Goal: Task Accomplishment & Management: Manage account settings

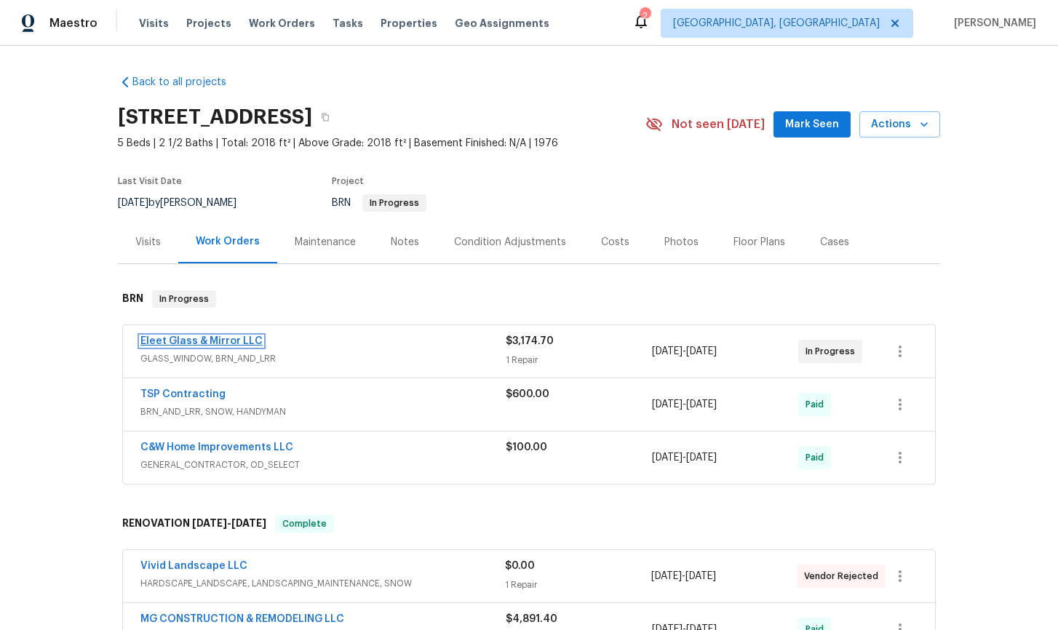
click at [193, 342] on link "Eleet Glass & Mirror LLC" at bounding box center [201, 341] width 122 height 10
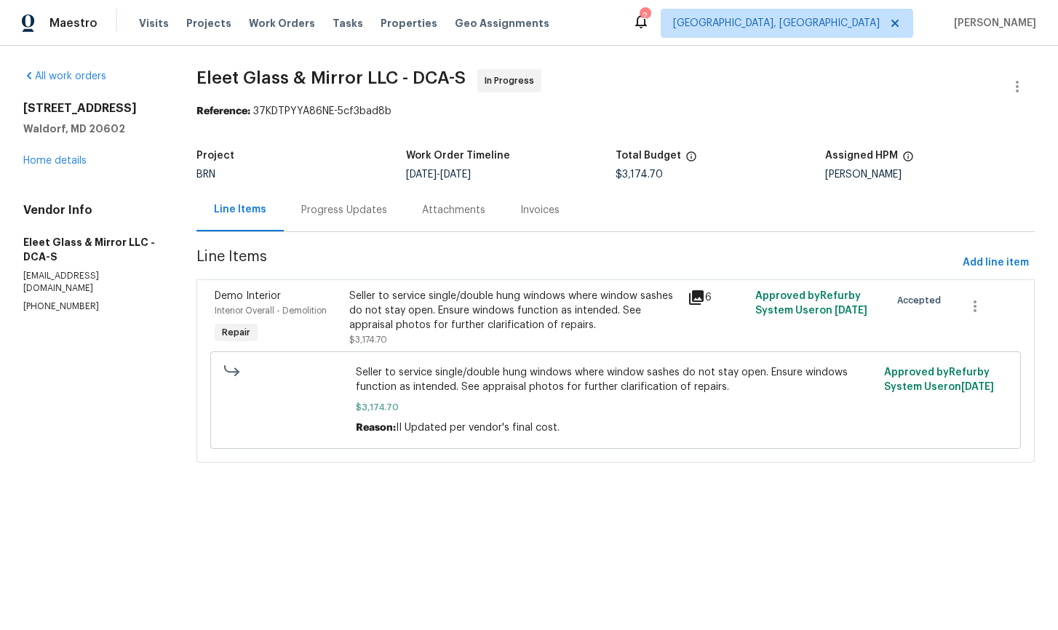
click at [333, 214] on div "Progress Updates" at bounding box center [344, 210] width 86 height 15
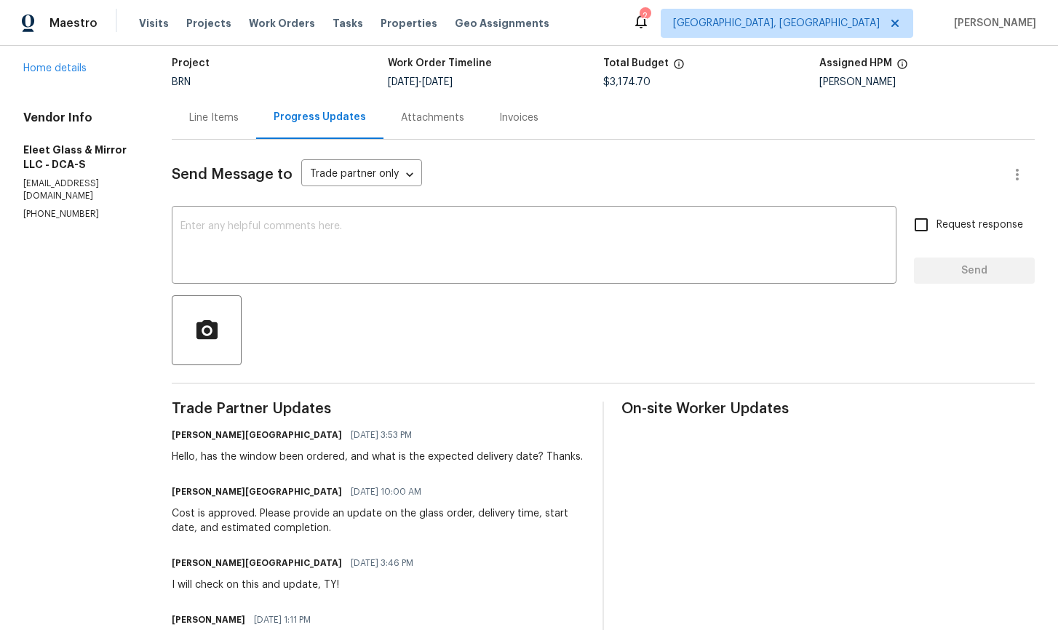
scroll to position [111, 0]
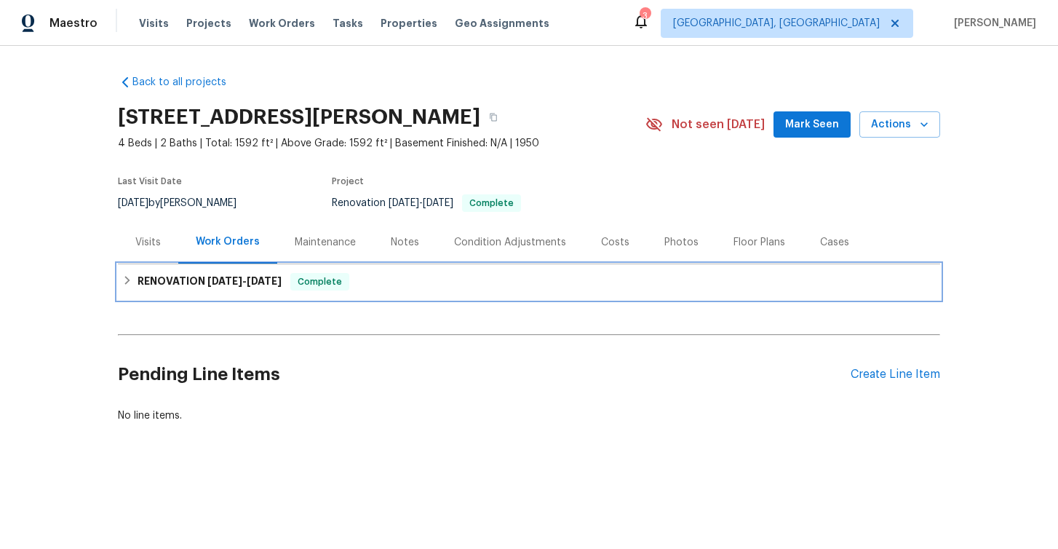
click at [126, 282] on icon at bounding box center [127, 280] width 10 height 10
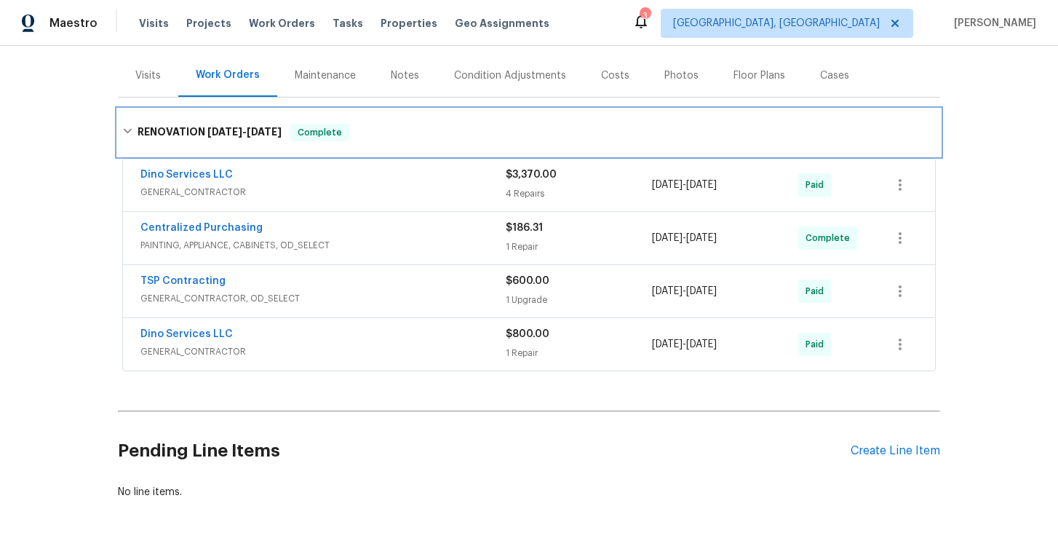
scroll to position [169, 0]
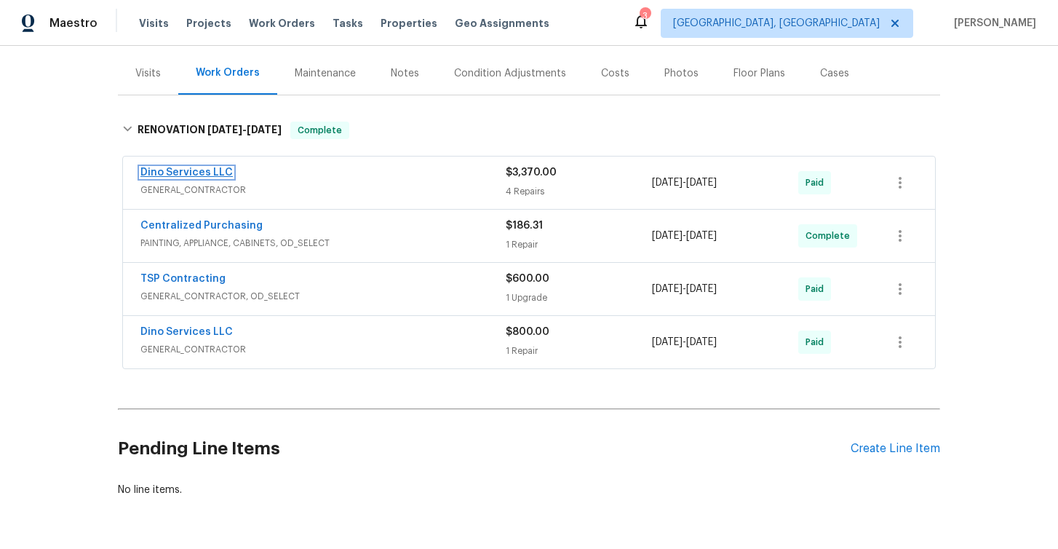
click at [196, 172] on link "Dino Services LLC" at bounding box center [186, 172] width 92 height 10
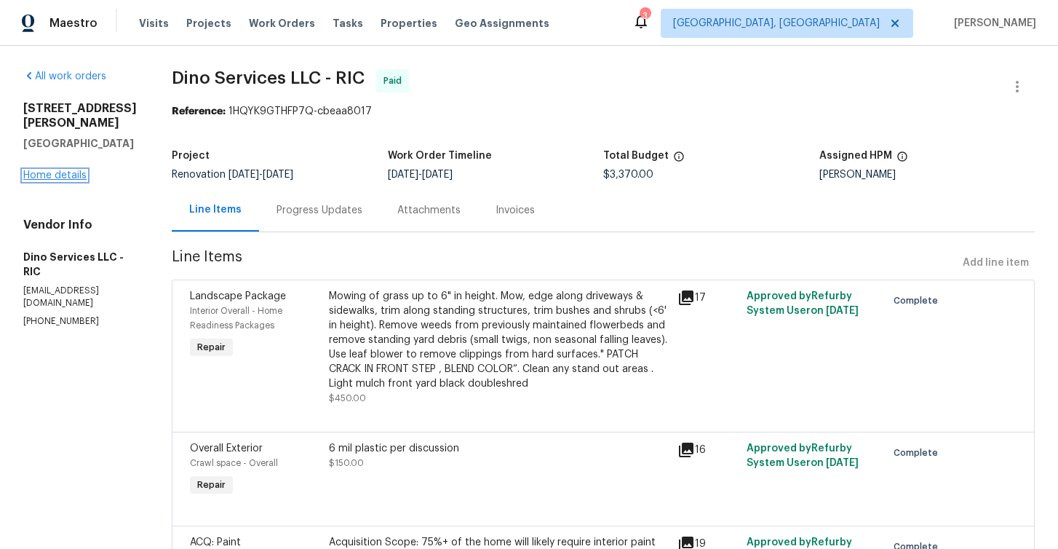
click at [56, 175] on link "Home details" at bounding box center [54, 175] width 63 height 10
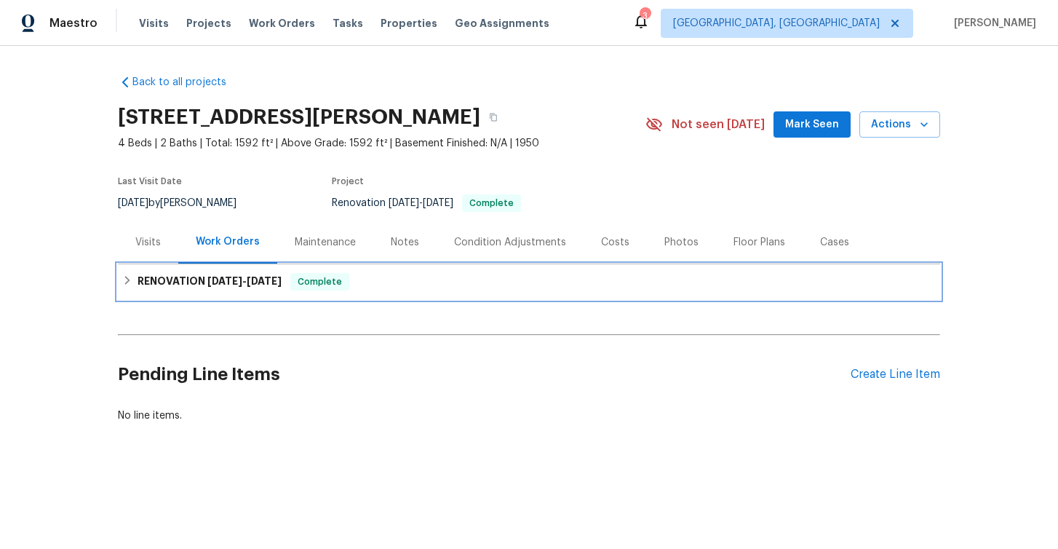
click at [133, 284] on div "RENOVATION 4/17/25 - 4/23/25 Complete" at bounding box center [528, 281] width 813 height 17
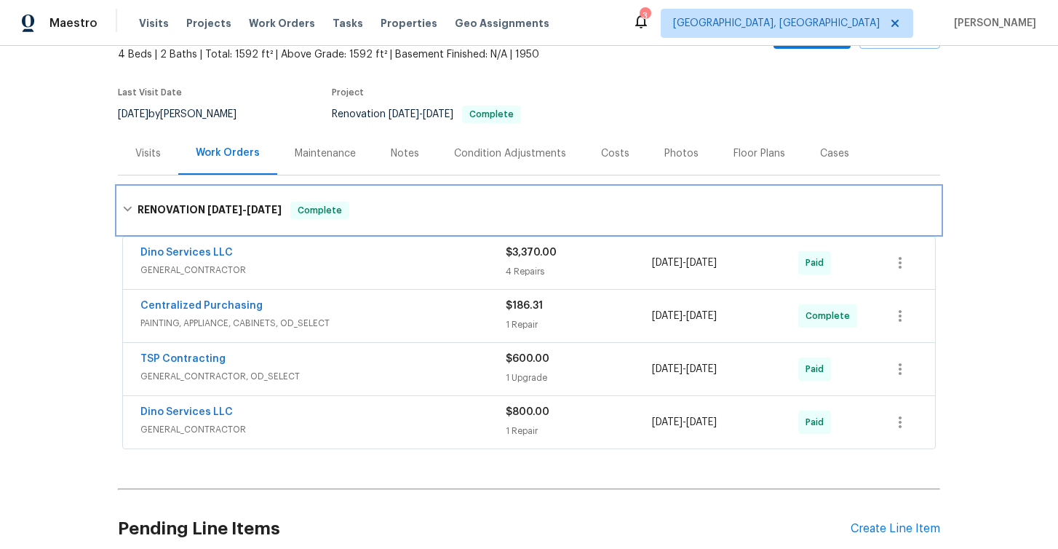
scroll to position [91, 0]
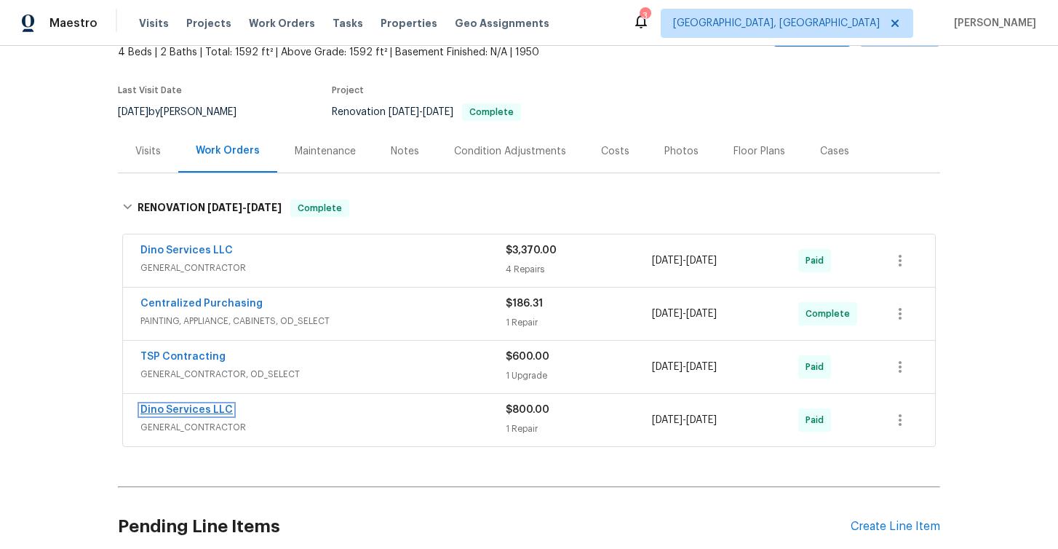
click at [191, 411] on link "Dino Services LLC" at bounding box center [186, 410] width 92 height 10
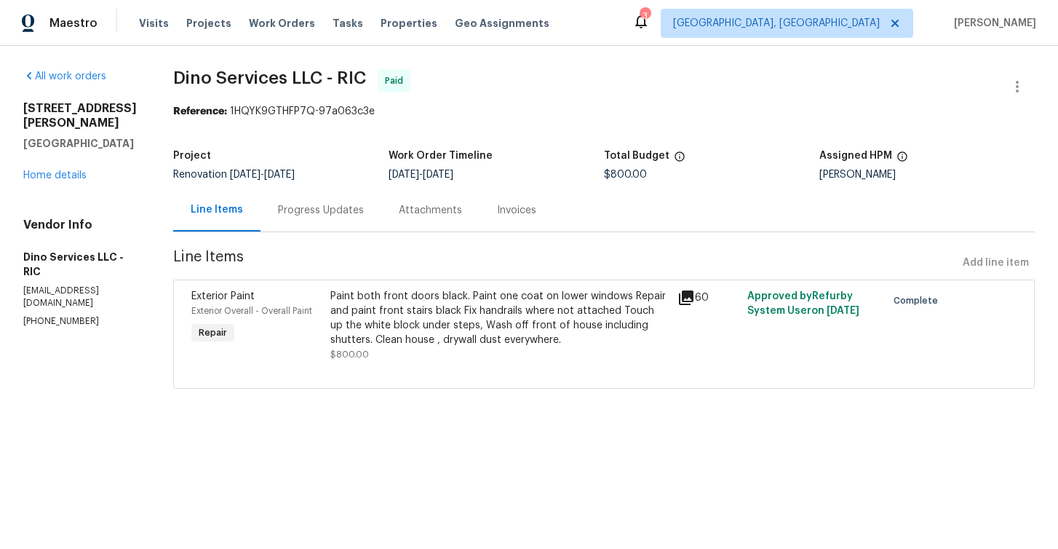
click at [66, 172] on div "All work orders 4613 Patterson Ave Richmond, VA 23226 Home details Vendor Info …" at bounding box center [80, 198] width 115 height 258
click at [66, 170] on link "Home details" at bounding box center [54, 175] width 63 height 10
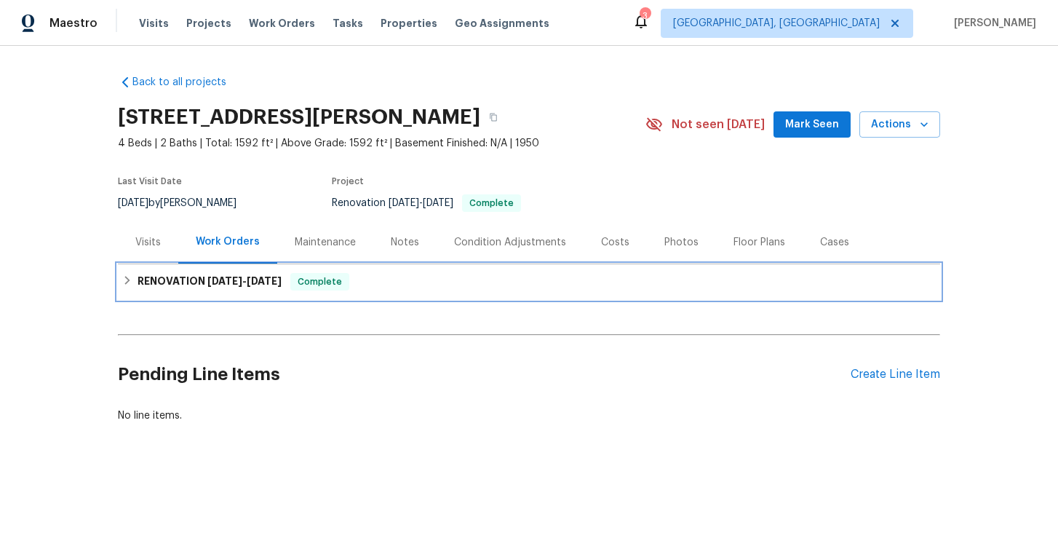
click at [131, 281] on icon at bounding box center [127, 280] width 10 height 10
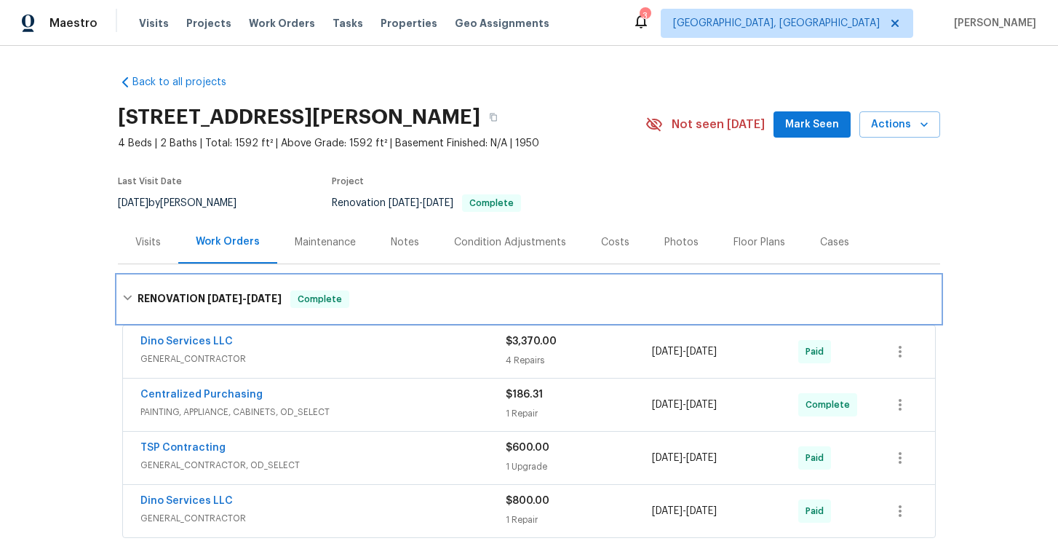
scroll to position [100, 0]
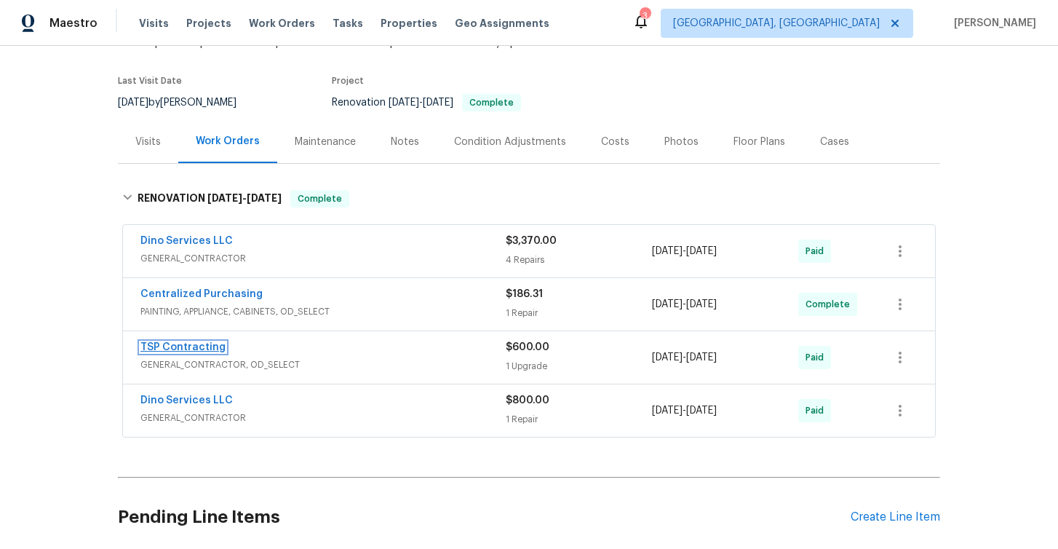
click at [196, 349] on link "TSP Contracting" at bounding box center [182, 347] width 85 height 10
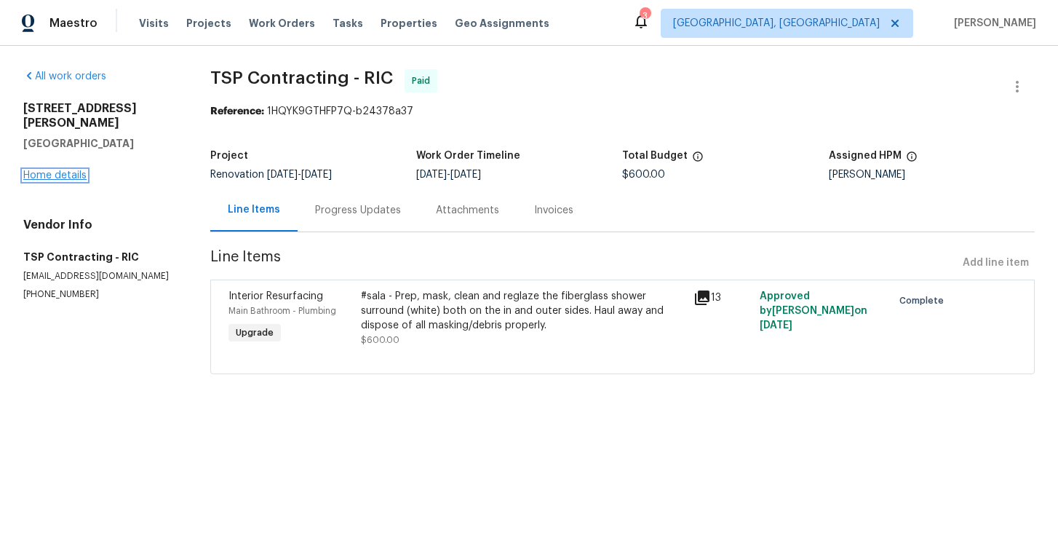
click at [48, 170] on link "Home details" at bounding box center [54, 175] width 63 height 10
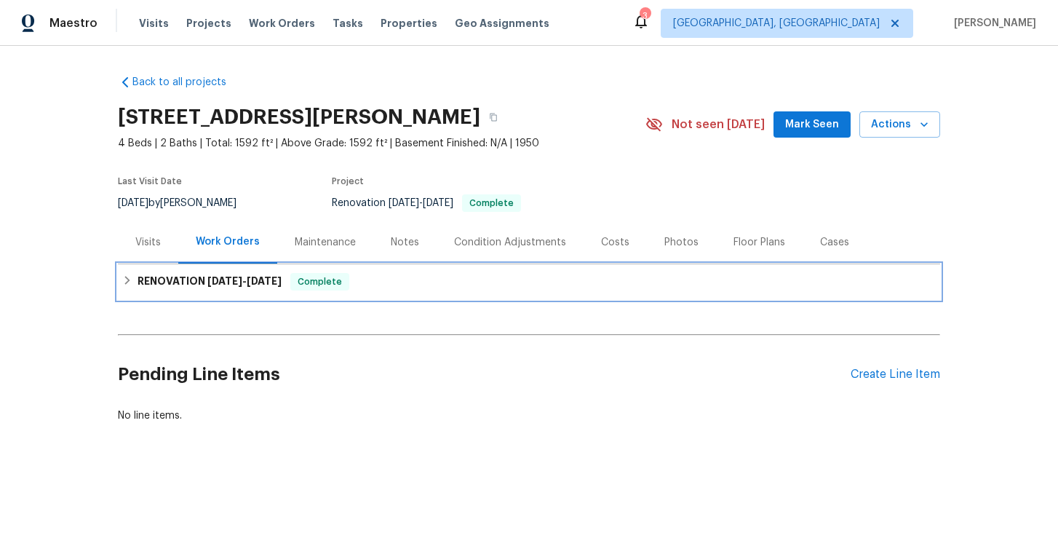
click at [133, 282] on div "RENOVATION 4/17/25 - 4/23/25 Complete" at bounding box center [528, 281] width 813 height 17
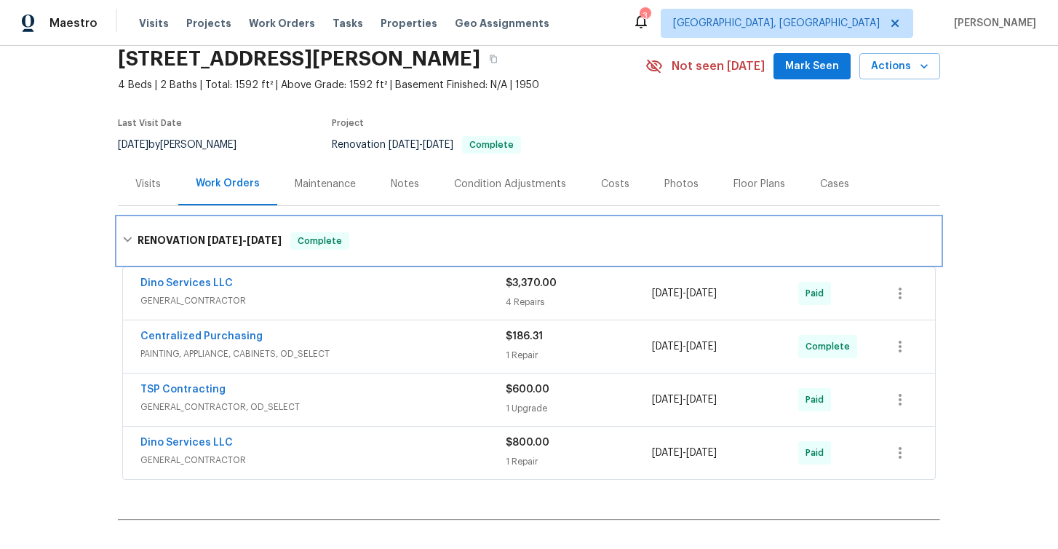
scroll to position [59, 0]
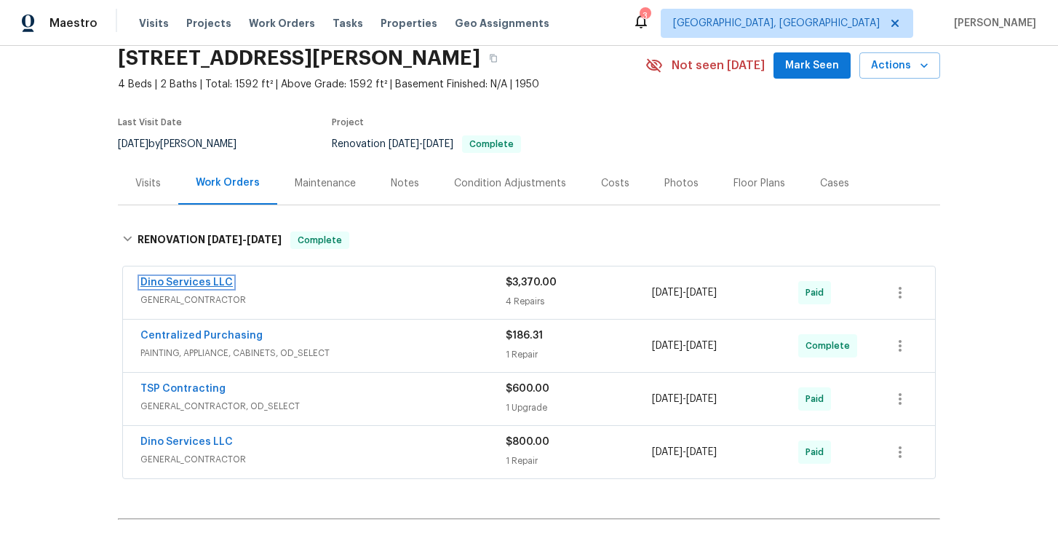
click at [175, 286] on link "Dino Services LLC" at bounding box center [186, 282] width 92 height 10
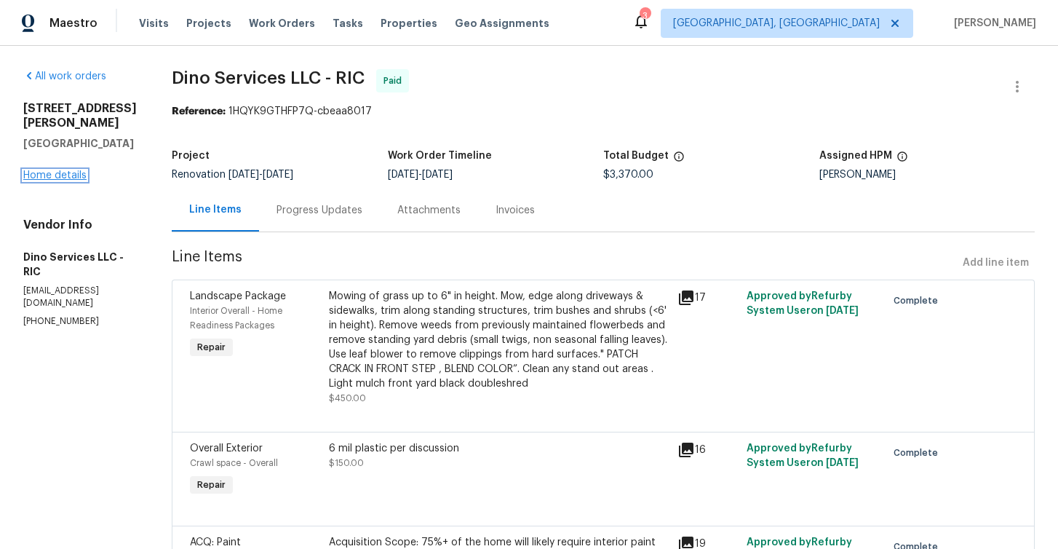
click at [66, 174] on link "Home details" at bounding box center [54, 175] width 63 height 10
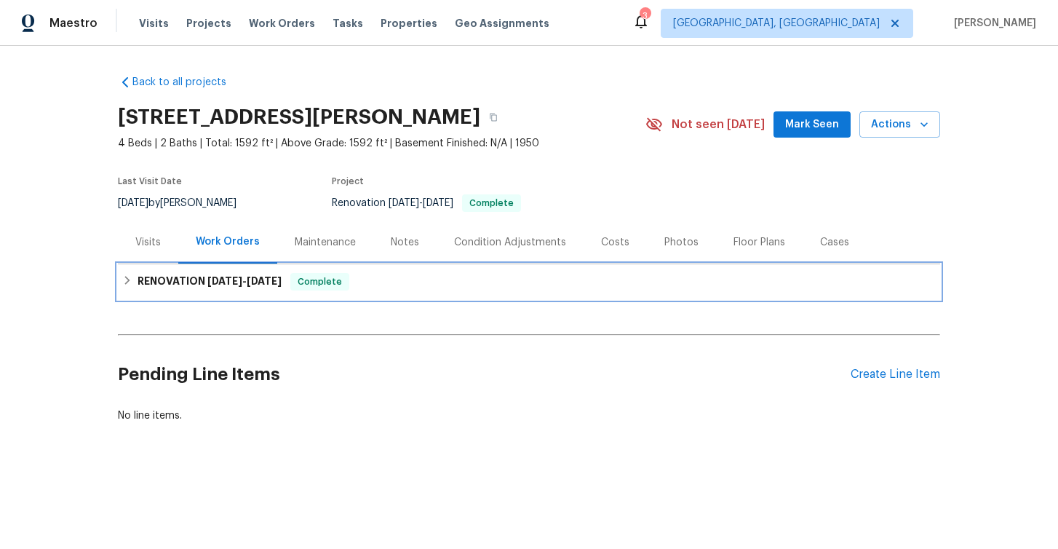
click at [125, 282] on icon at bounding box center [127, 280] width 10 height 10
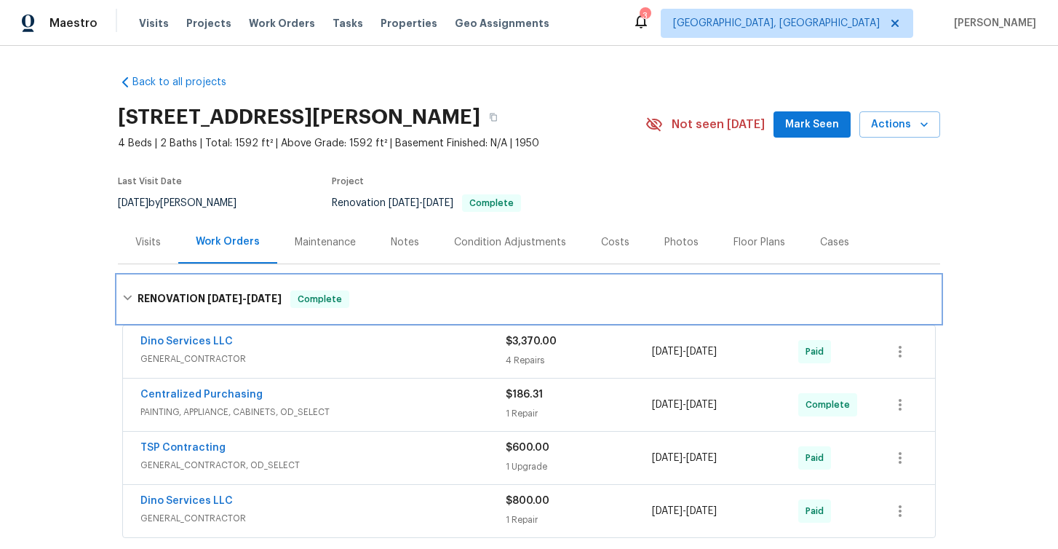
scroll to position [216, 0]
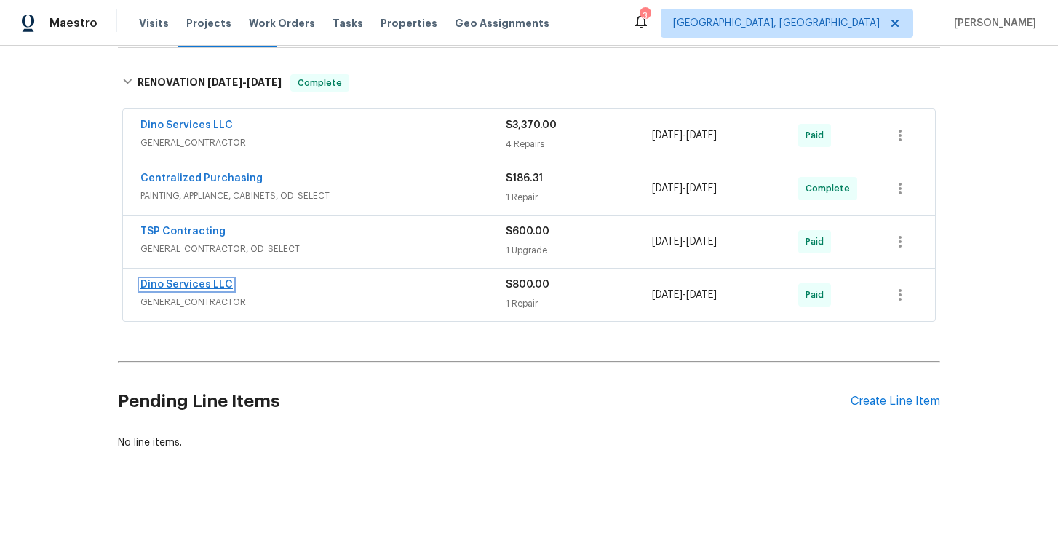
click at [203, 284] on link "Dino Services LLC" at bounding box center [186, 284] width 92 height 10
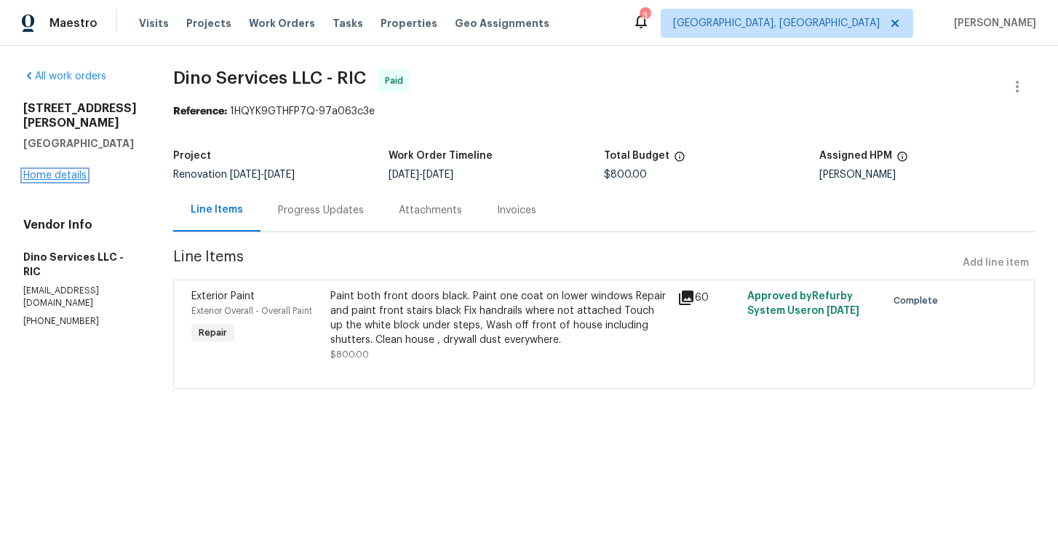
click at [49, 170] on link "Home details" at bounding box center [54, 175] width 63 height 10
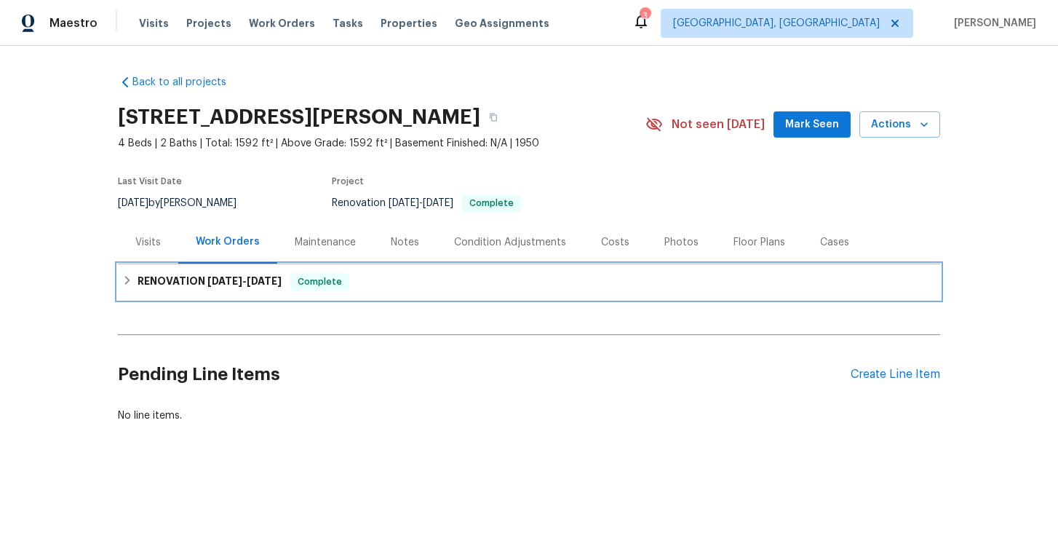
click at [125, 284] on icon at bounding box center [127, 280] width 10 height 10
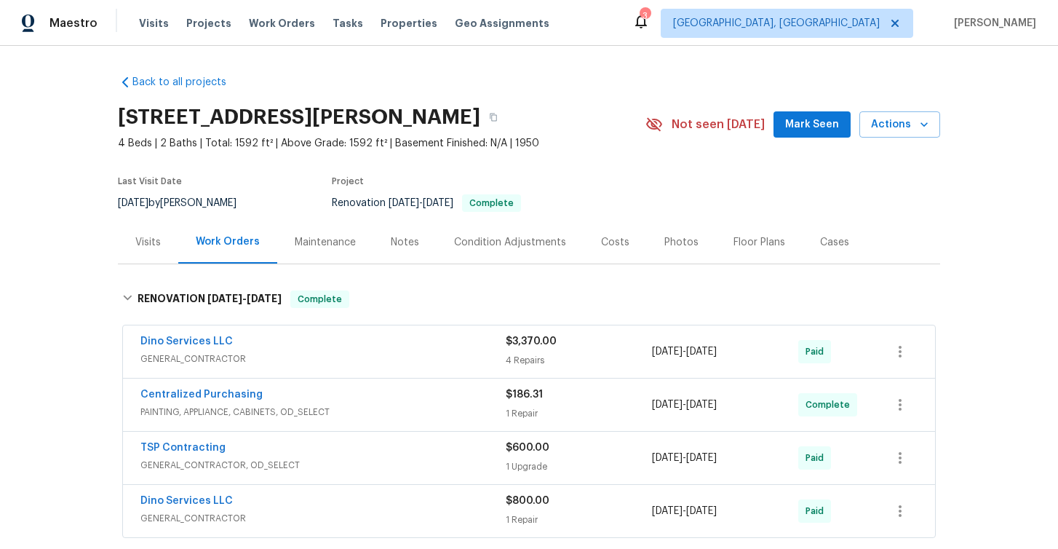
click at [146, 240] on div "Visits" at bounding box center [147, 242] width 25 height 15
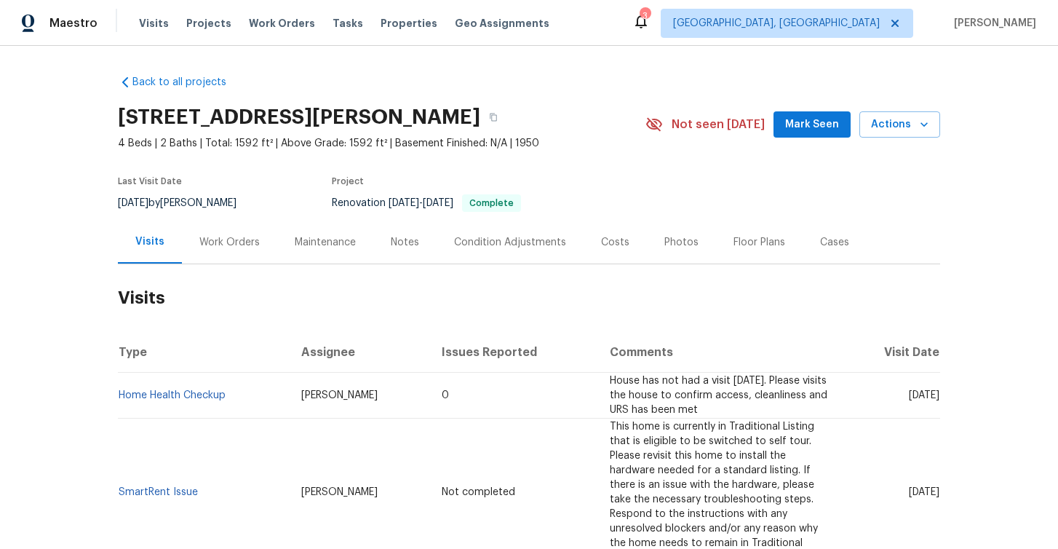
click at [215, 242] on div "Work Orders" at bounding box center [229, 242] width 60 height 15
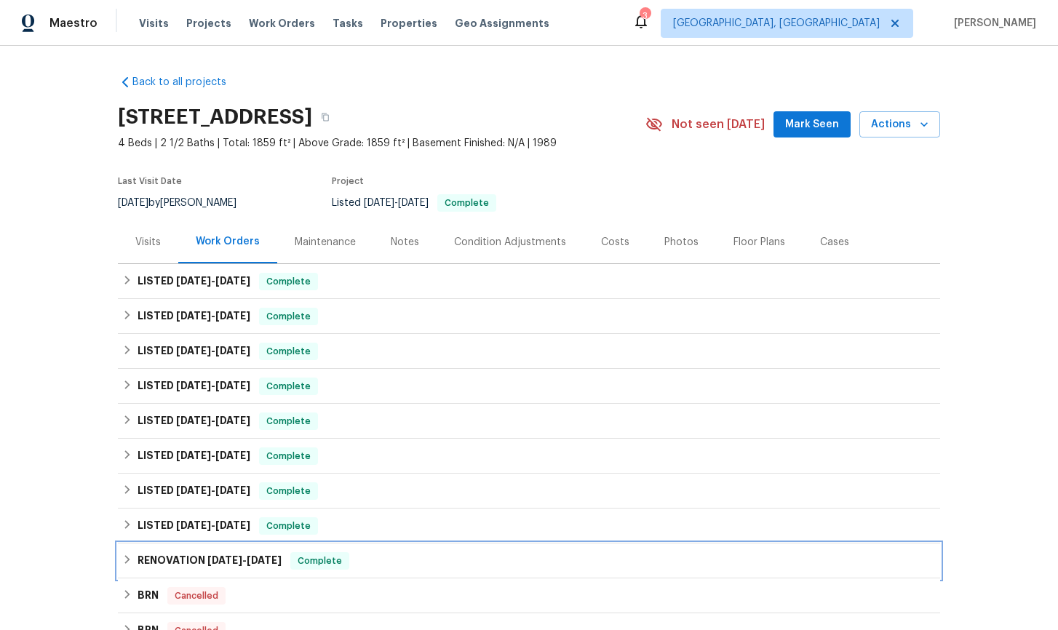
click at [130, 555] on icon at bounding box center [127, 559] width 10 height 10
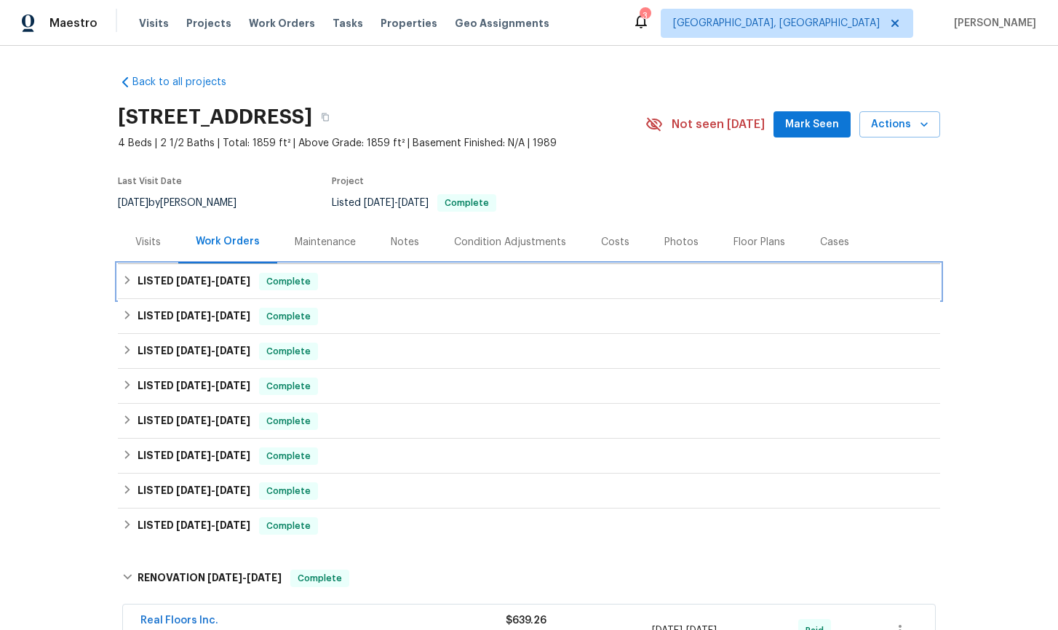
click at [125, 282] on icon at bounding box center [127, 280] width 10 height 10
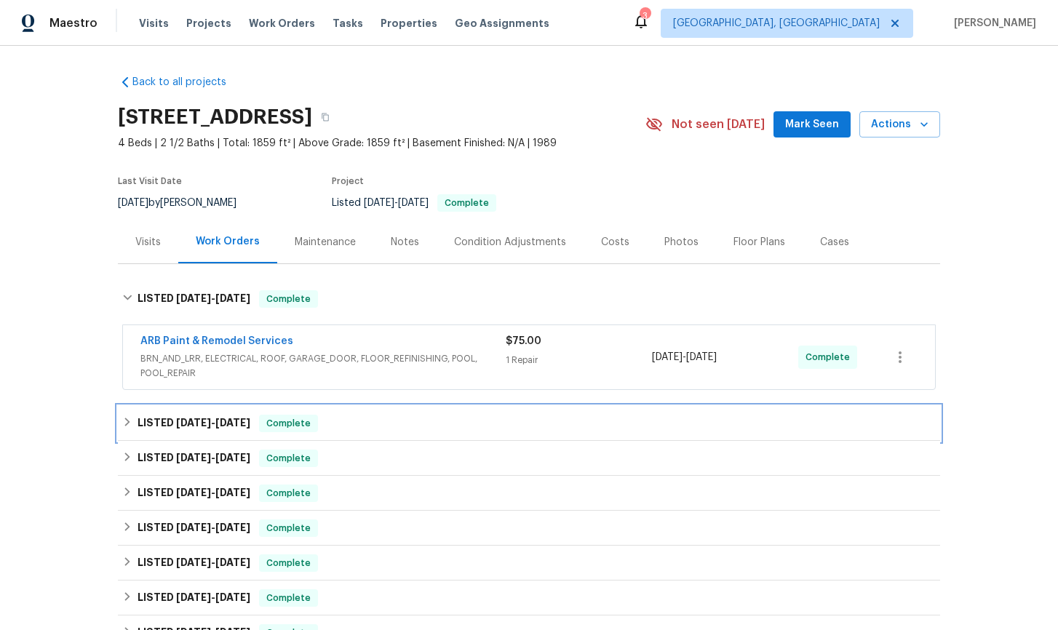
click at [123, 427] on div "LISTED [DATE] - [DATE] Complete" at bounding box center [528, 423] width 813 height 17
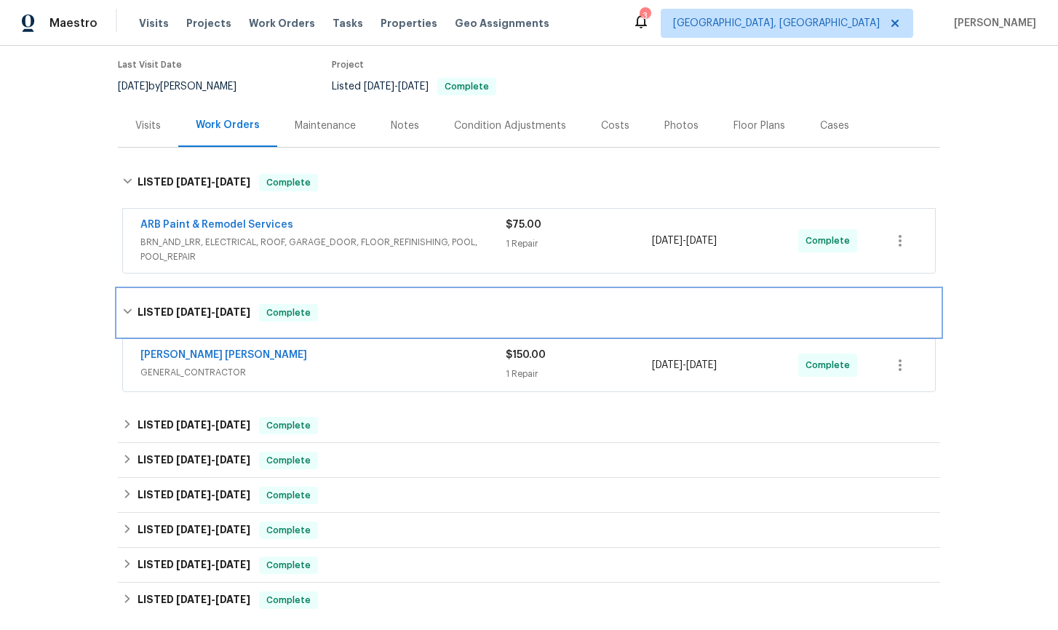
scroll to position [127, 0]
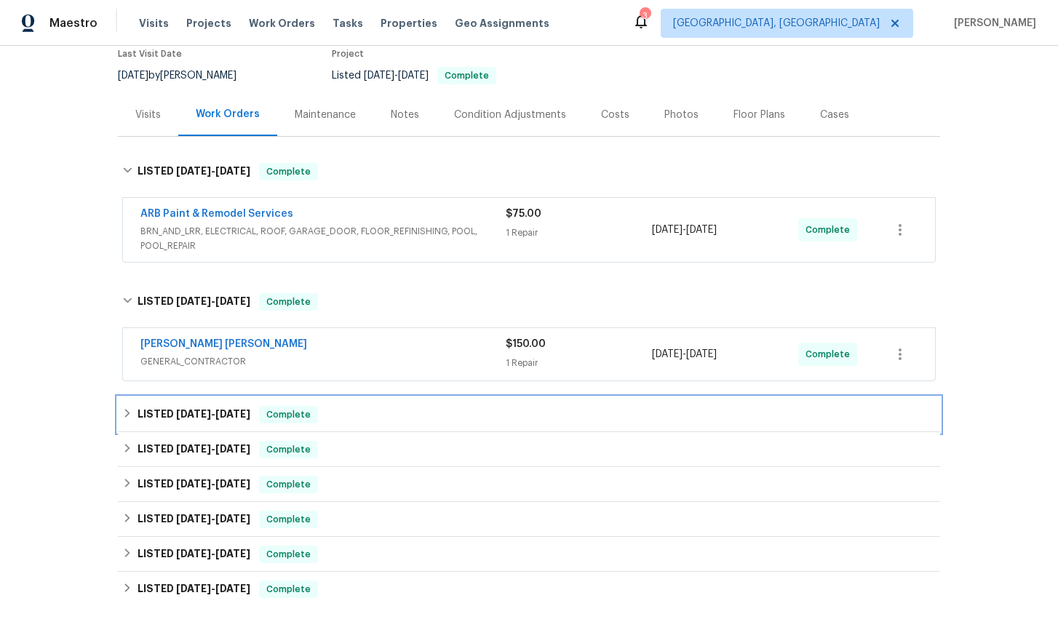
click at [126, 418] on icon at bounding box center [127, 413] width 10 height 10
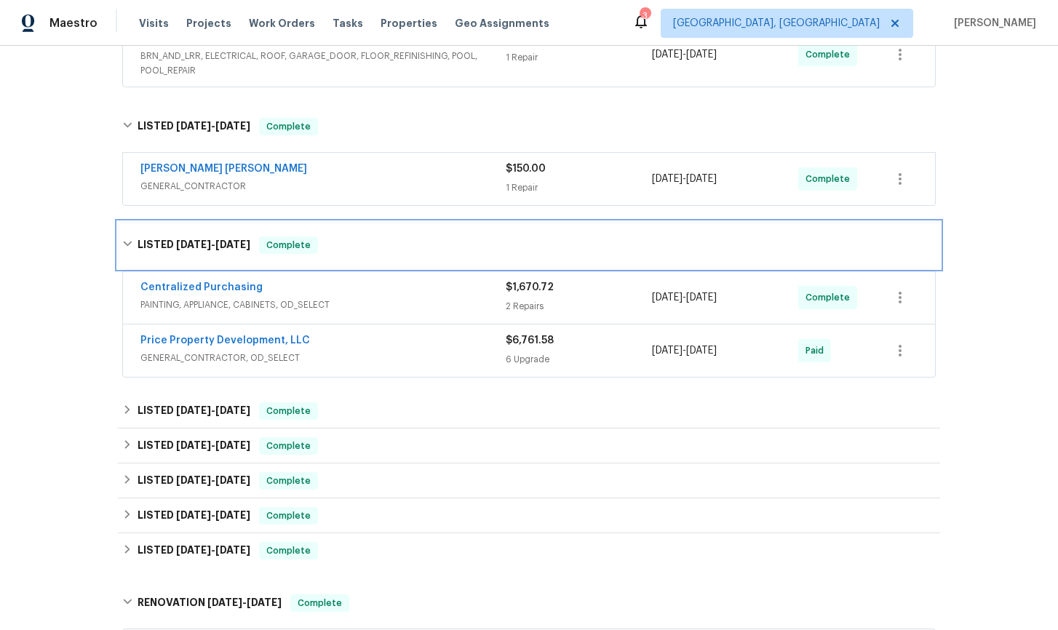
scroll to position [319, 0]
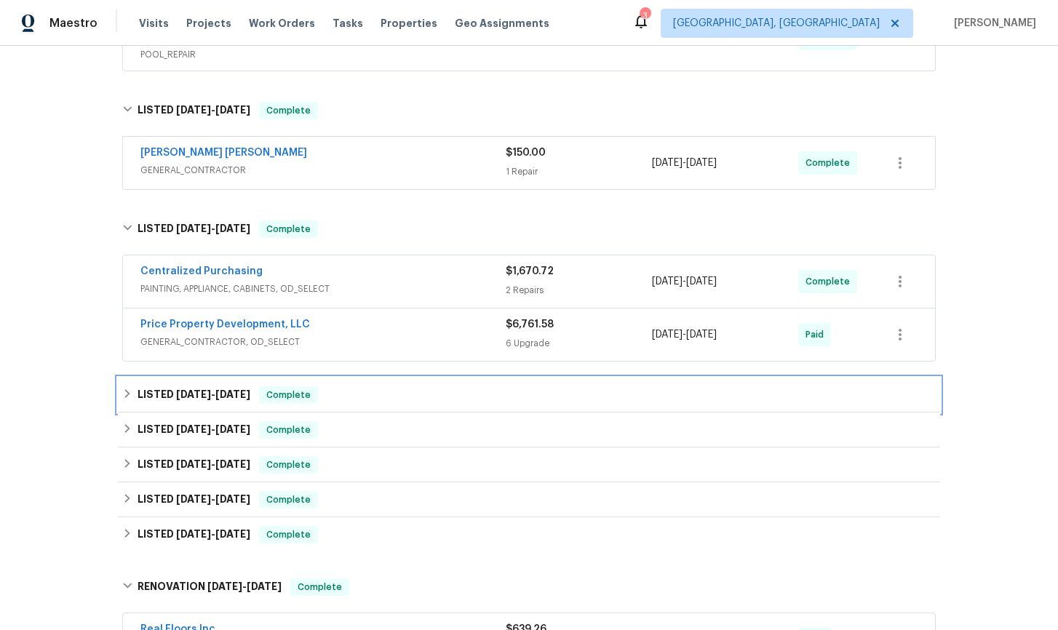
click at [130, 397] on icon at bounding box center [127, 394] width 10 height 10
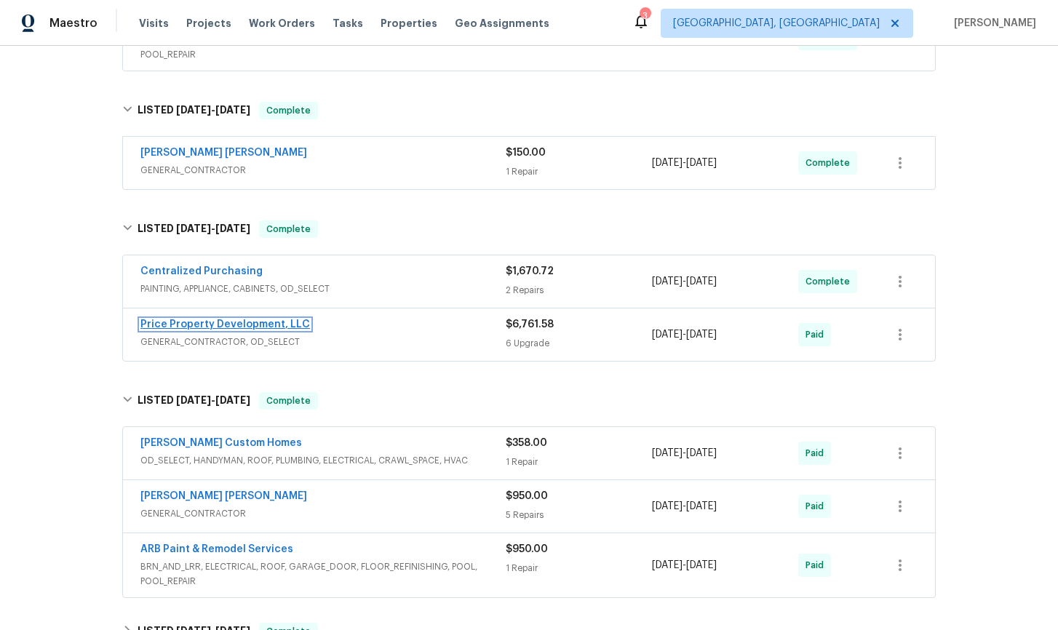
click at [256, 325] on link "Price Property Development, LLC" at bounding box center [225, 324] width 170 height 10
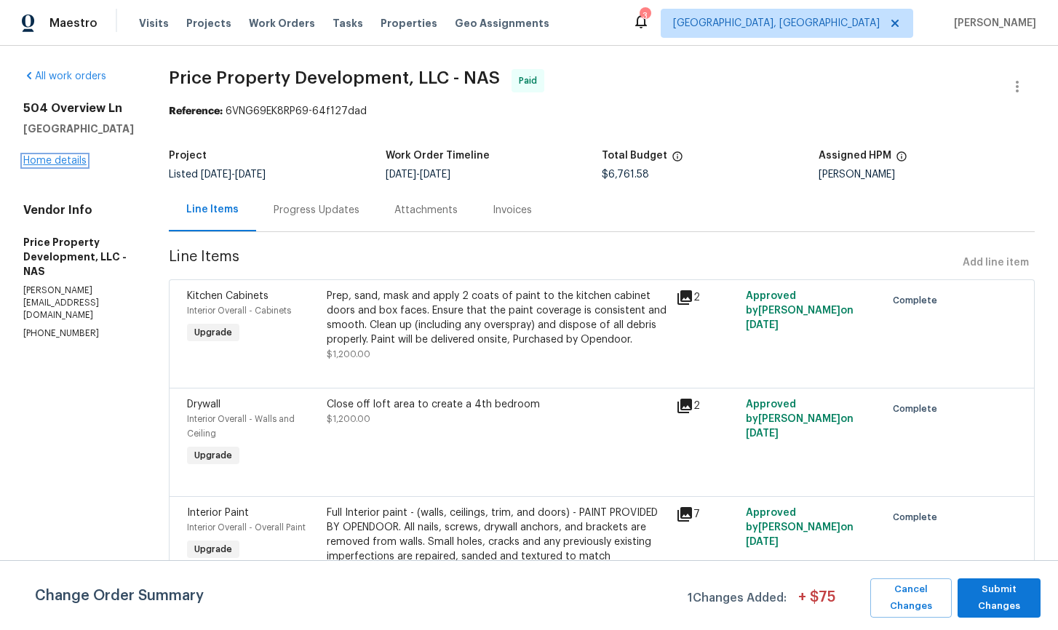
click at [67, 162] on link "Home details" at bounding box center [54, 161] width 63 height 10
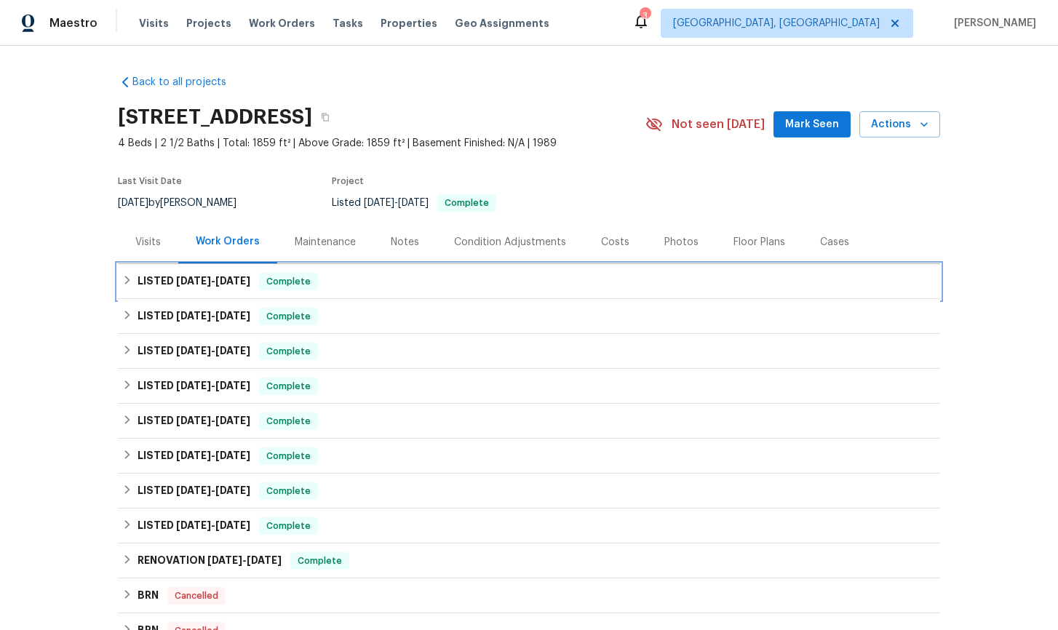
click at [124, 284] on icon at bounding box center [127, 280] width 10 height 10
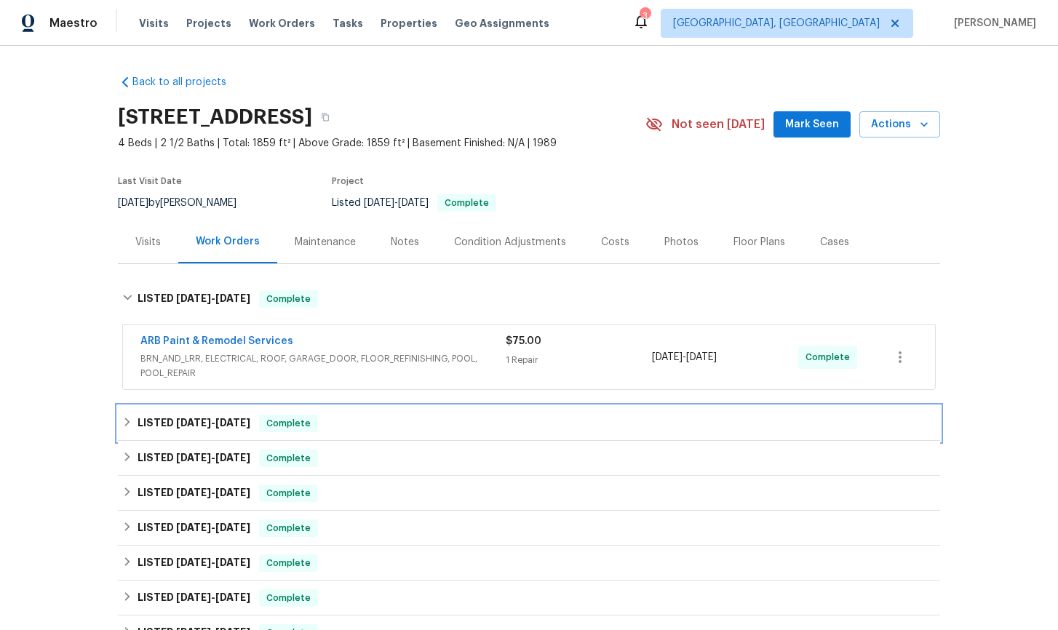
click at [132, 425] on icon at bounding box center [127, 422] width 10 height 10
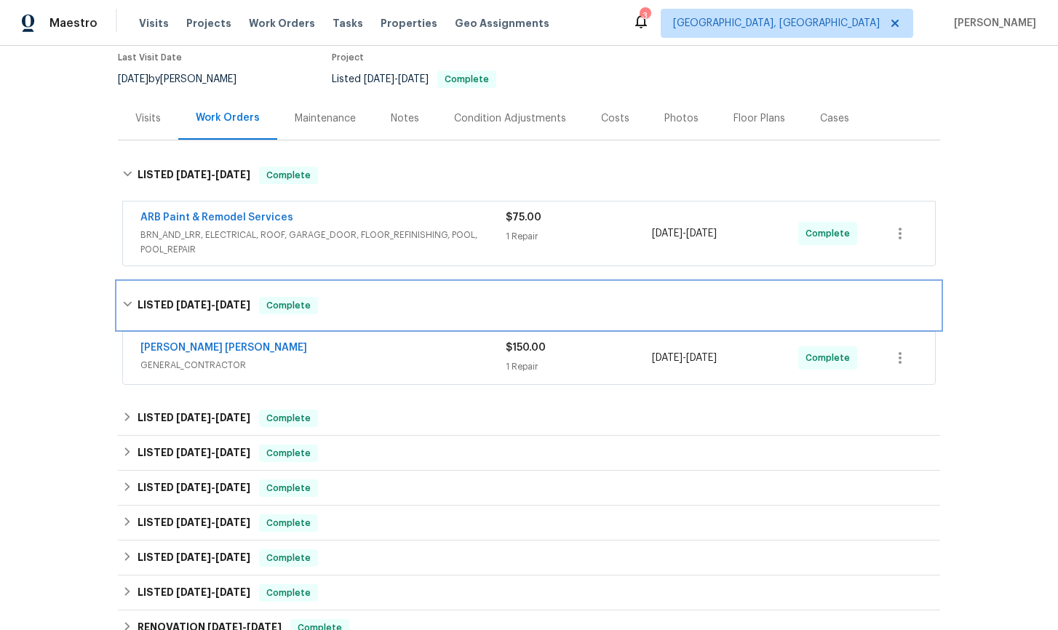
scroll to position [172, 0]
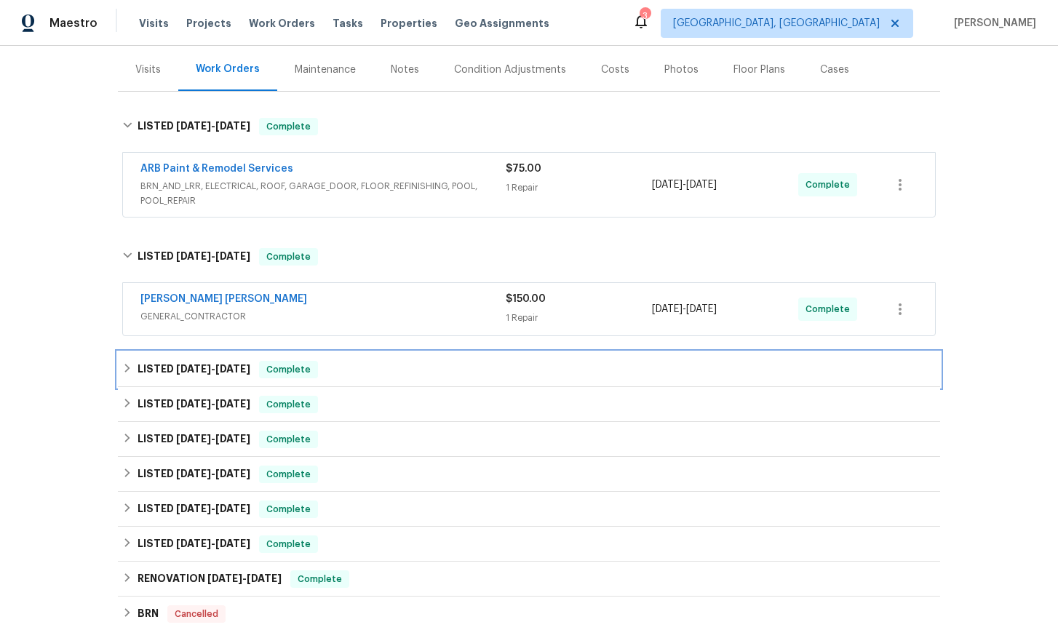
click at [132, 375] on div "LISTED [DATE] - [DATE] Complete" at bounding box center [528, 369] width 813 height 17
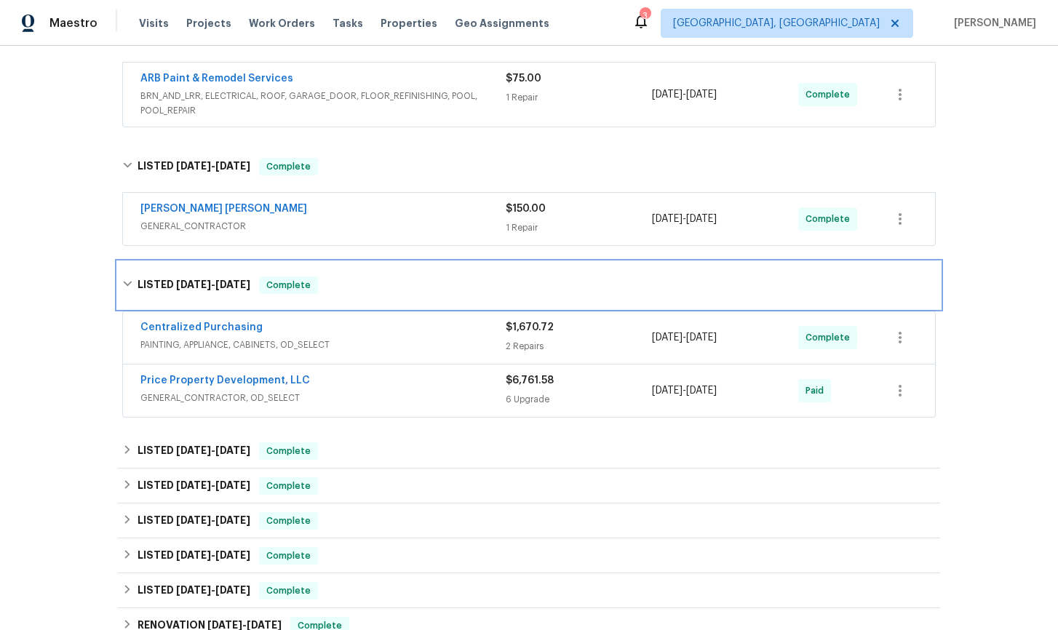
scroll to position [277, 0]
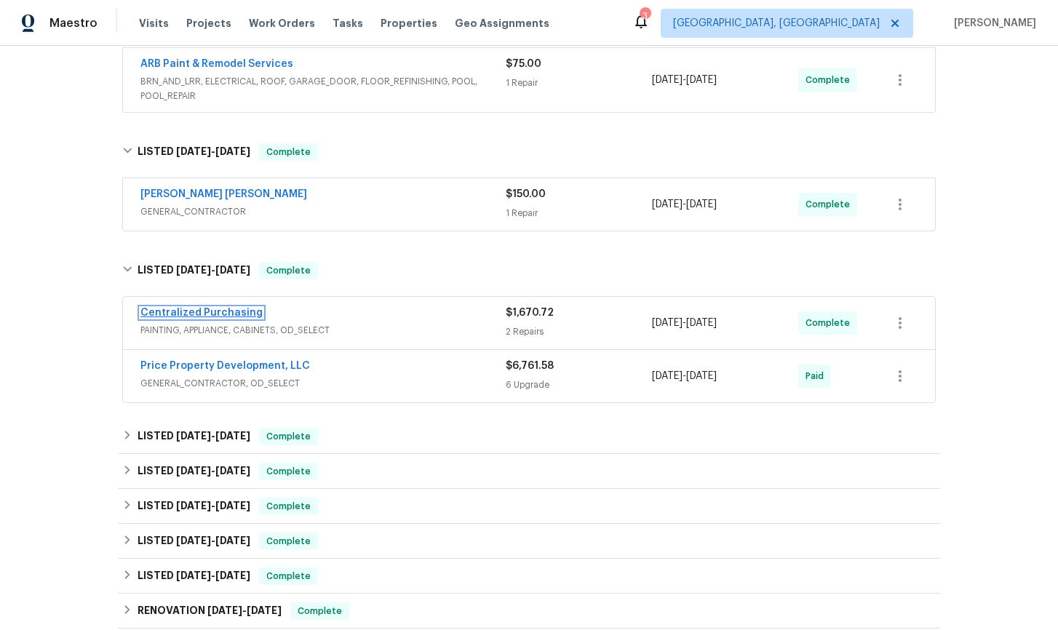
click at [189, 314] on link "Centralized Purchasing" at bounding box center [201, 313] width 122 height 10
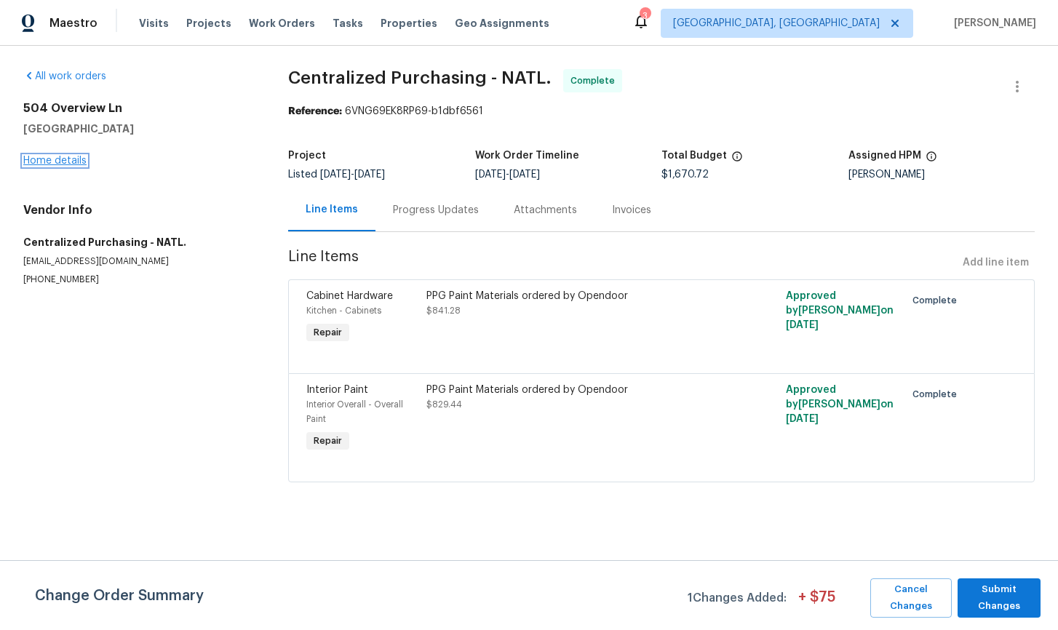
click at [60, 164] on link "Home details" at bounding box center [54, 161] width 63 height 10
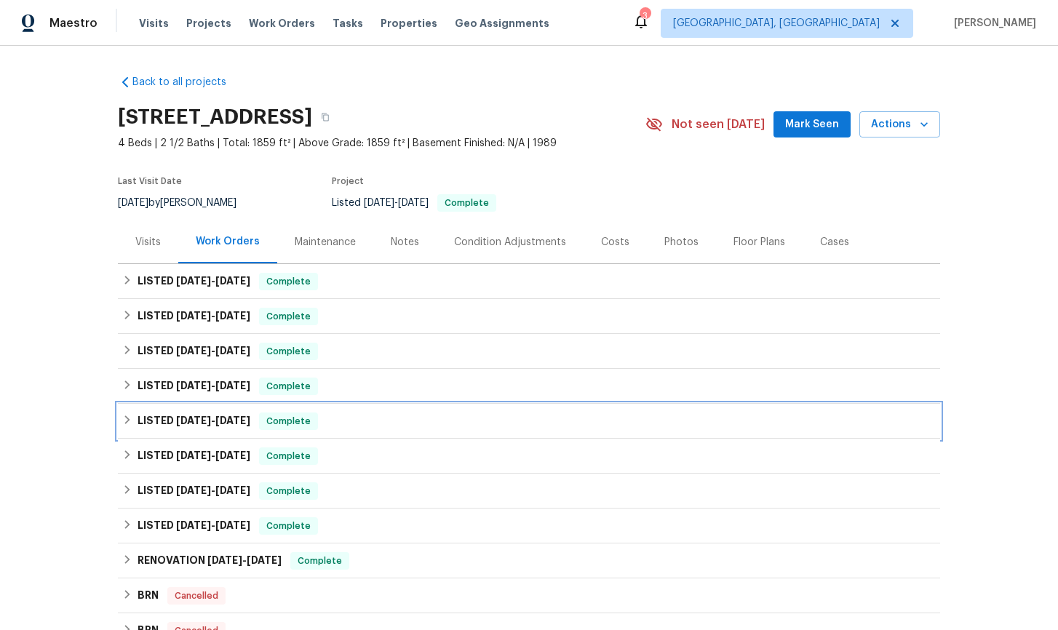
click at [128, 423] on icon at bounding box center [127, 420] width 10 height 10
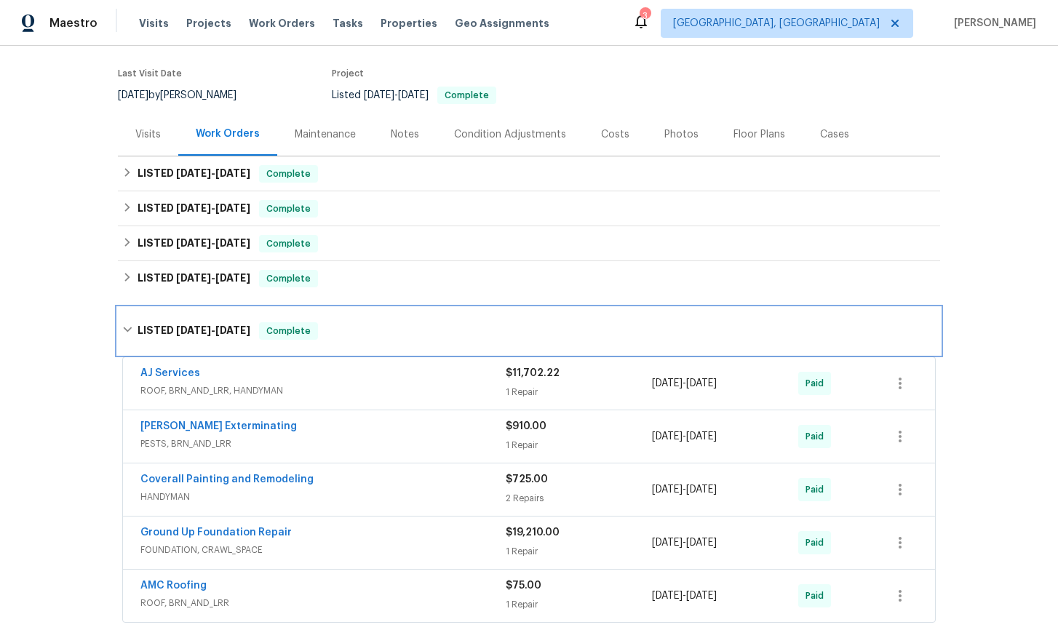
scroll to position [153, 0]
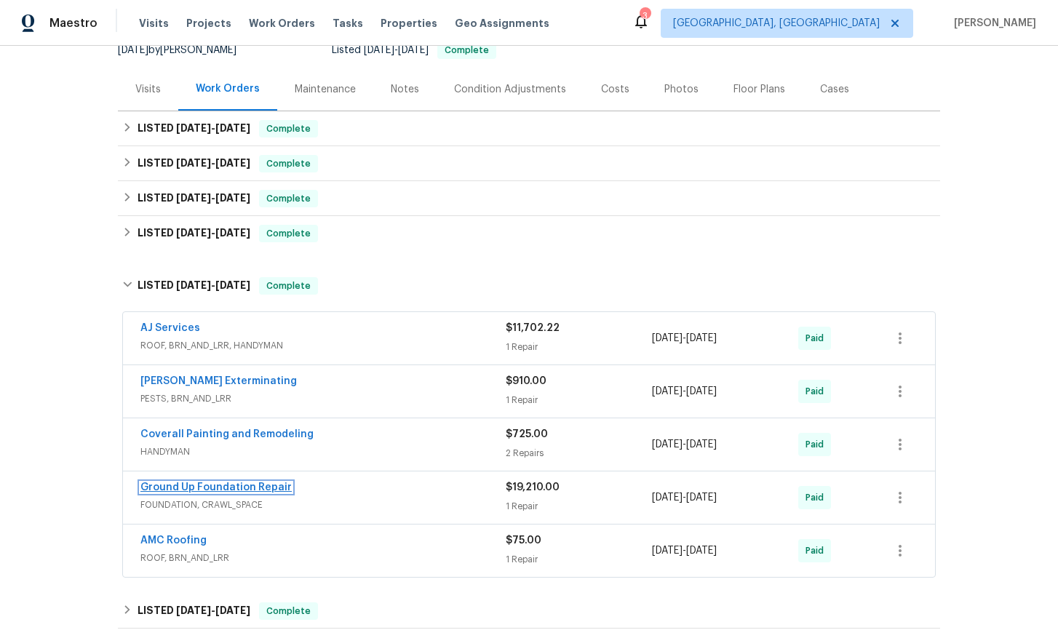
click at [212, 487] on link "Ground Up Foundation Repair" at bounding box center [215, 487] width 151 height 10
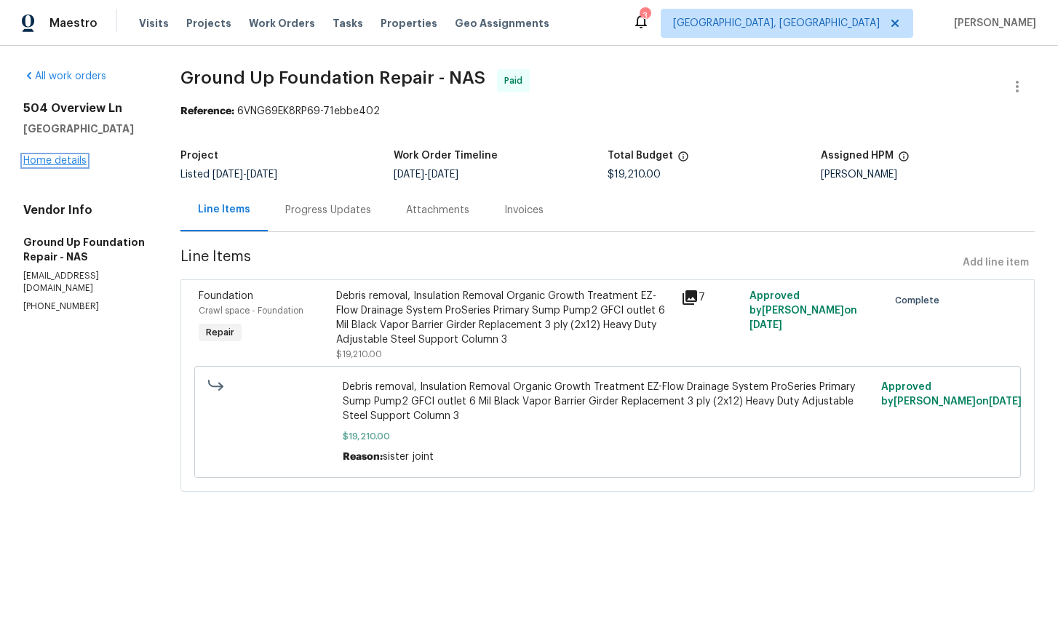
click at [44, 163] on link "Home details" at bounding box center [54, 161] width 63 height 10
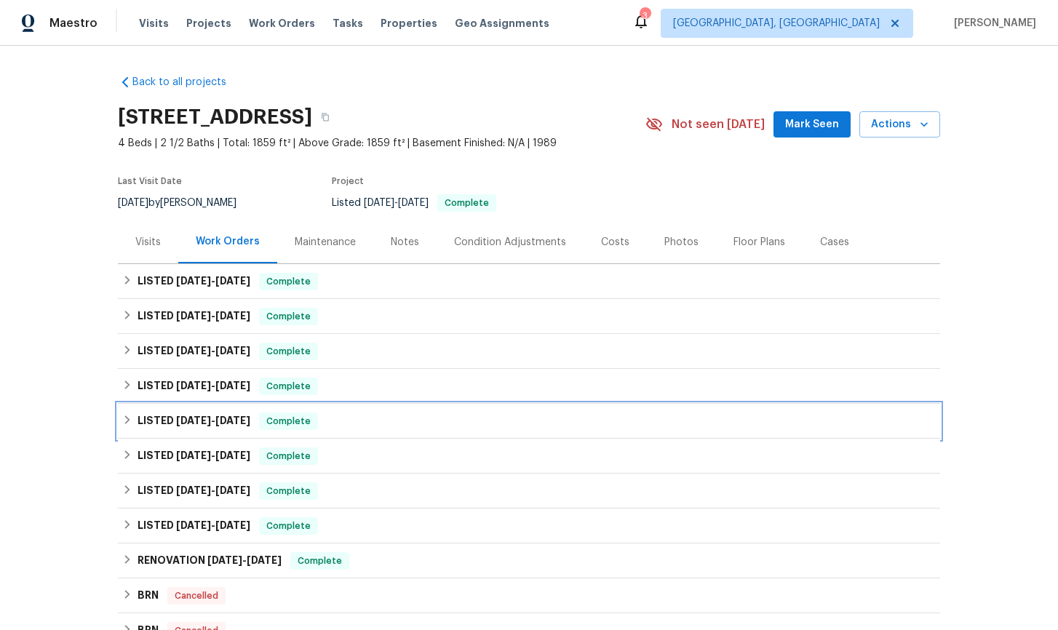
click at [133, 423] on div "LISTED [DATE] - [DATE] Complete" at bounding box center [528, 421] width 813 height 17
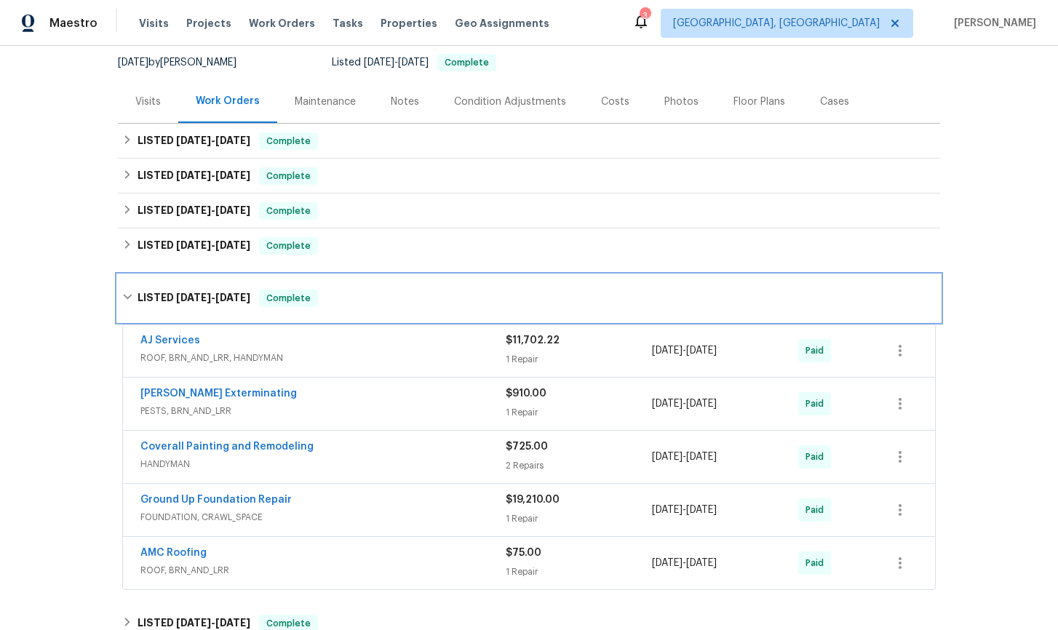
scroll to position [204, 0]
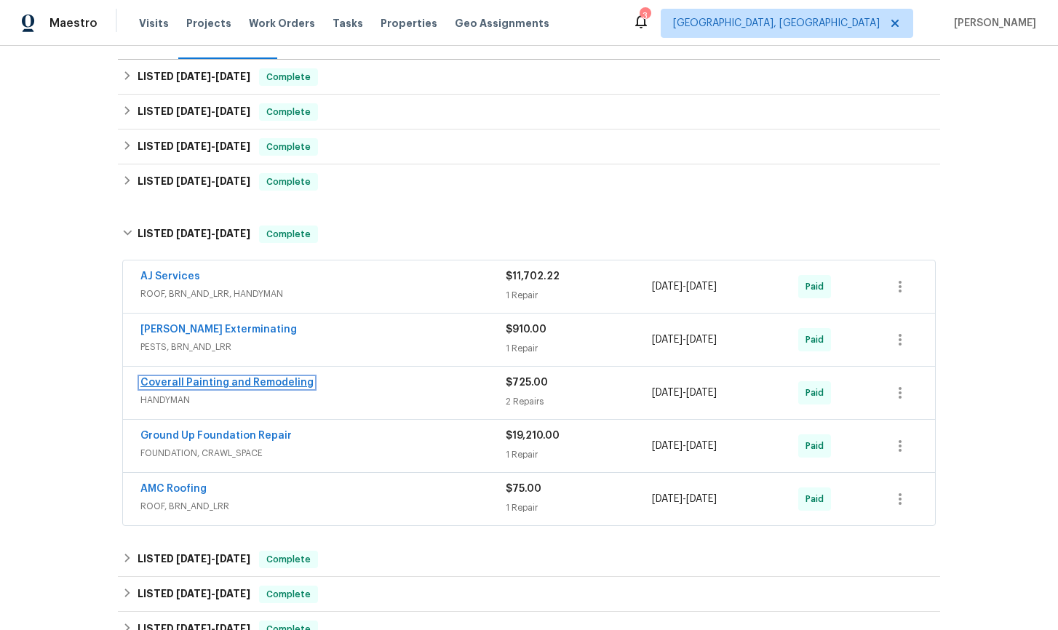
click at [234, 383] on link "Coverall Painting and Remodeling" at bounding box center [226, 383] width 173 height 10
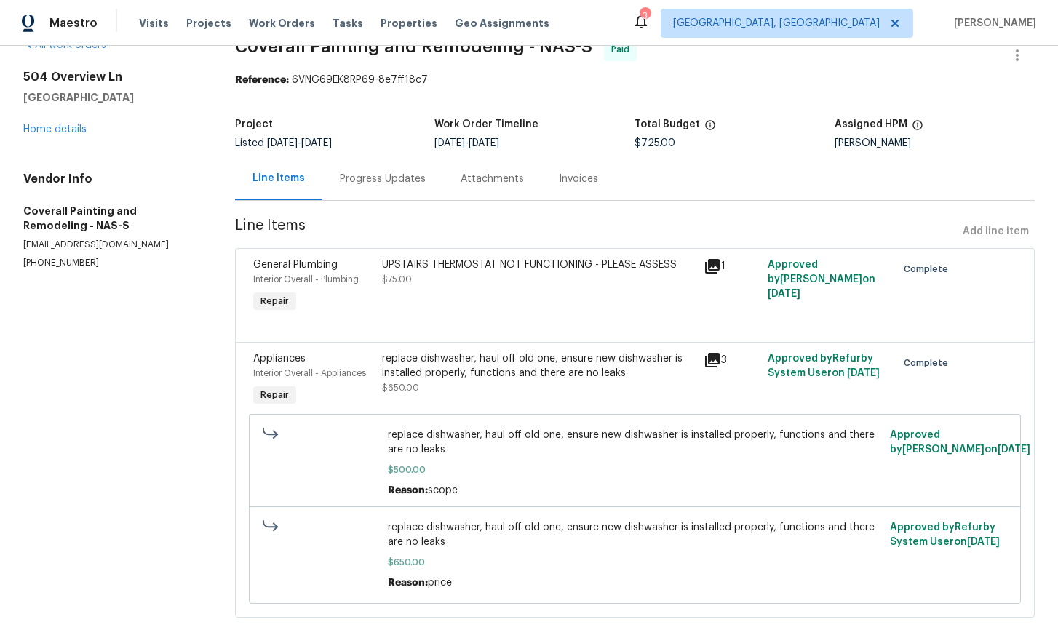
scroll to position [62, 0]
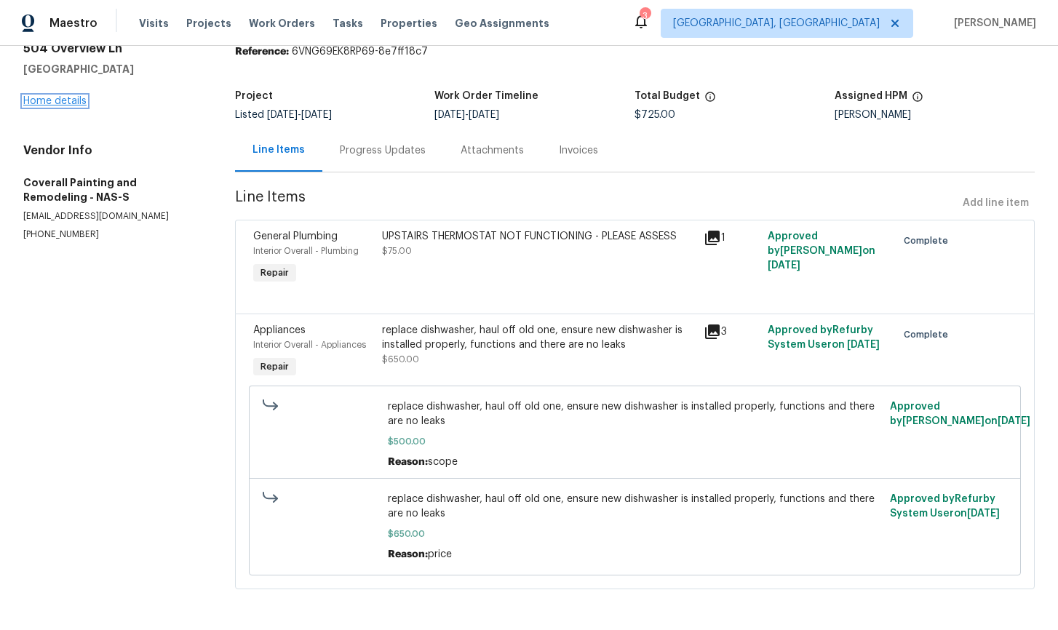
click at [68, 103] on link "Home details" at bounding box center [54, 101] width 63 height 10
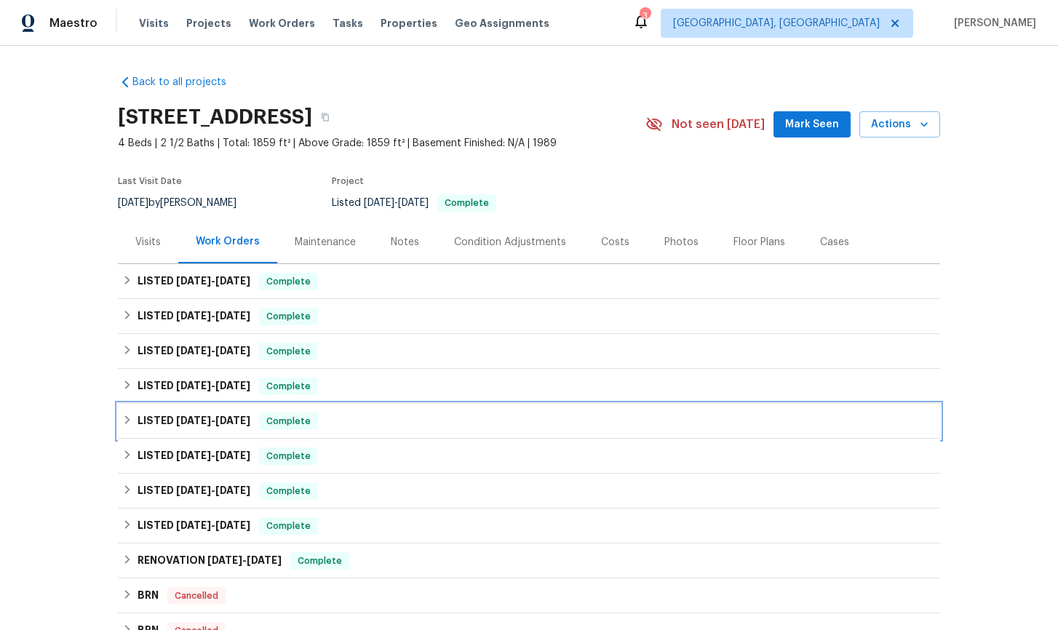
click at [130, 423] on icon at bounding box center [127, 420] width 10 height 10
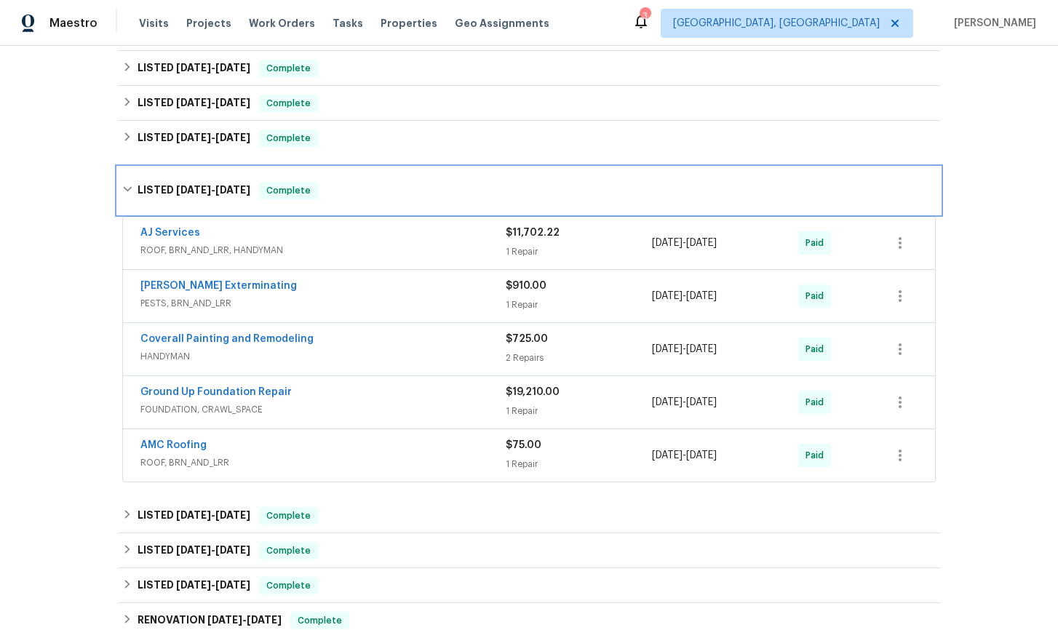
scroll to position [249, 0]
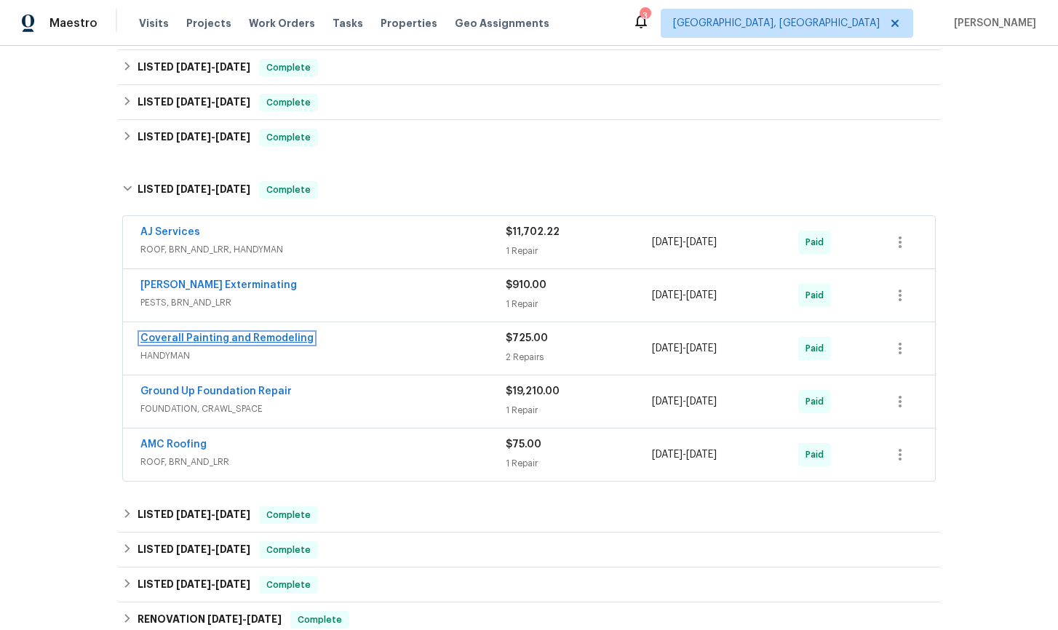
click at [170, 341] on link "Coverall Painting and Remodeling" at bounding box center [226, 338] width 173 height 10
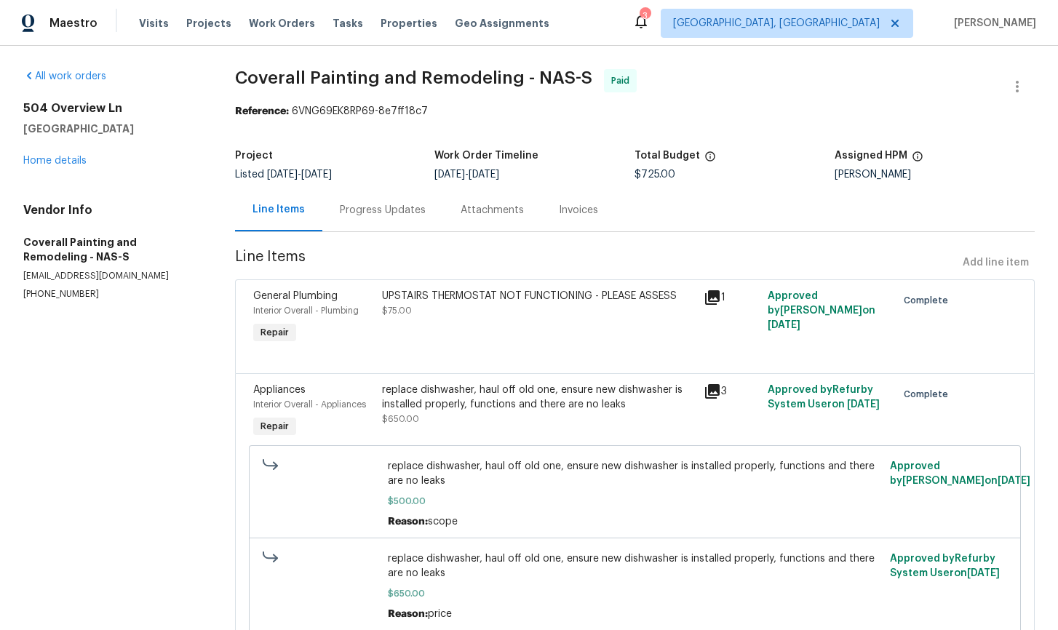
scroll to position [62, 0]
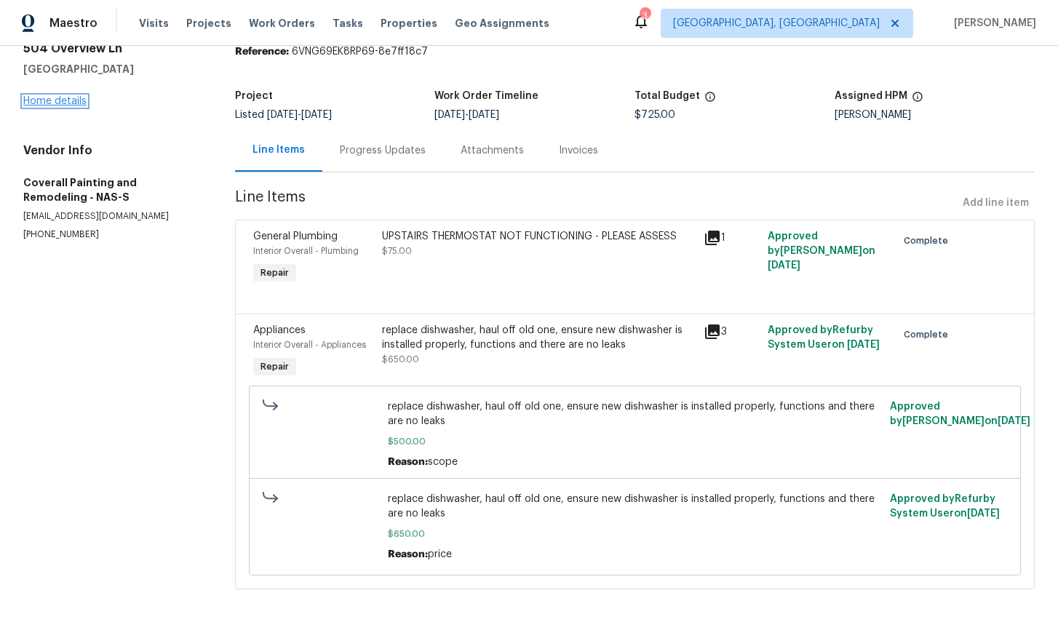
click at [71, 100] on link "Home details" at bounding box center [54, 101] width 63 height 10
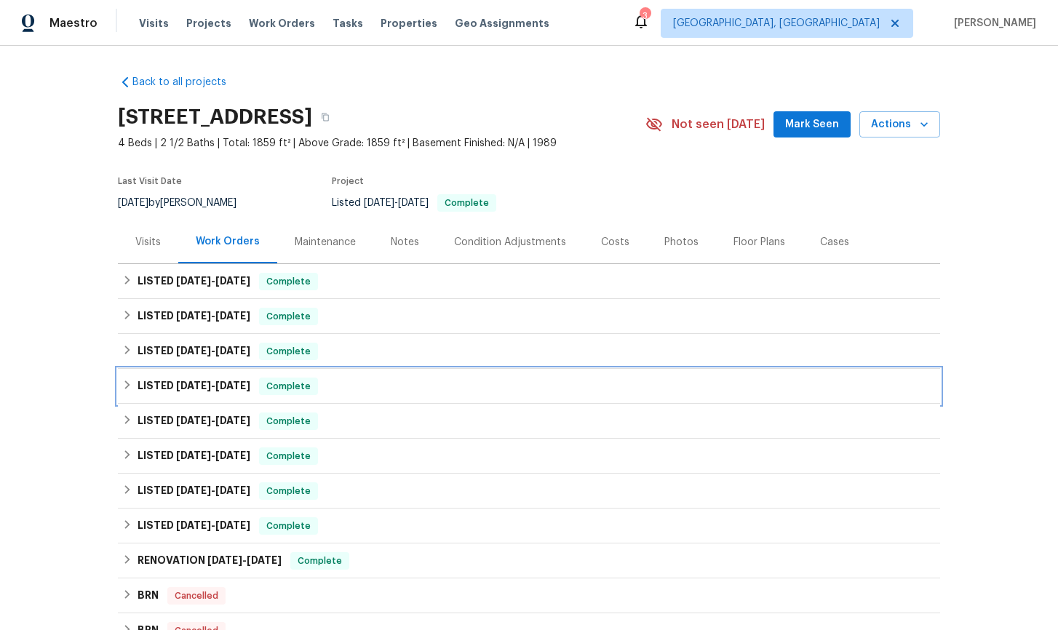
click at [127, 384] on icon at bounding box center [127, 385] width 10 height 10
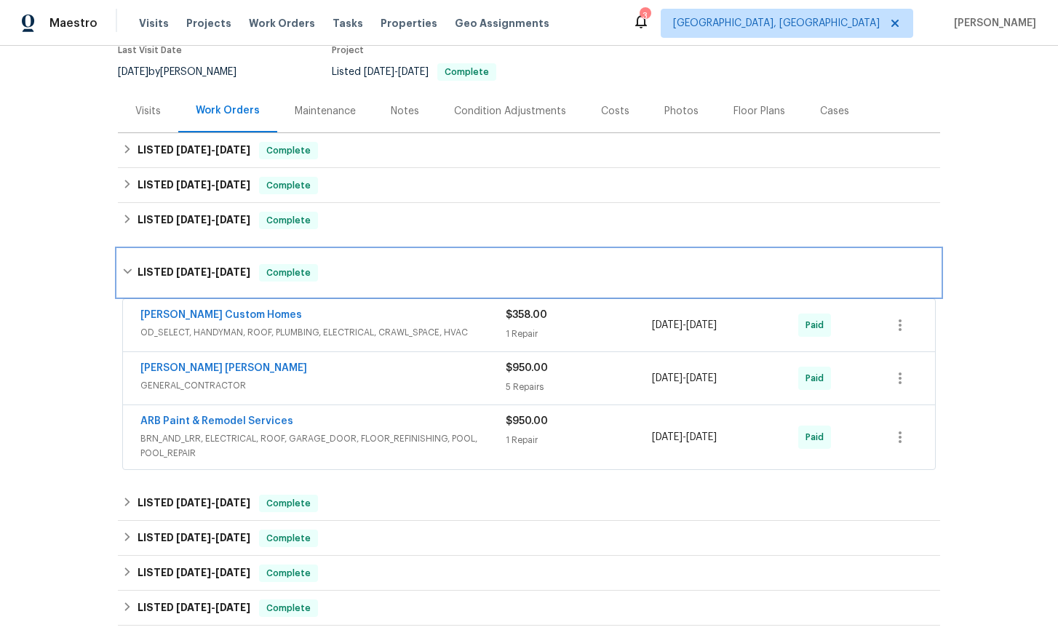
scroll to position [129, 0]
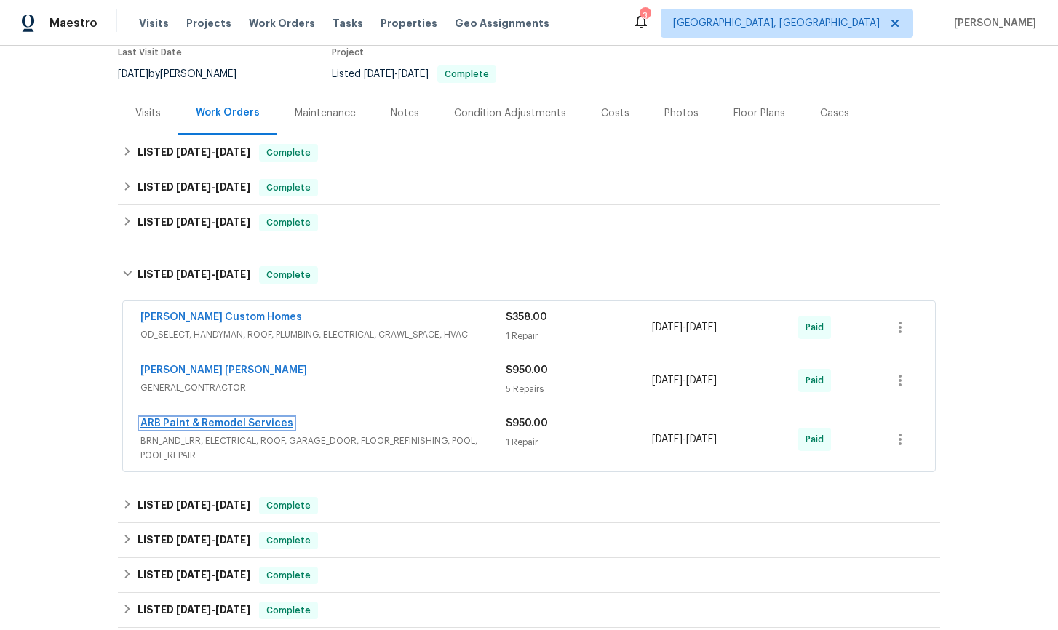
click at [207, 421] on link "ARB Paint & Remodel Services" at bounding box center [216, 423] width 153 height 10
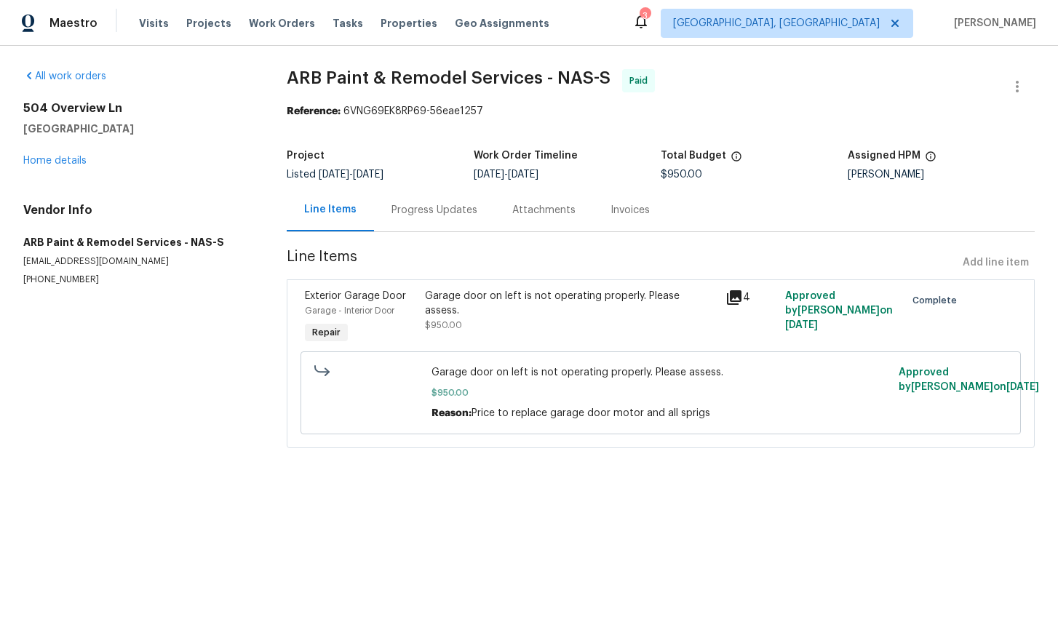
click at [421, 211] on div "Progress Updates" at bounding box center [434, 210] width 86 height 15
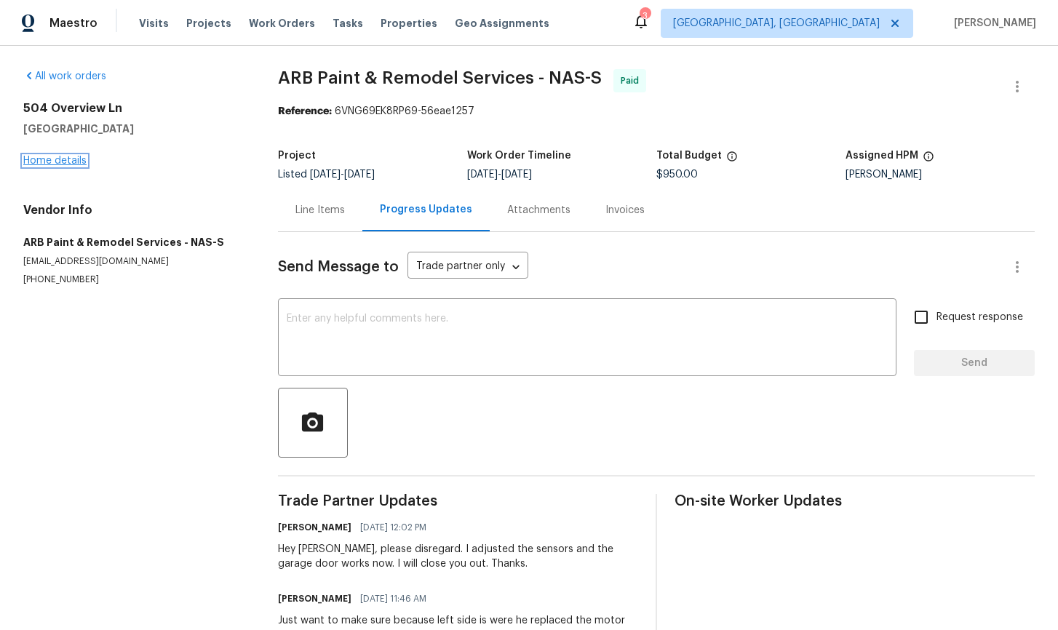
click at [52, 162] on link "Home details" at bounding box center [54, 161] width 63 height 10
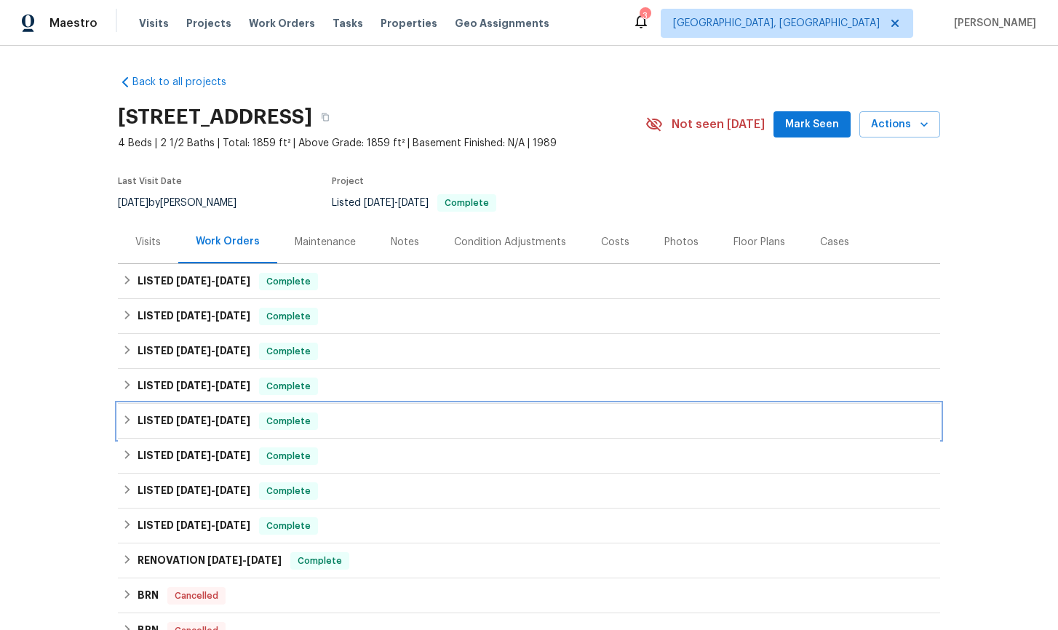
click at [130, 418] on icon at bounding box center [127, 420] width 10 height 10
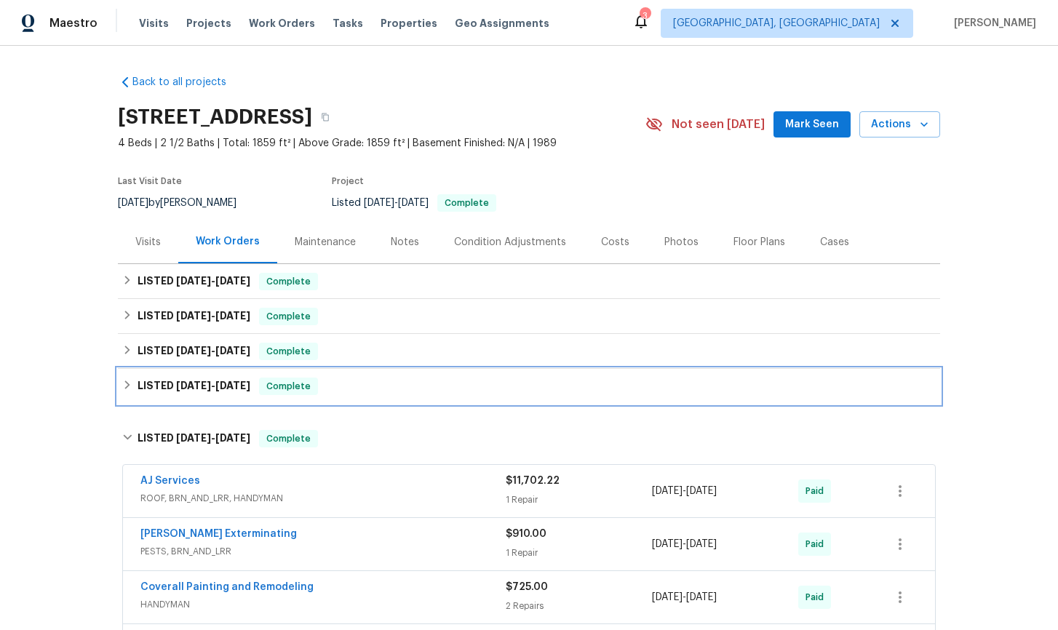
click at [120, 386] on div "LISTED [DATE] - [DATE] Complete" at bounding box center [529, 386] width 822 height 35
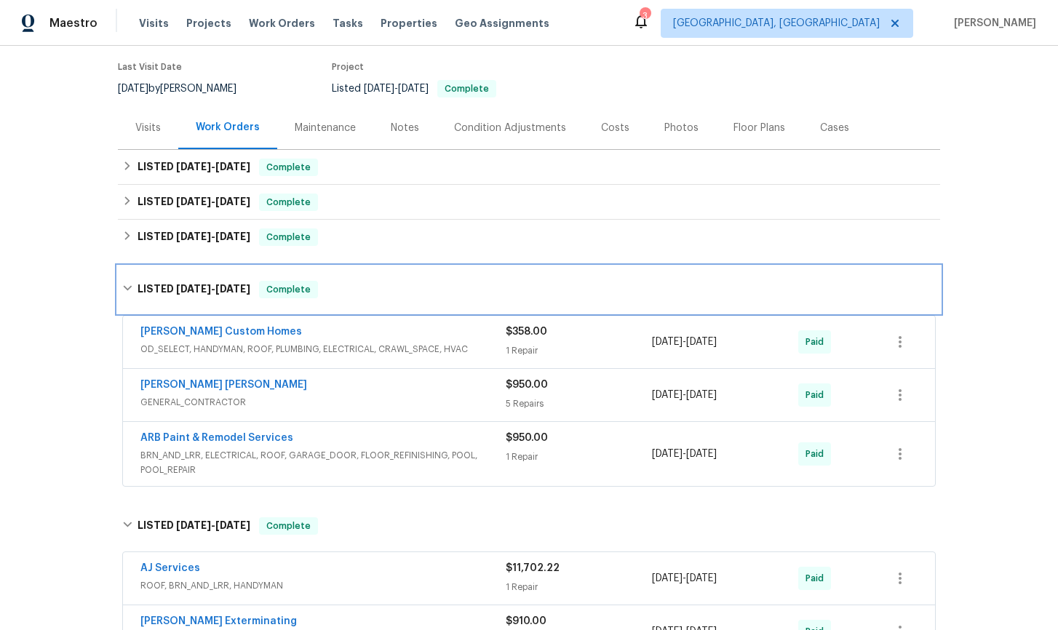
scroll to position [143, 0]
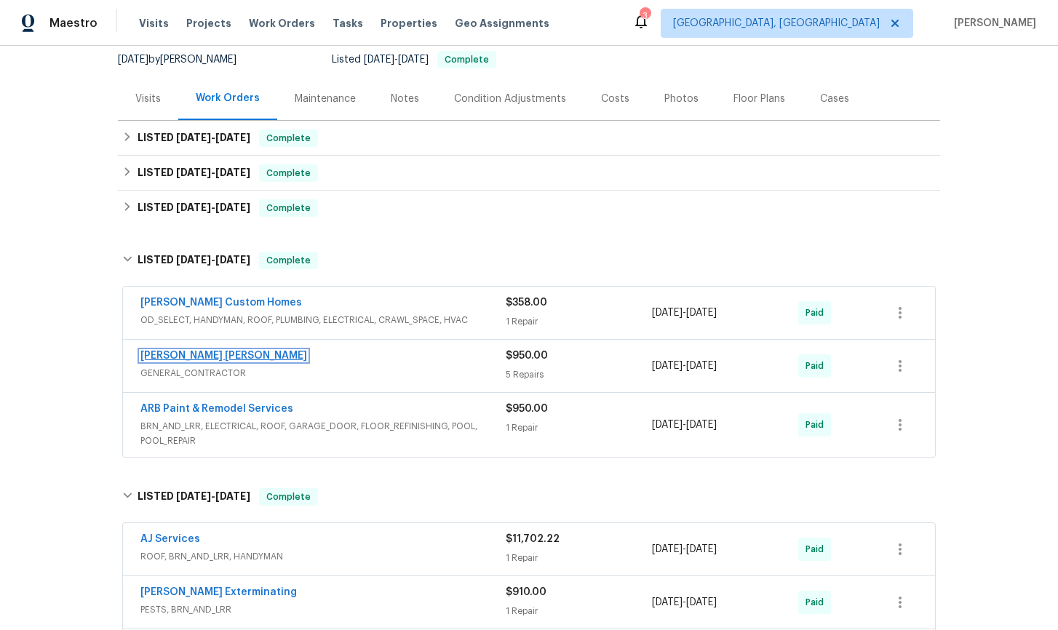
click at [206, 356] on link "[PERSON_NAME] [PERSON_NAME]" at bounding box center [223, 356] width 167 height 10
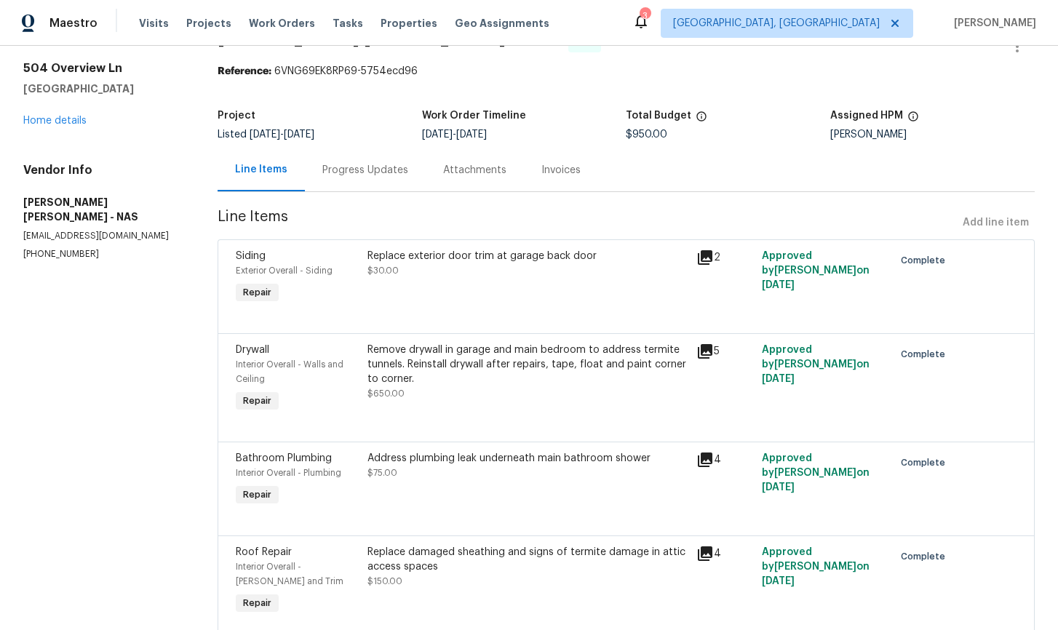
scroll to position [44, 0]
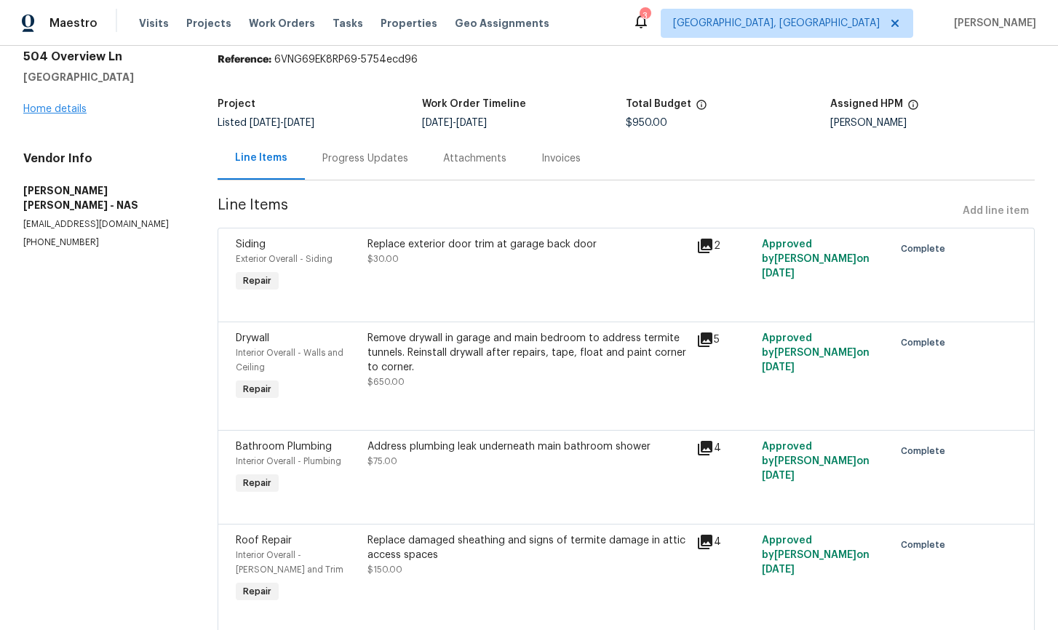
click at [61, 119] on div "All work orders [STREET_ADDRESS][PERSON_NAME] Home details Vendor Info [PERSON_…" at bounding box center [102, 132] width 159 height 231
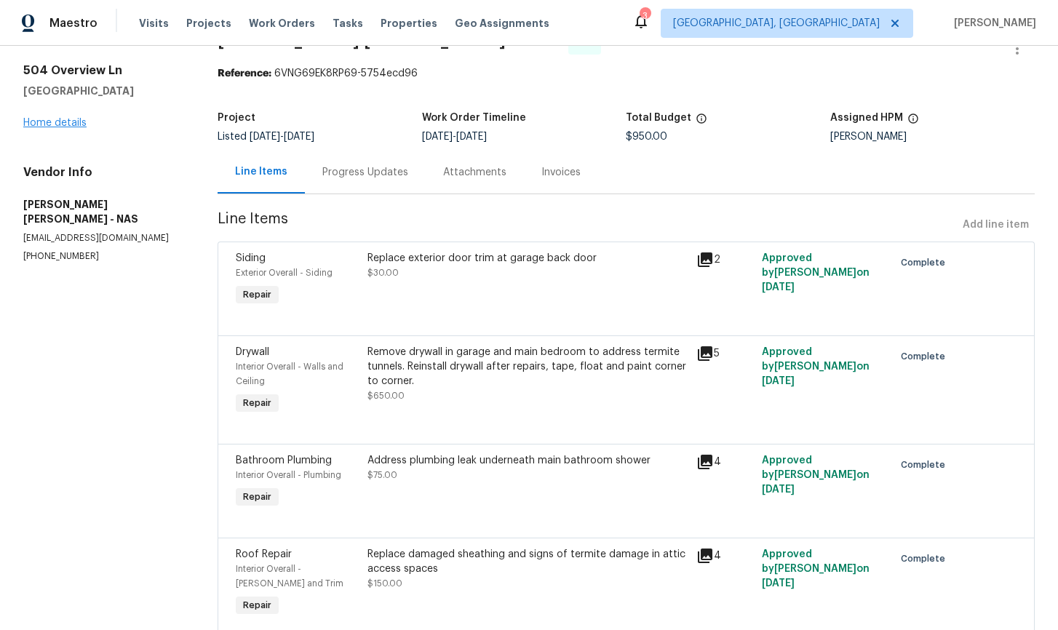
scroll to position [40, 0]
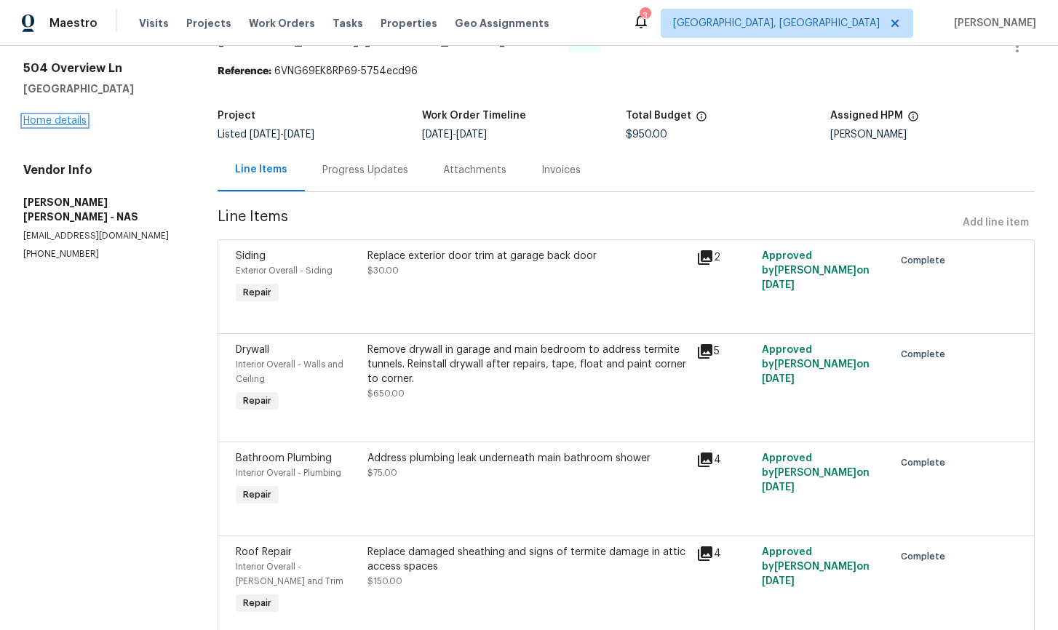
click at [62, 121] on link "Home details" at bounding box center [54, 121] width 63 height 10
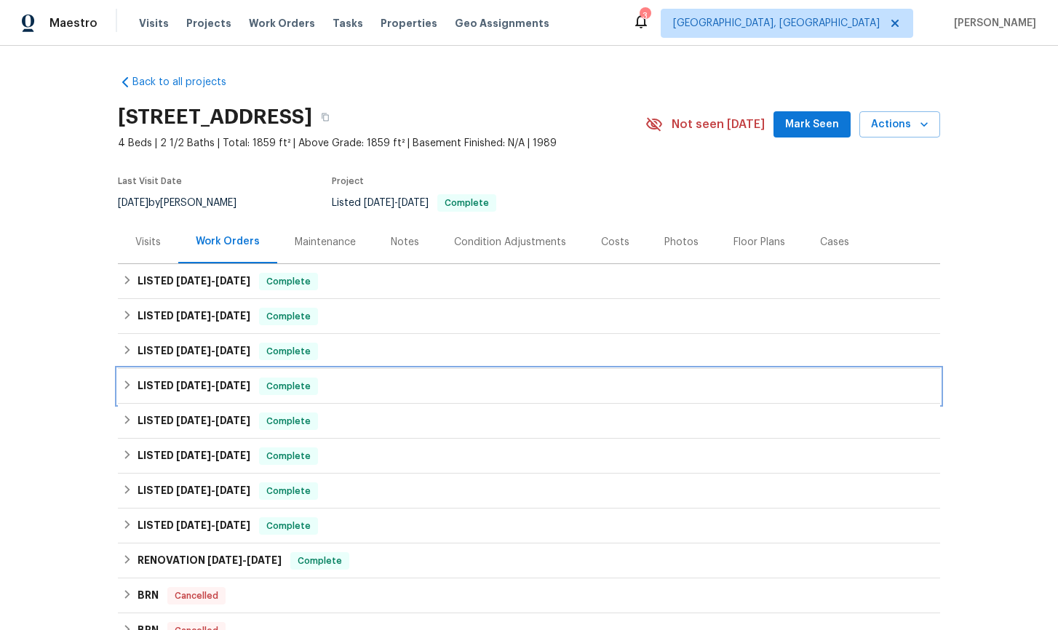
click at [124, 386] on icon at bounding box center [127, 385] width 10 height 10
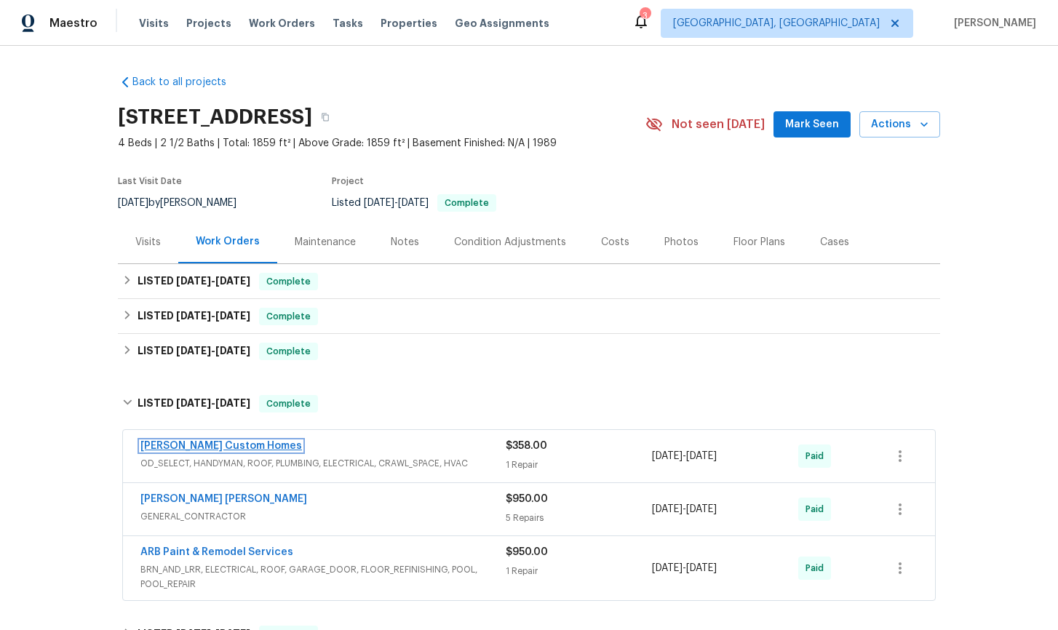
click at [210, 446] on link "[PERSON_NAME] Custom Homes" at bounding box center [221, 446] width 162 height 10
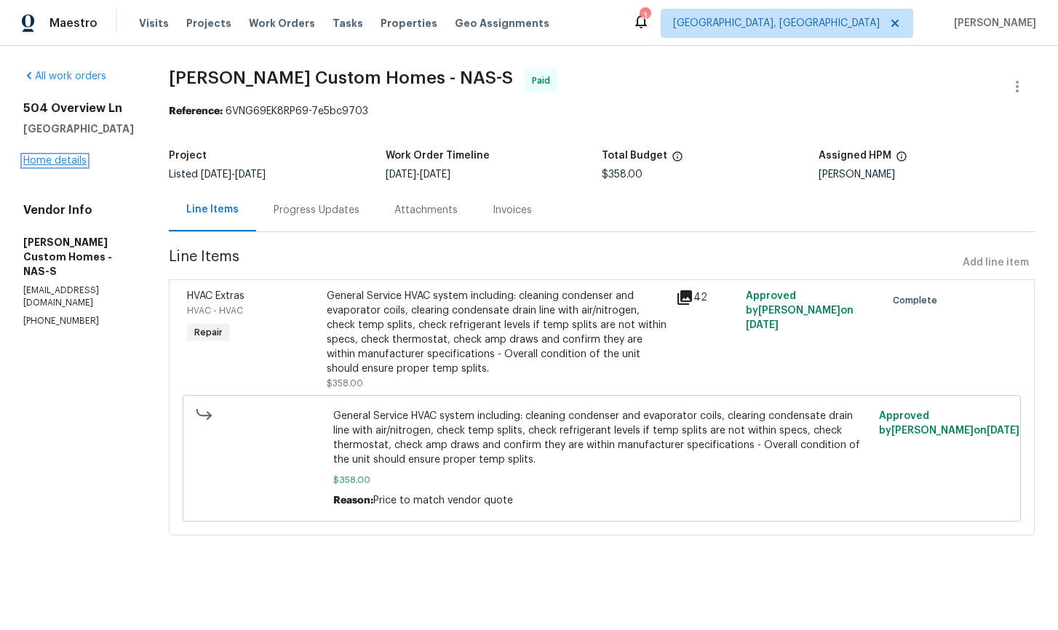
click at [68, 161] on link "Home details" at bounding box center [54, 161] width 63 height 10
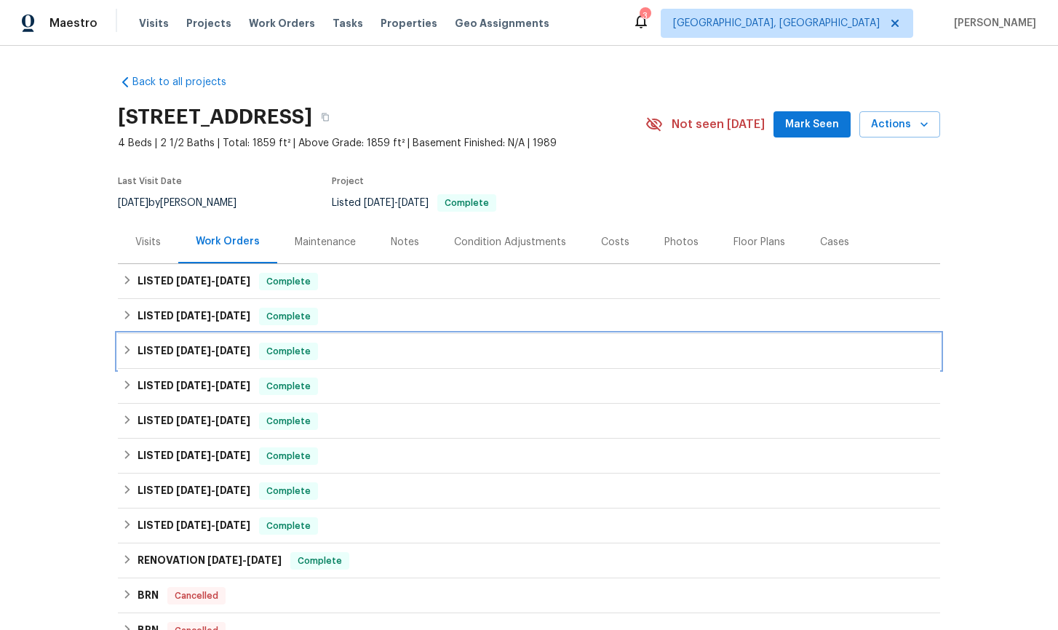
click at [130, 351] on icon at bounding box center [127, 350] width 10 height 10
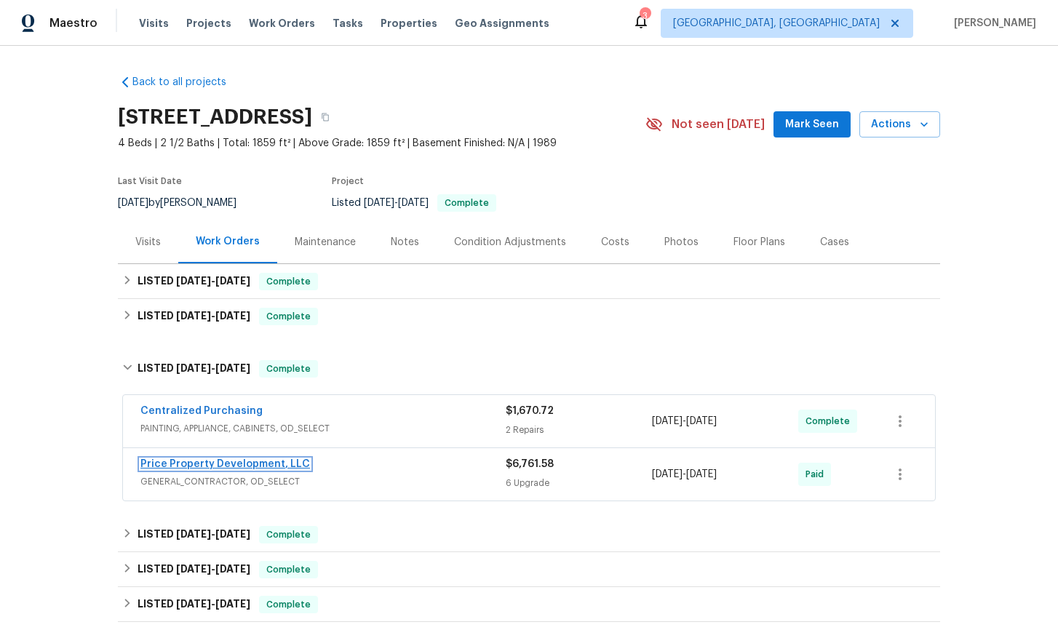
click at [236, 464] on link "Price Property Development, LLC" at bounding box center [225, 464] width 170 height 10
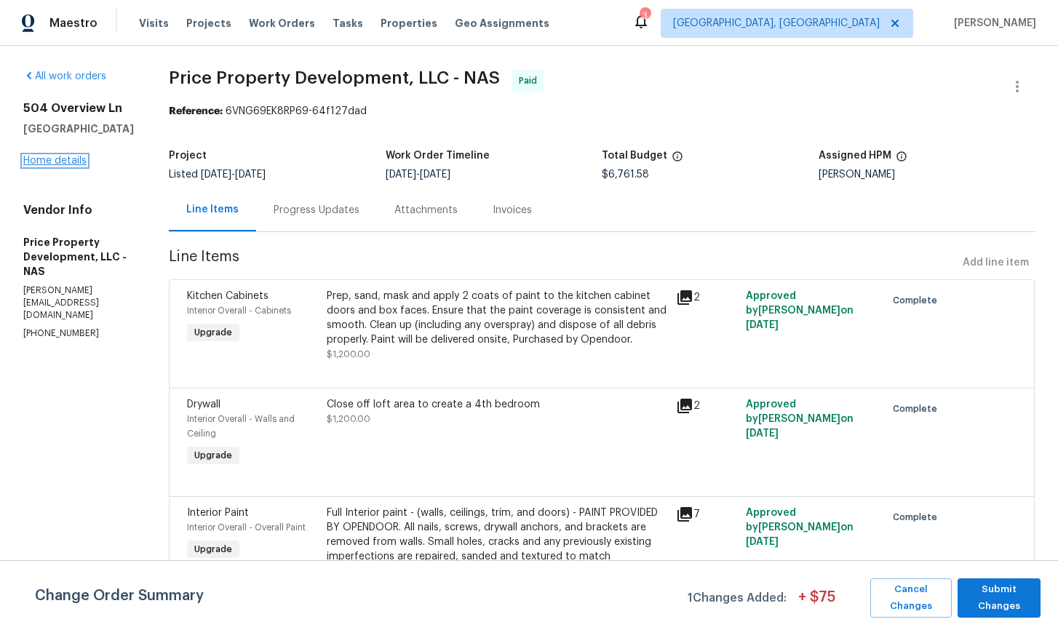
click at [52, 163] on link "Home details" at bounding box center [54, 161] width 63 height 10
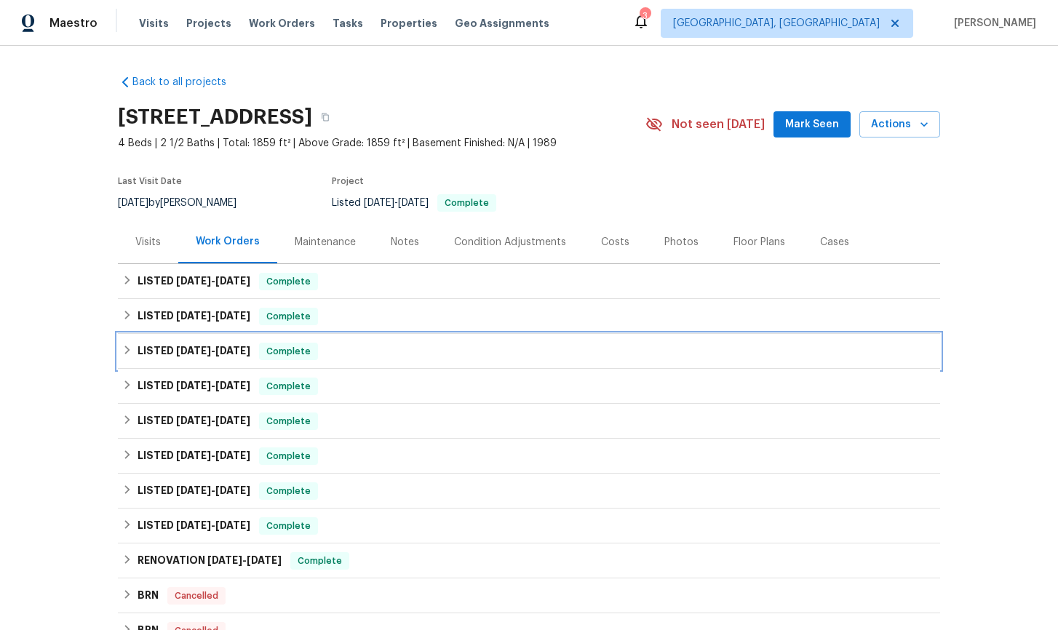
click at [124, 349] on icon at bounding box center [127, 350] width 10 height 10
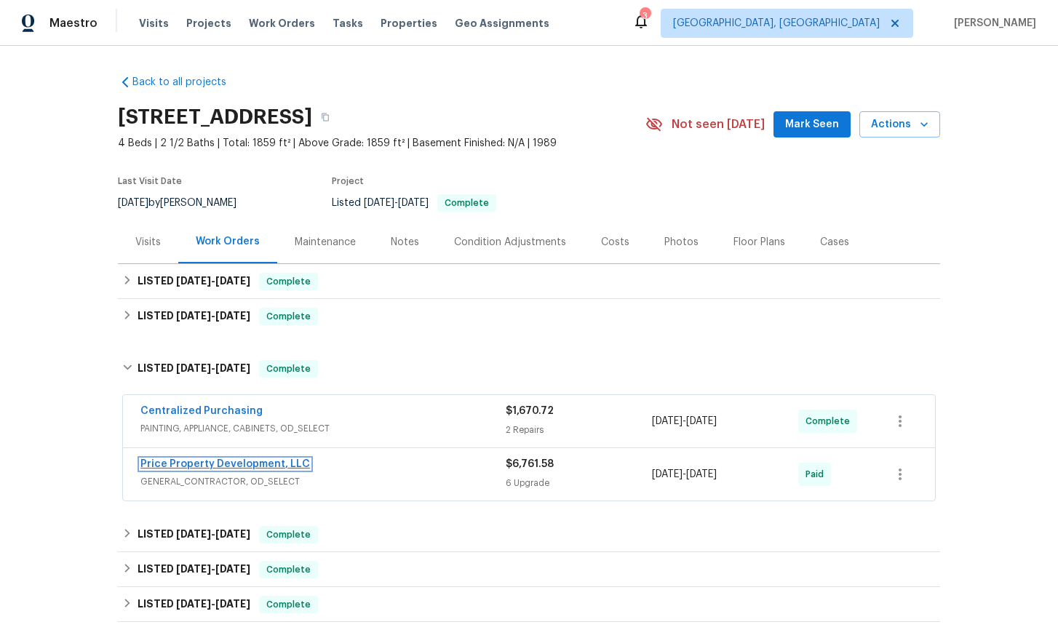
click at [211, 466] on link "Price Property Development, LLC" at bounding box center [225, 464] width 170 height 10
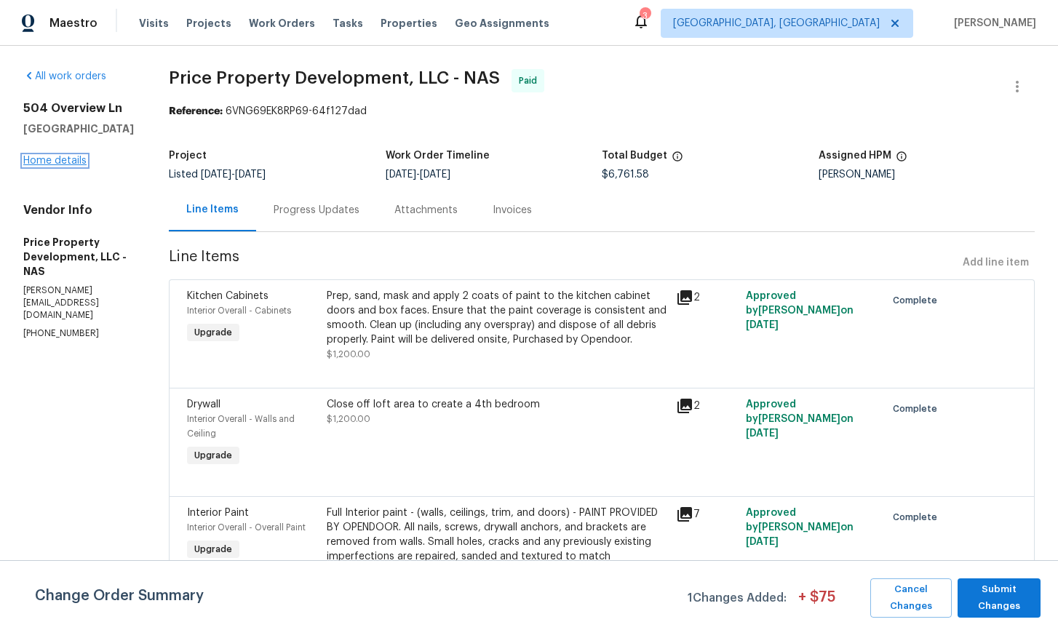
click at [73, 165] on link "Home details" at bounding box center [54, 161] width 63 height 10
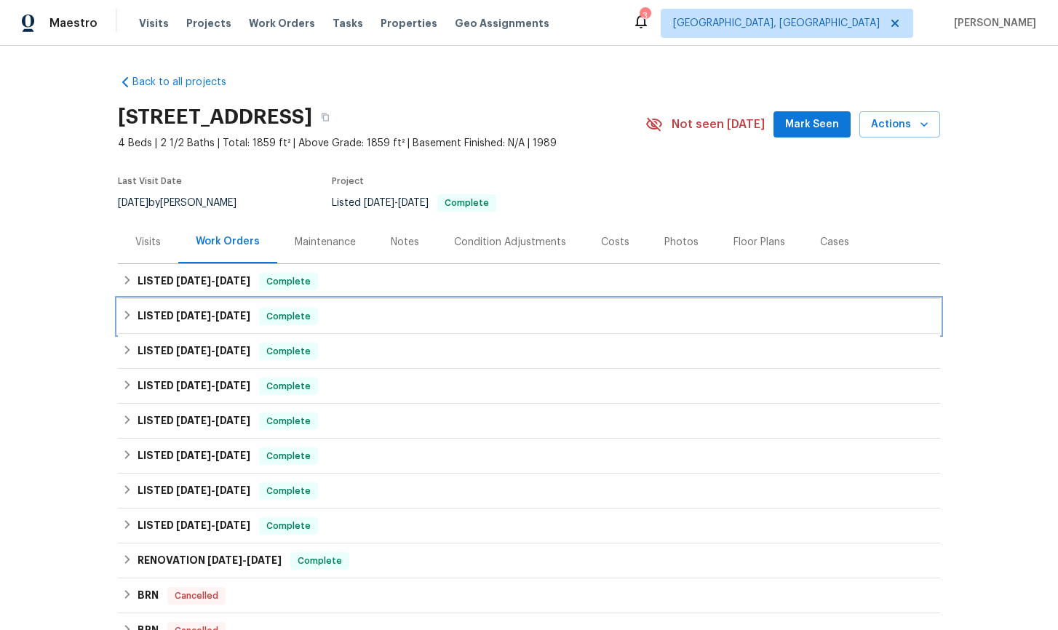
click at [127, 319] on icon at bounding box center [127, 315] width 10 height 10
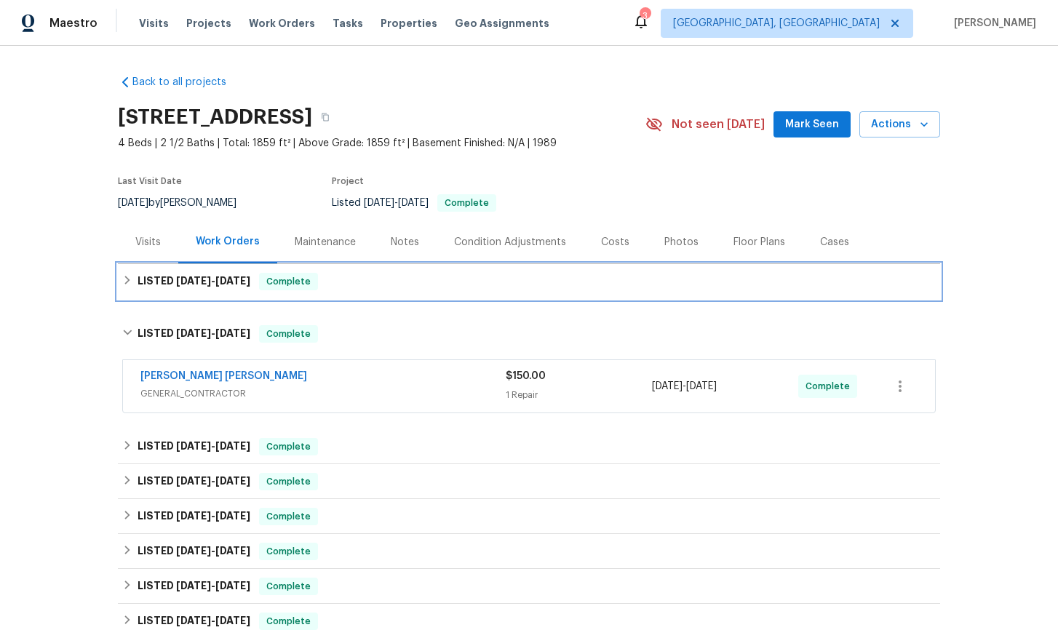
click at [126, 279] on icon at bounding box center [127, 280] width 10 height 10
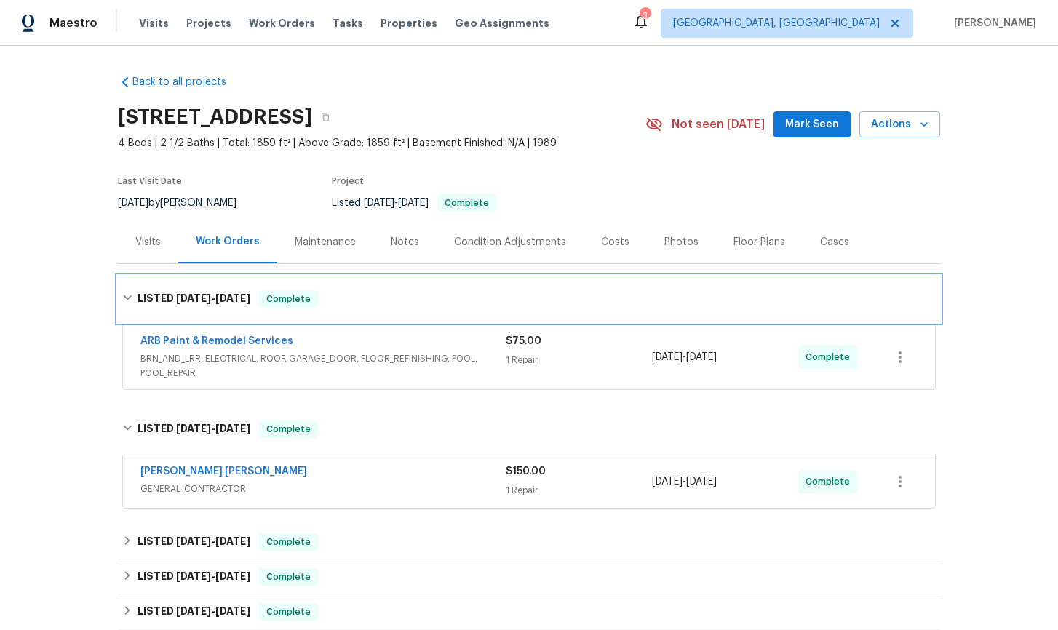
scroll to position [81, 0]
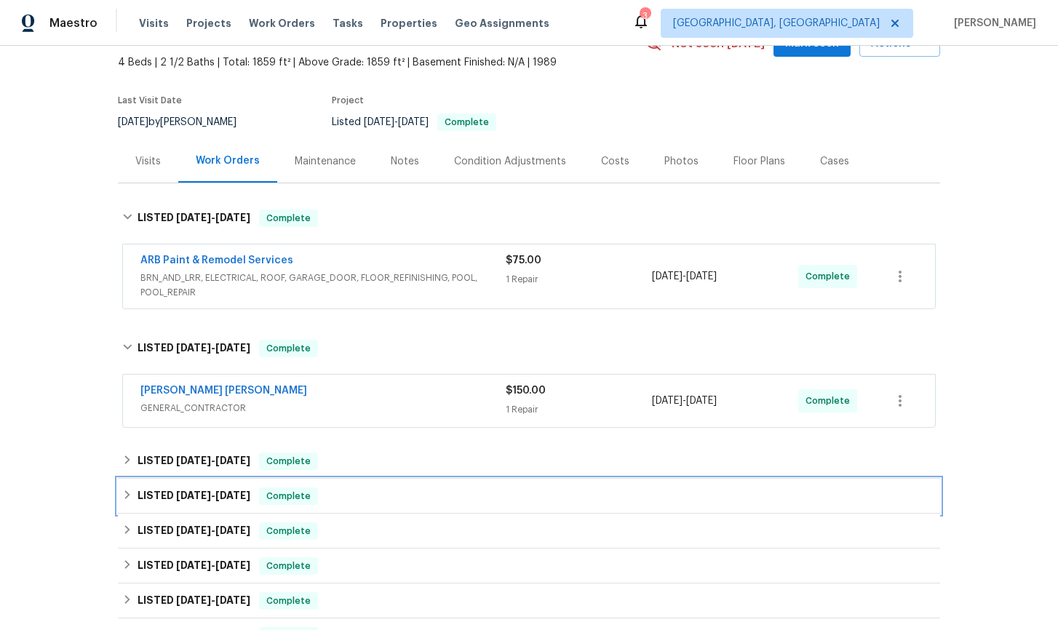
click at [136, 490] on div "LISTED [DATE] - [DATE] Complete" at bounding box center [528, 495] width 813 height 17
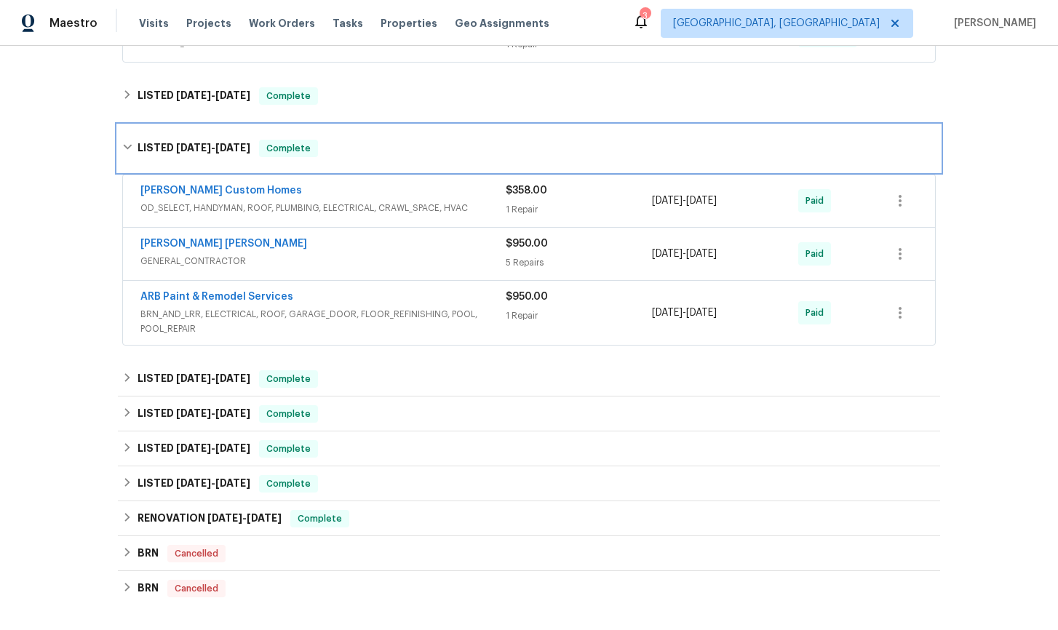
scroll to position [450, 0]
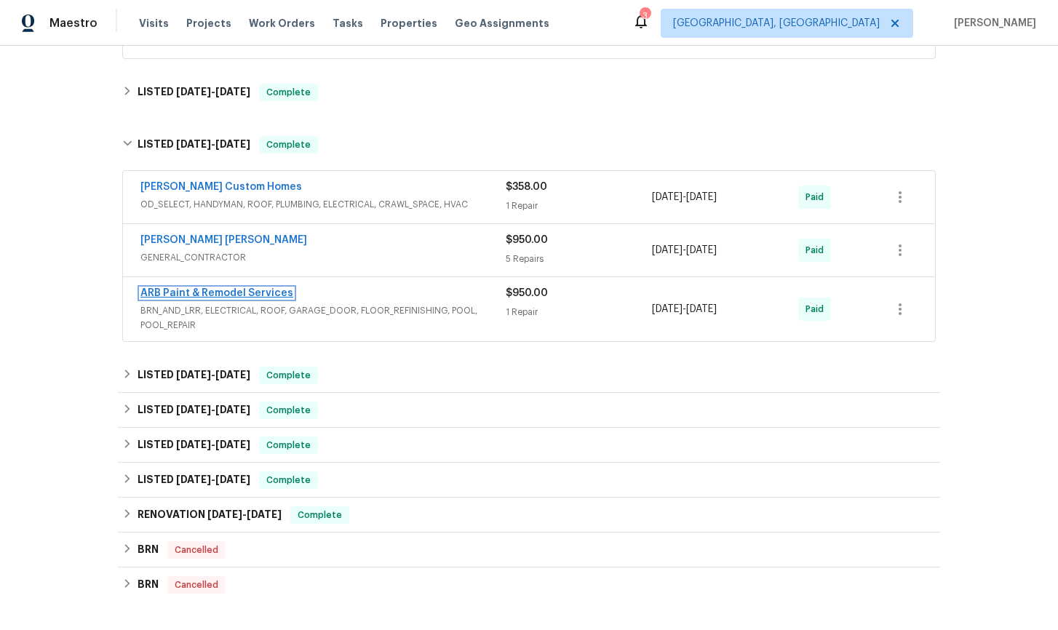
click at [231, 294] on link "ARB Paint & Remodel Services" at bounding box center [216, 293] width 153 height 10
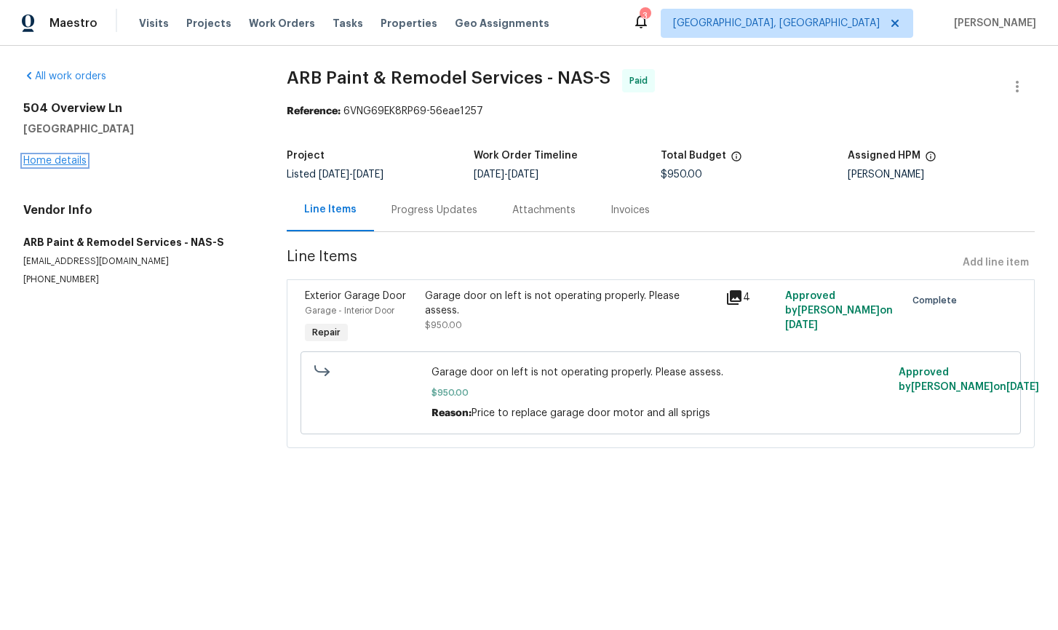
click at [66, 159] on link "Home details" at bounding box center [54, 161] width 63 height 10
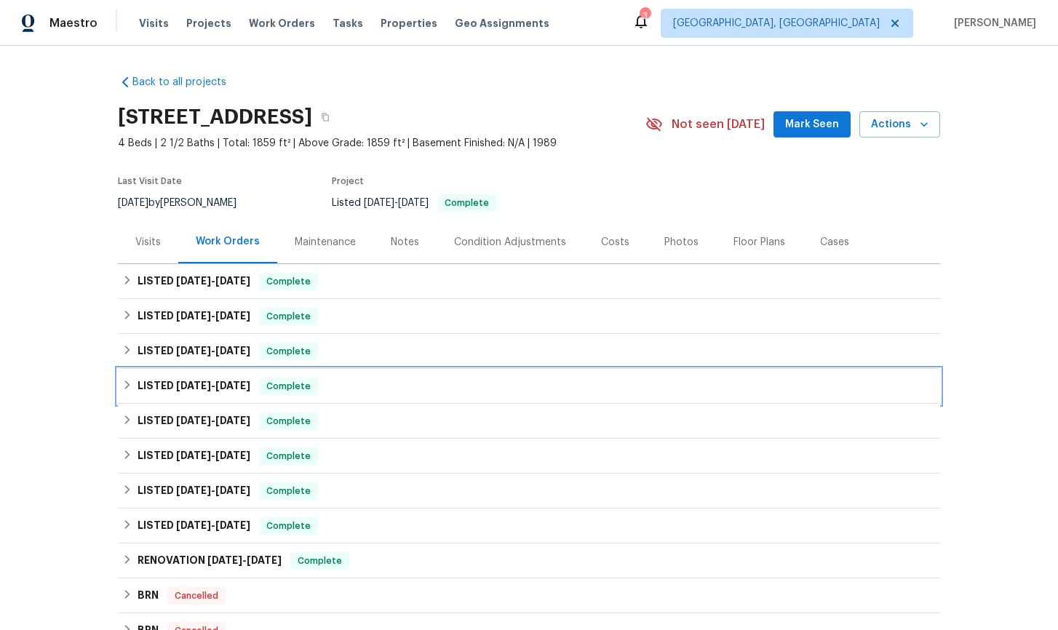
click at [127, 389] on icon at bounding box center [127, 385] width 10 height 10
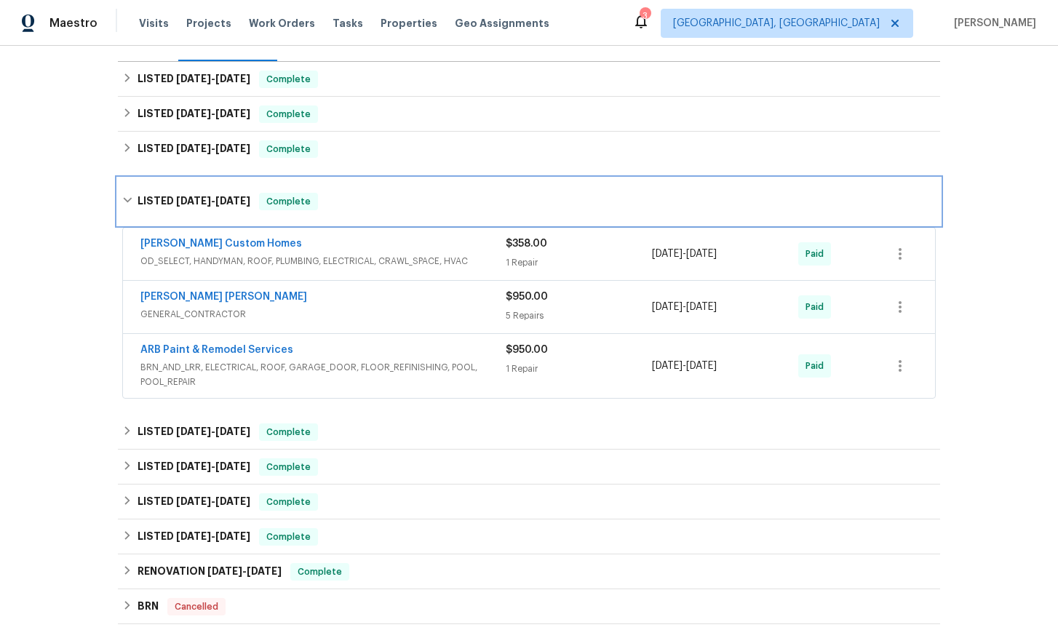
scroll to position [240, 0]
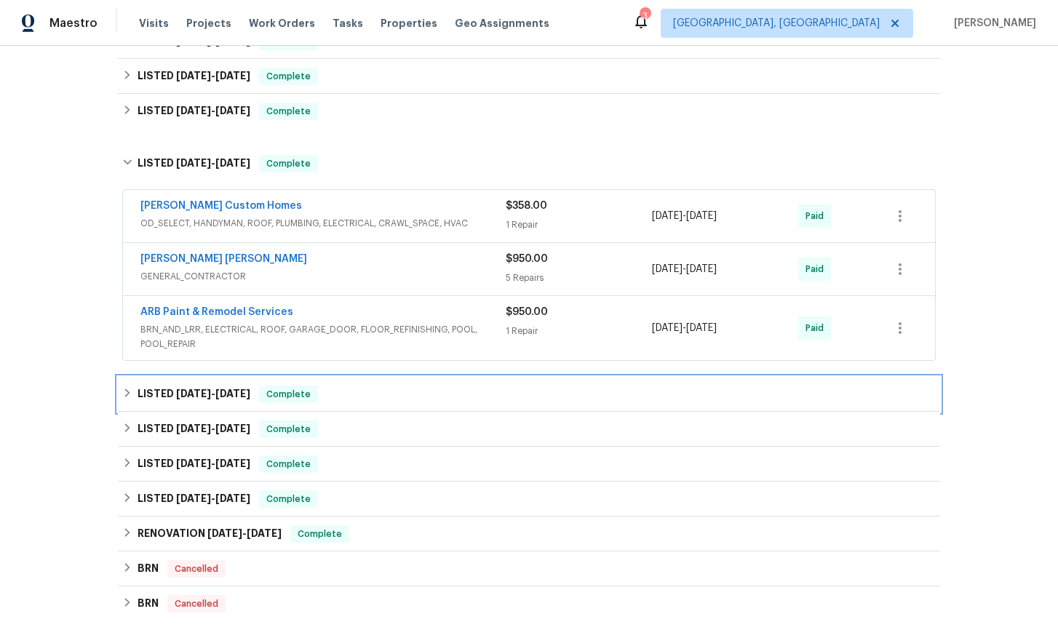
click at [132, 391] on icon at bounding box center [127, 393] width 10 height 10
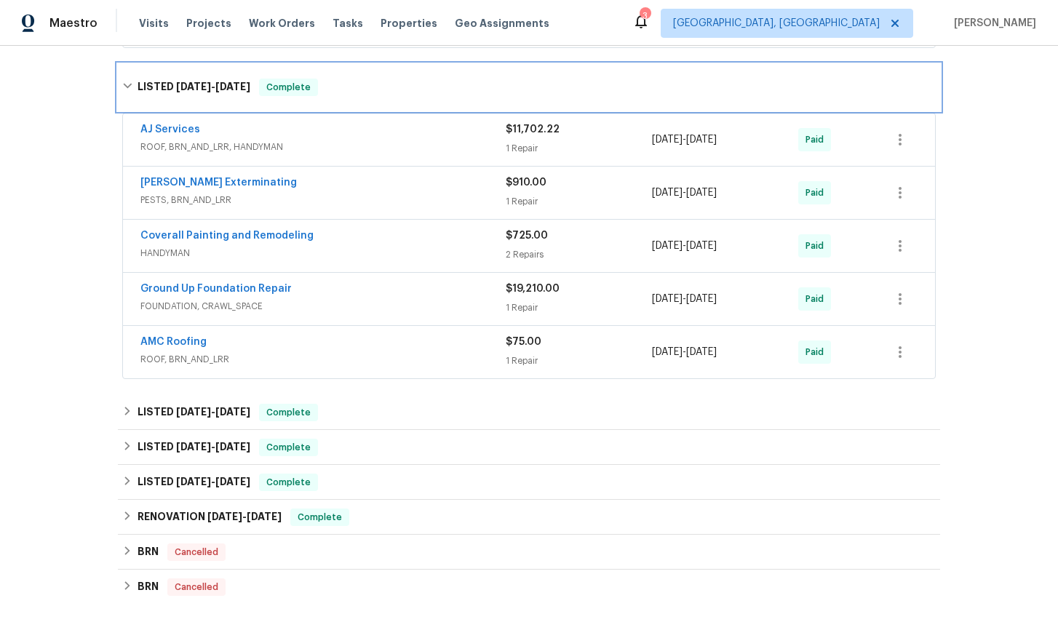
scroll to position [572, 0]
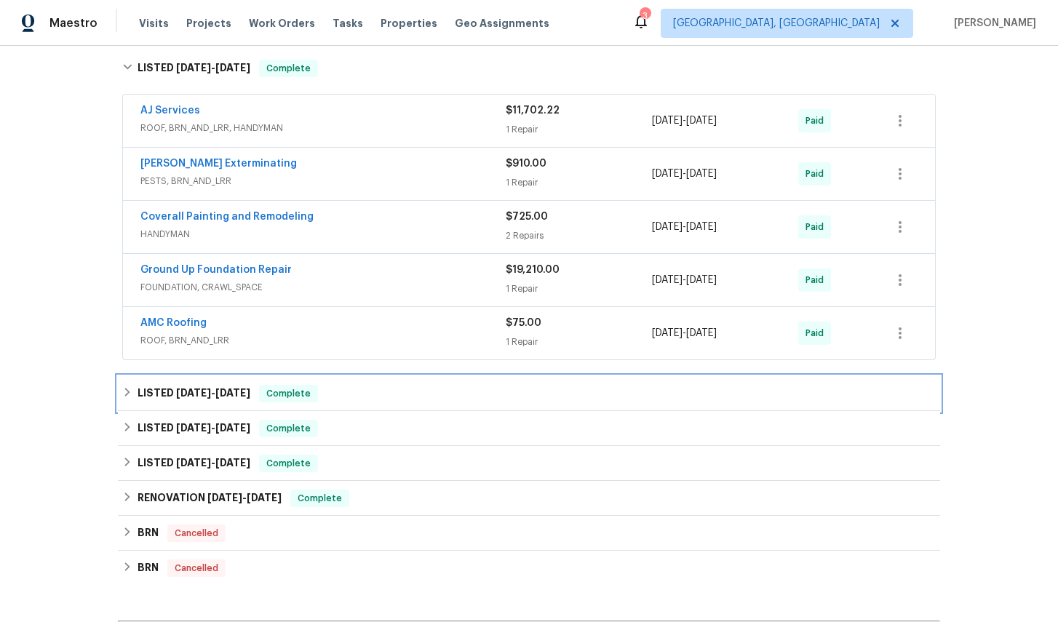
click at [132, 397] on icon at bounding box center [127, 392] width 10 height 10
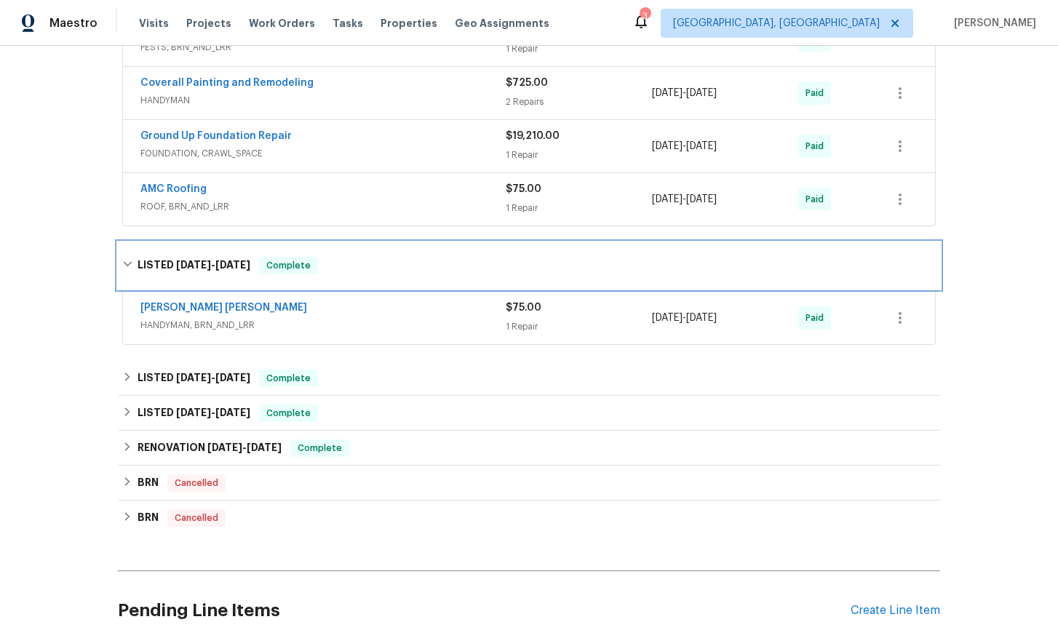
scroll to position [711, 0]
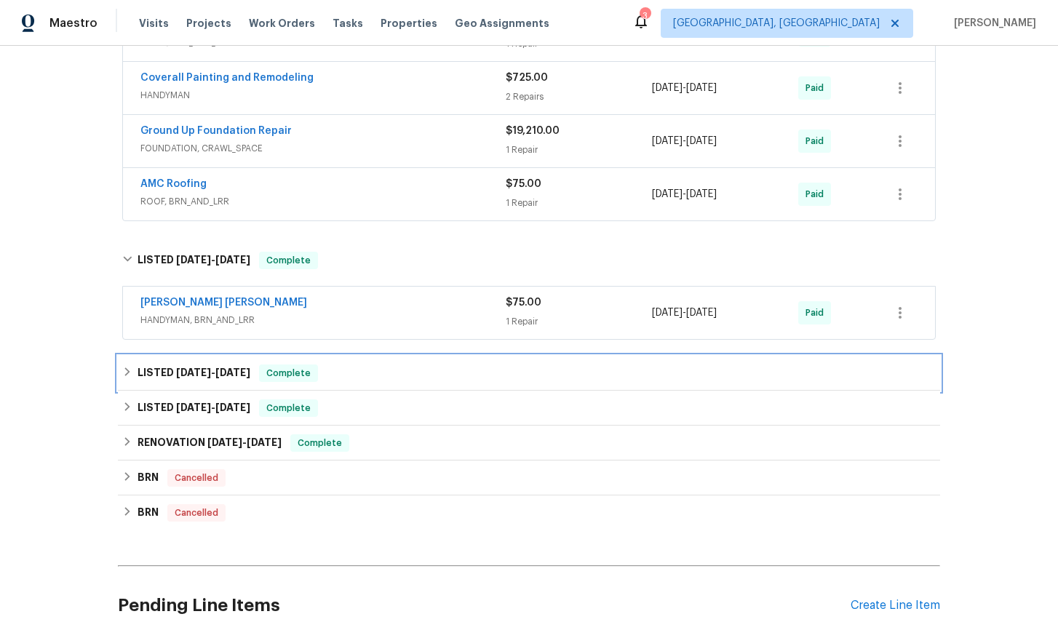
click at [130, 373] on icon at bounding box center [127, 372] width 10 height 10
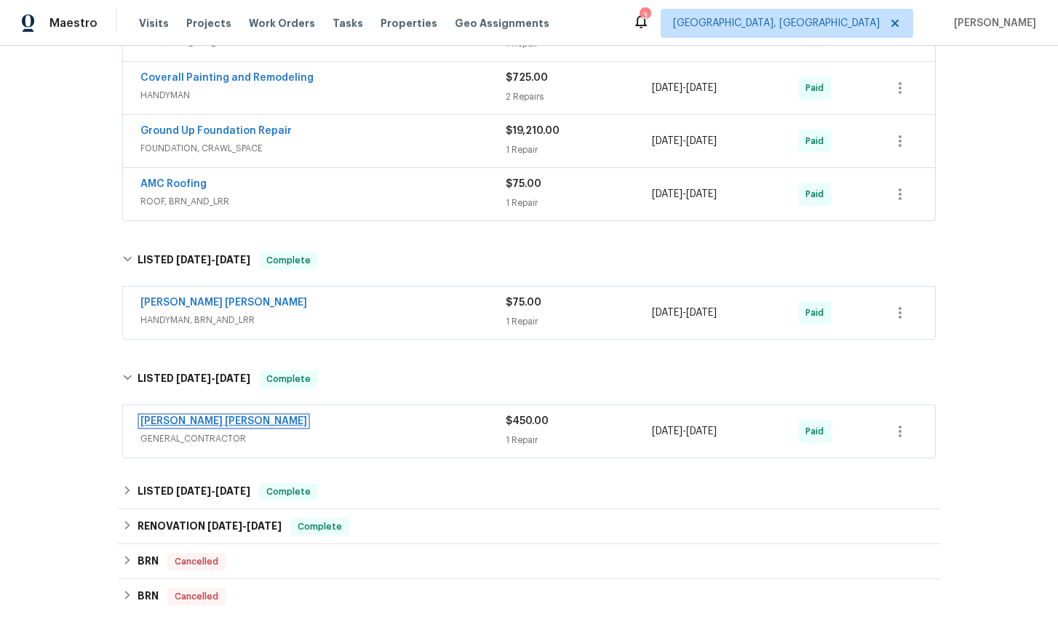
click at [196, 422] on link "[PERSON_NAME] [PERSON_NAME]" at bounding box center [223, 421] width 167 height 10
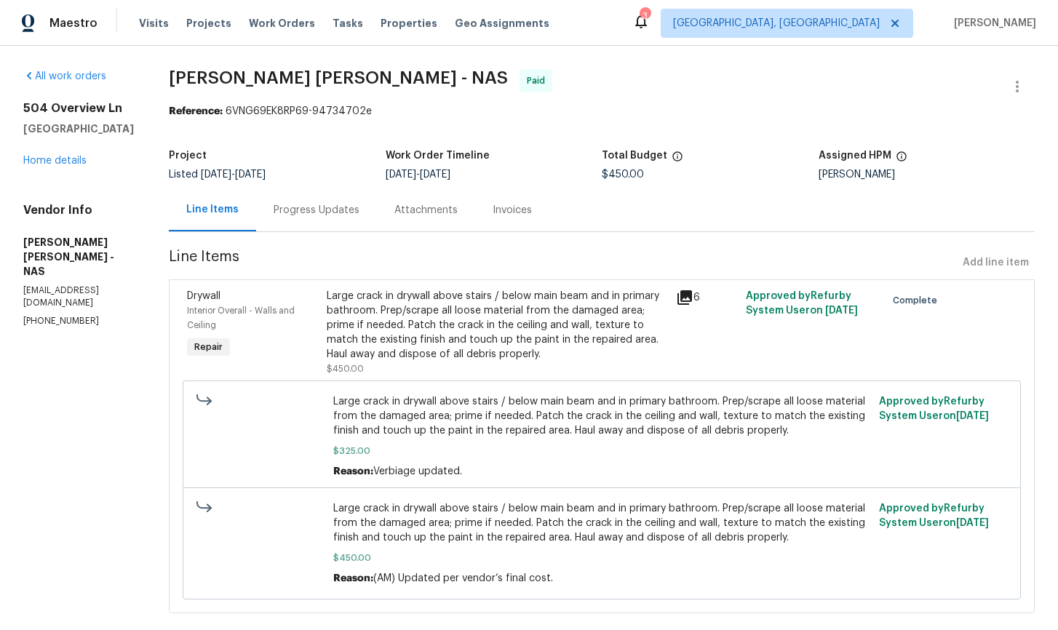
click at [692, 298] on icon at bounding box center [684, 297] width 15 height 15
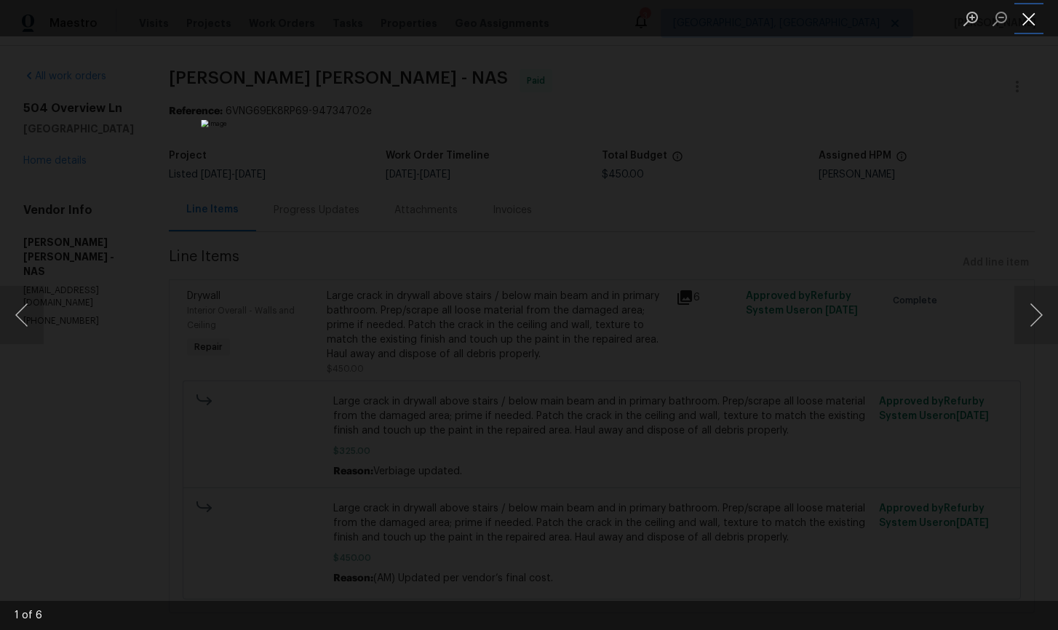
click at [1027, 17] on button "Close lightbox" at bounding box center [1028, 18] width 29 height 25
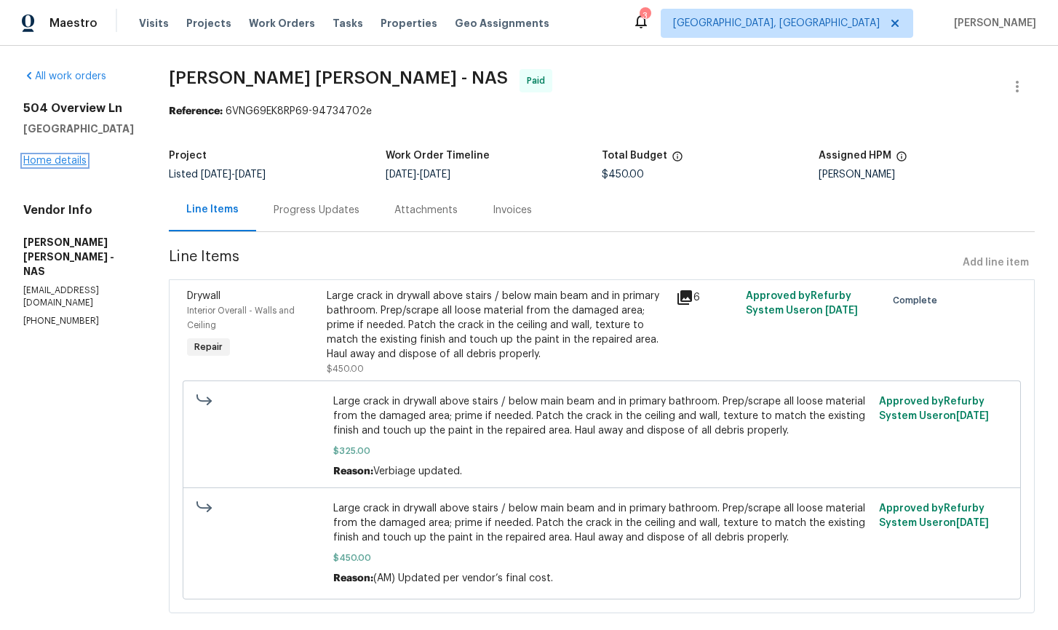
click at [64, 160] on link "Home details" at bounding box center [54, 161] width 63 height 10
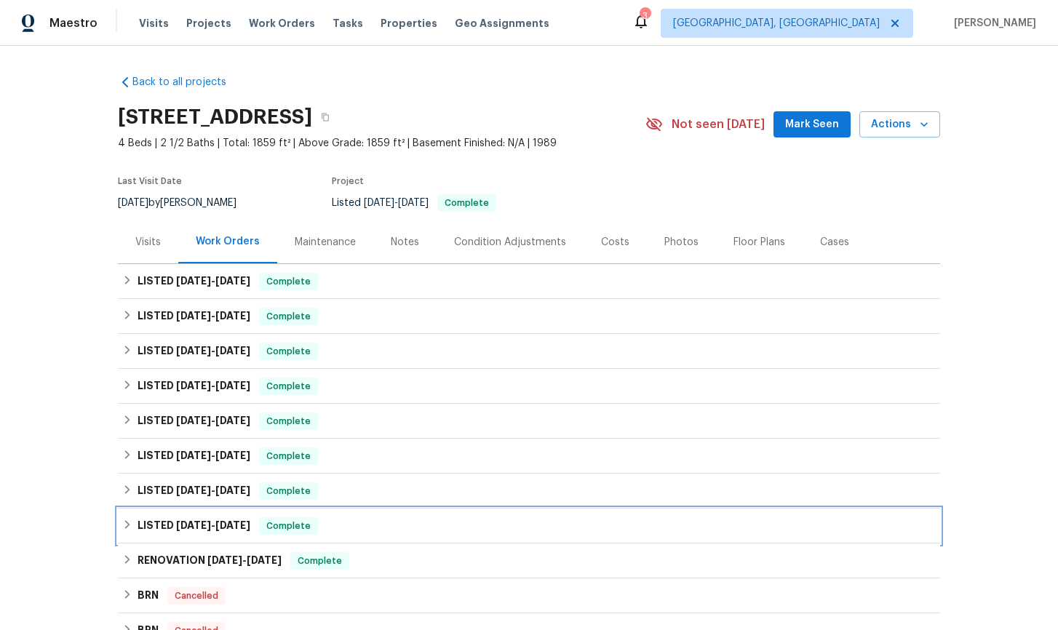
click at [129, 523] on icon at bounding box center [127, 525] width 10 height 10
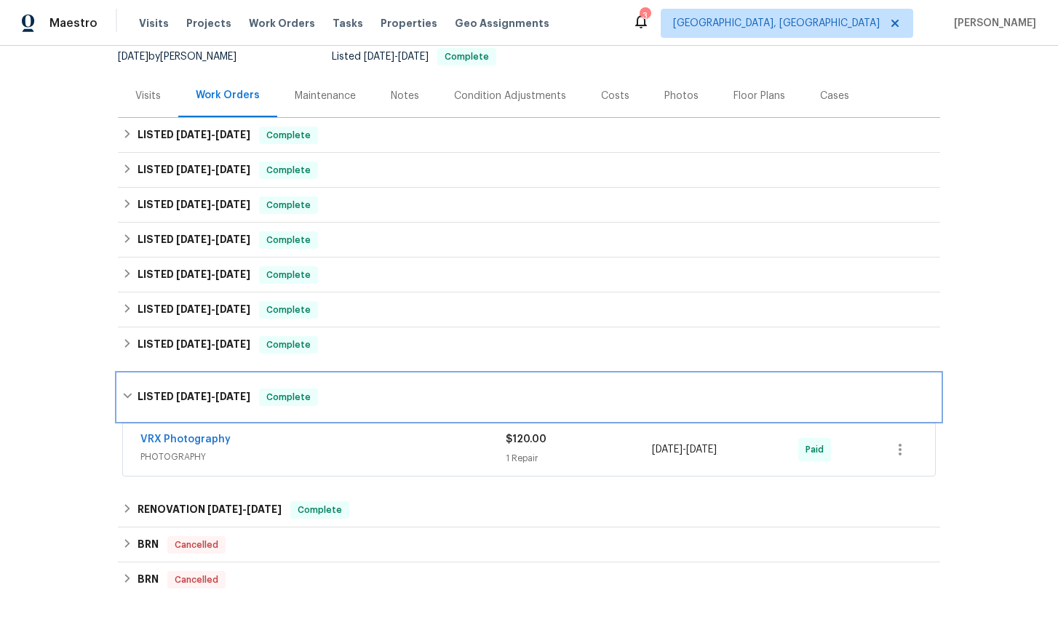
scroll to position [205, 0]
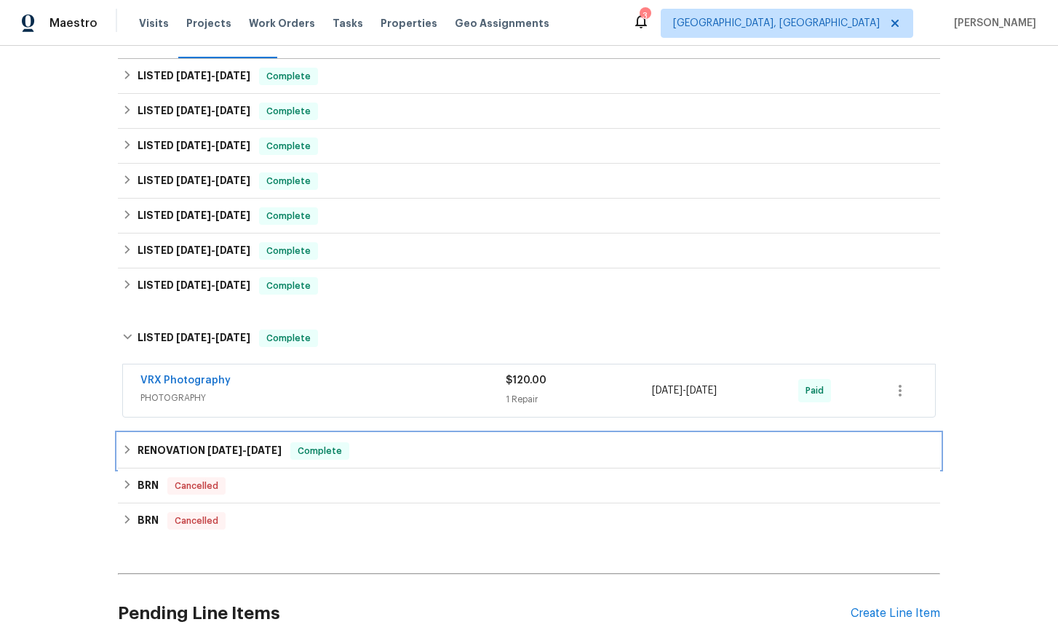
click at [132, 461] on div "RENOVATION [DATE] - [DATE] Complete" at bounding box center [529, 451] width 822 height 35
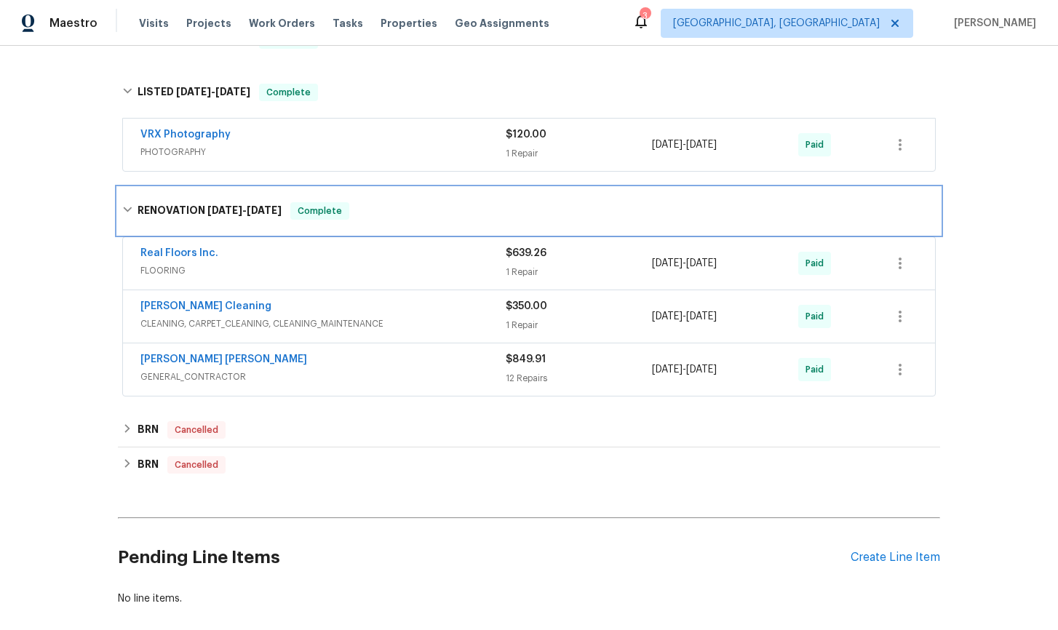
scroll to position [526, 0]
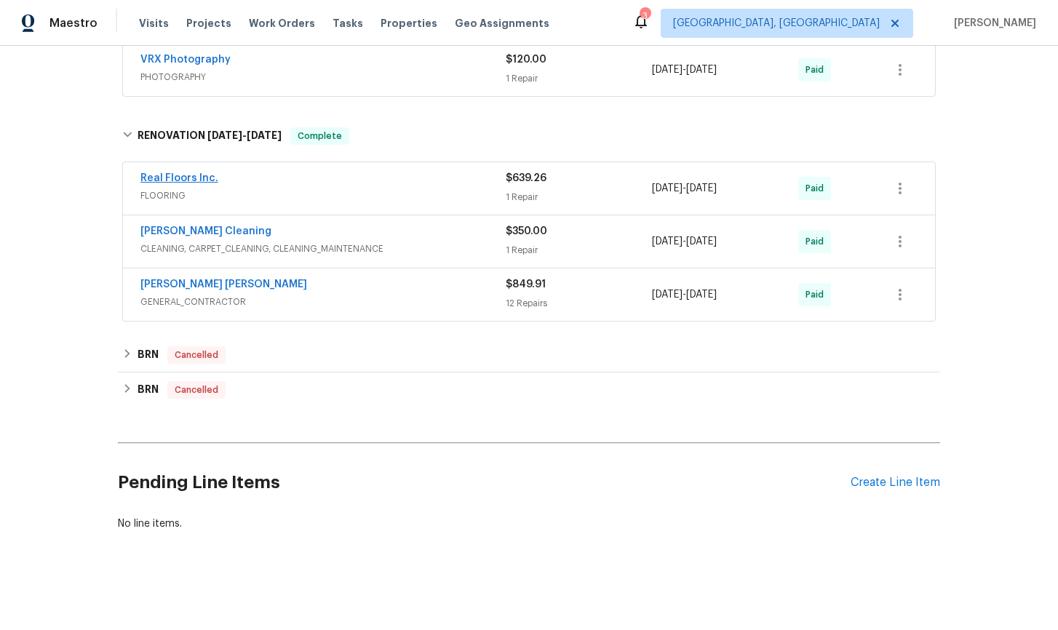
click at [177, 183] on span "Real Floors Inc." at bounding box center [179, 178] width 78 height 15
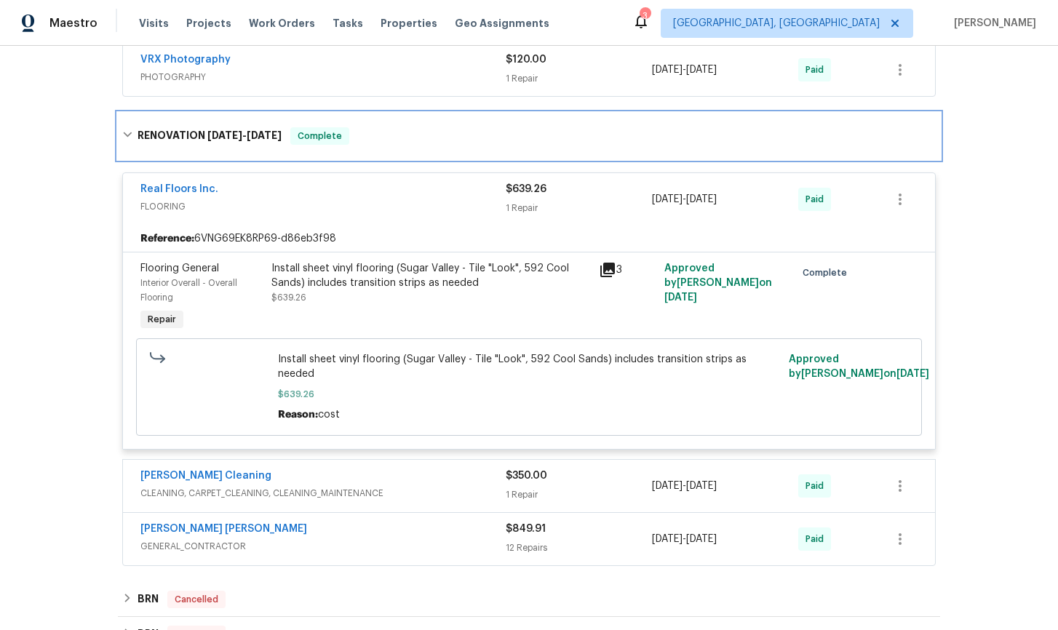
click at [125, 135] on icon at bounding box center [127, 134] width 9 height 5
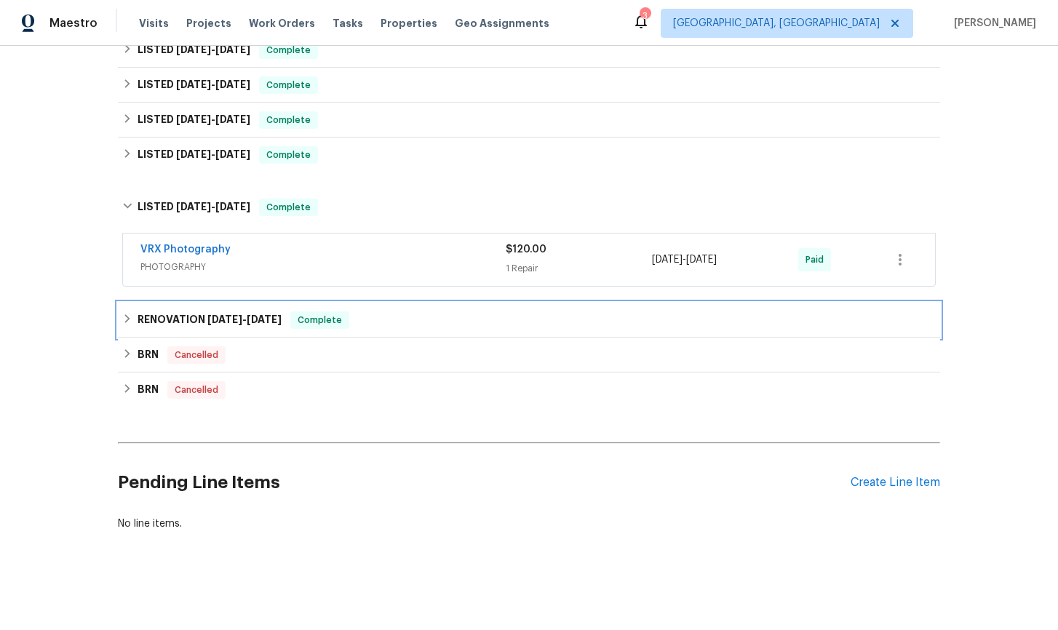
scroll to position [336, 0]
click at [130, 322] on icon at bounding box center [127, 319] width 10 height 10
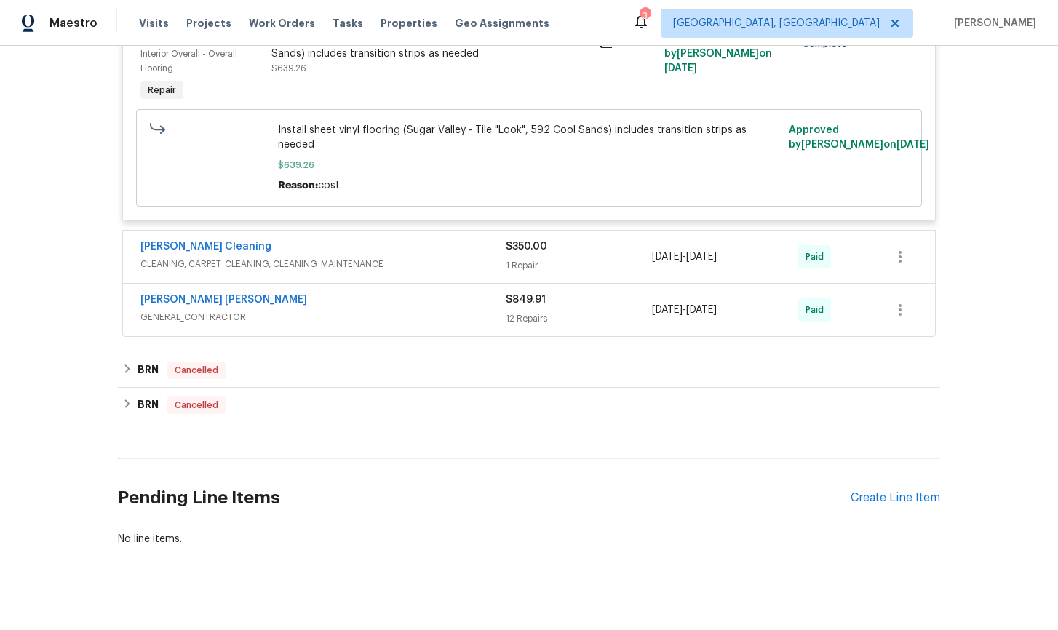
scroll to position [757, 0]
click at [178, 293] on link "[PERSON_NAME] [PERSON_NAME]" at bounding box center [223, 298] width 167 height 10
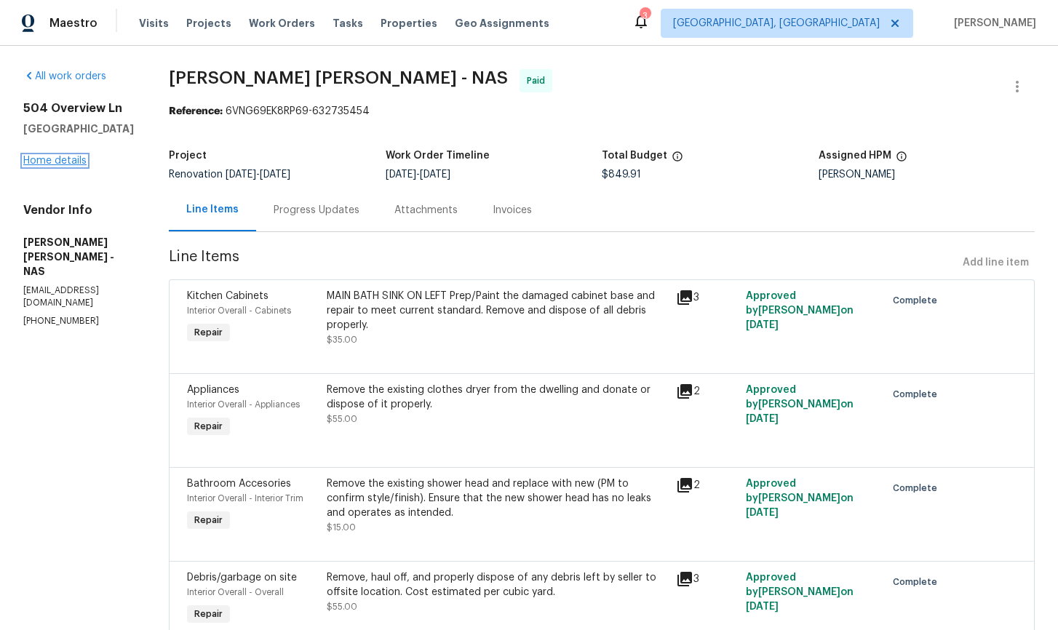
click at [50, 163] on link "Home details" at bounding box center [54, 161] width 63 height 10
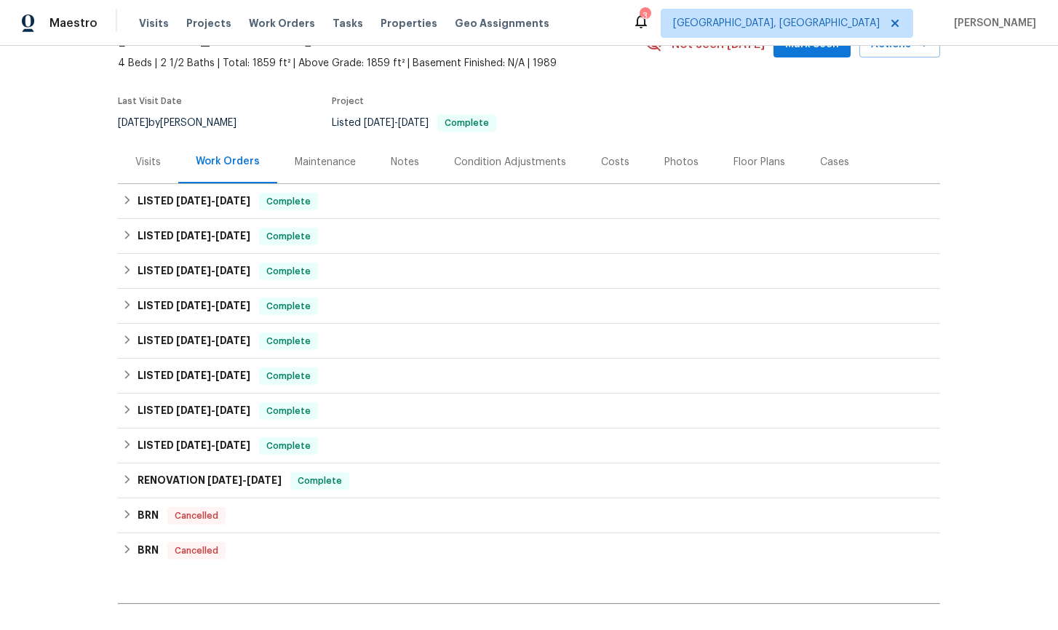
scroll to position [111, 0]
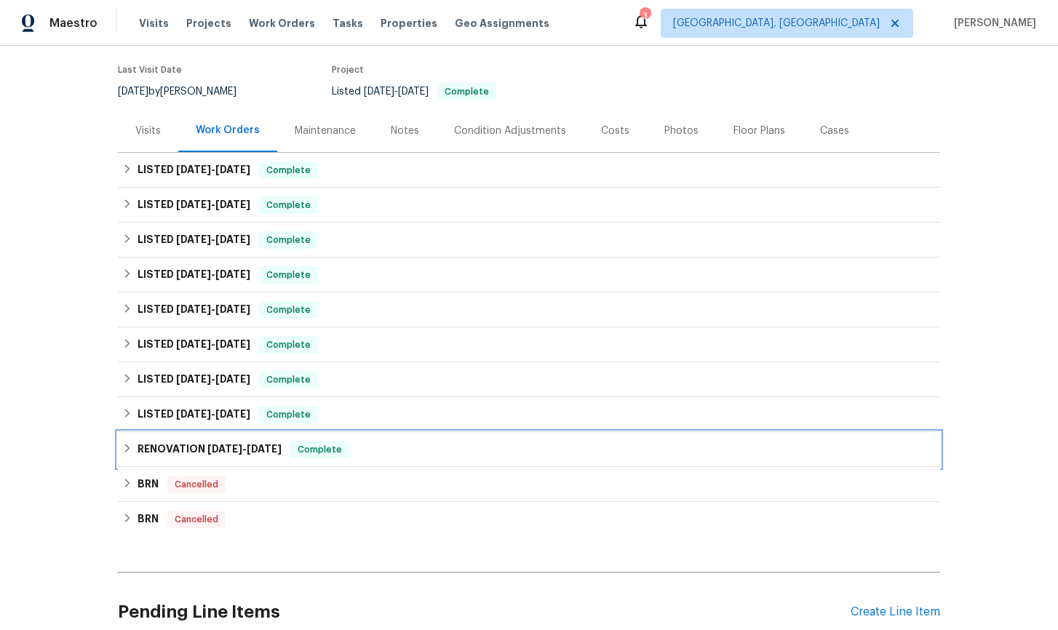
click at [134, 455] on div "RENOVATION [DATE] - [DATE] Complete" at bounding box center [528, 449] width 813 height 17
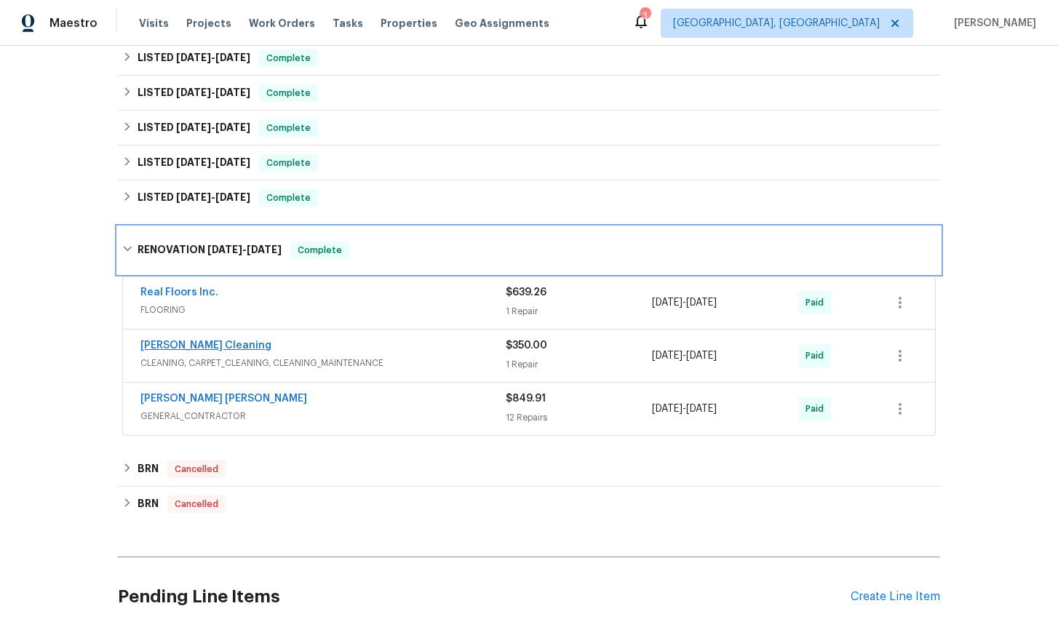
scroll to position [279, 0]
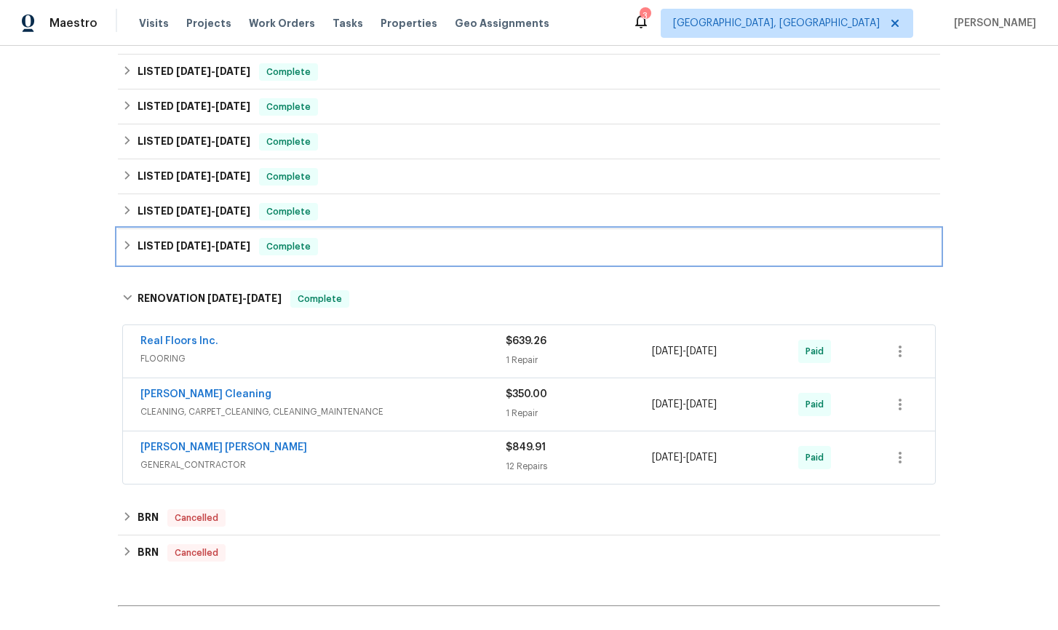
click at [127, 245] on icon at bounding box center [127, 245] width 10 height 10
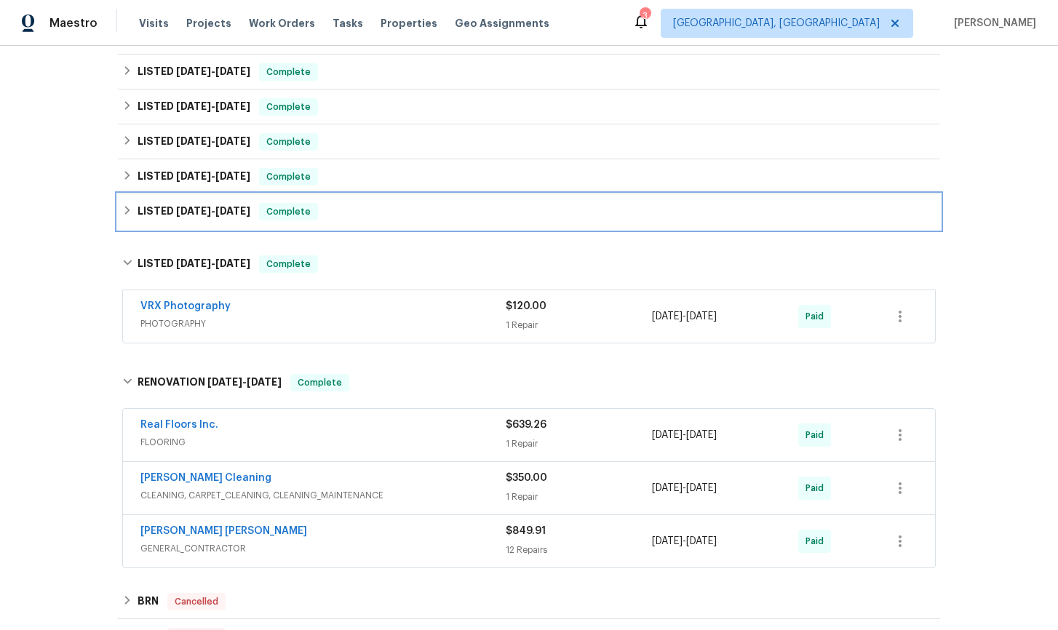
click at [127, 210] on icon at bounding box center [127, 210] width 10 height 10
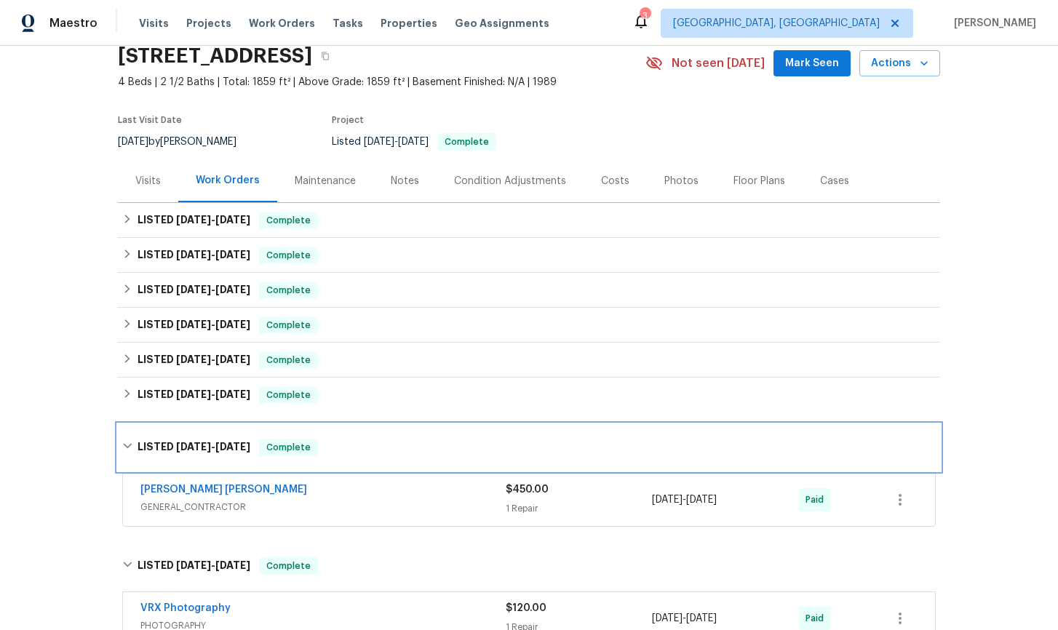
scroll to position [0, 0]
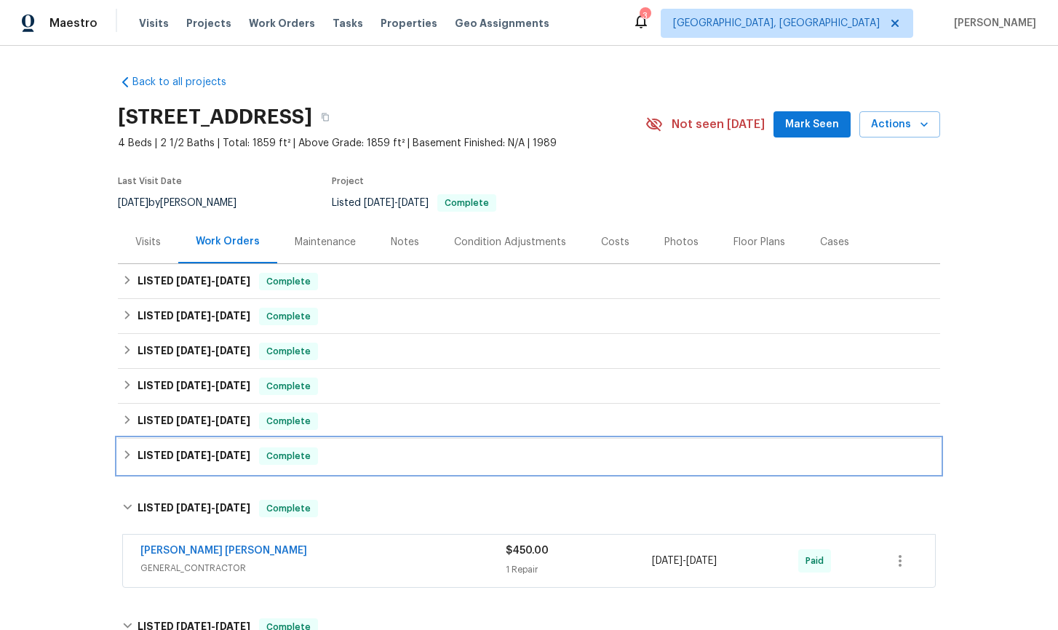
click at [124, 457] on icon at bounding box center [127, 455] width 10 height 10
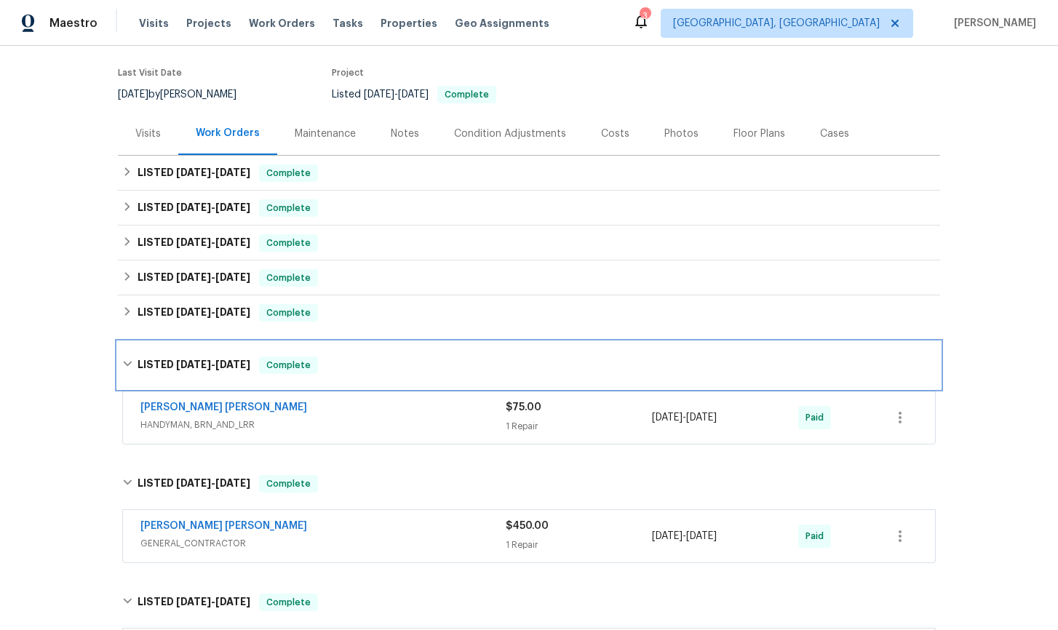
scroll to position [110, 0]
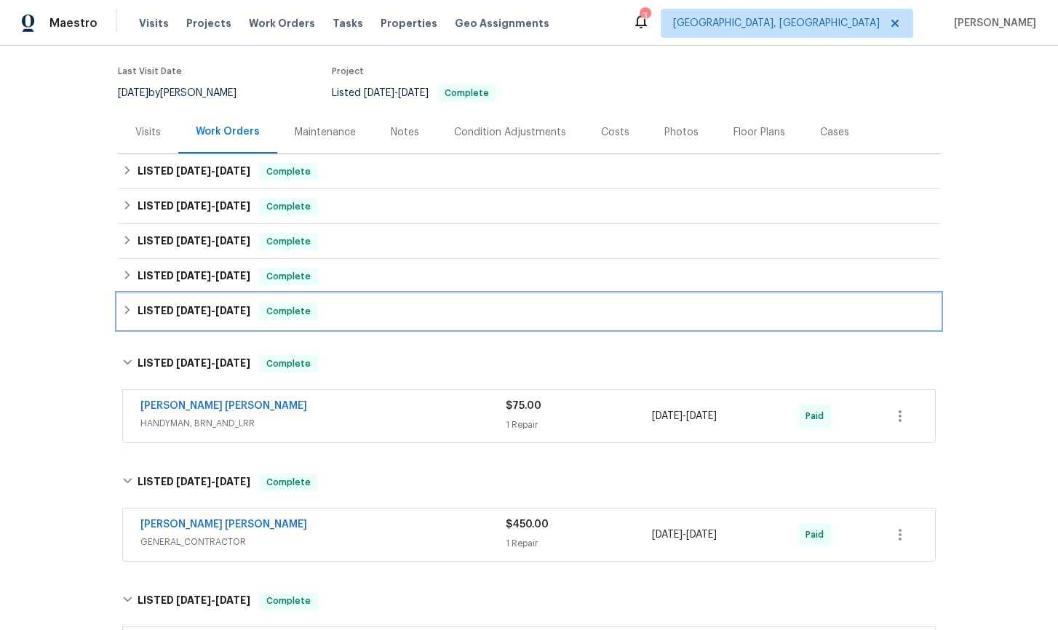
click at [128, 311] on icon at bounding box center [127, 310] width 10 height 10
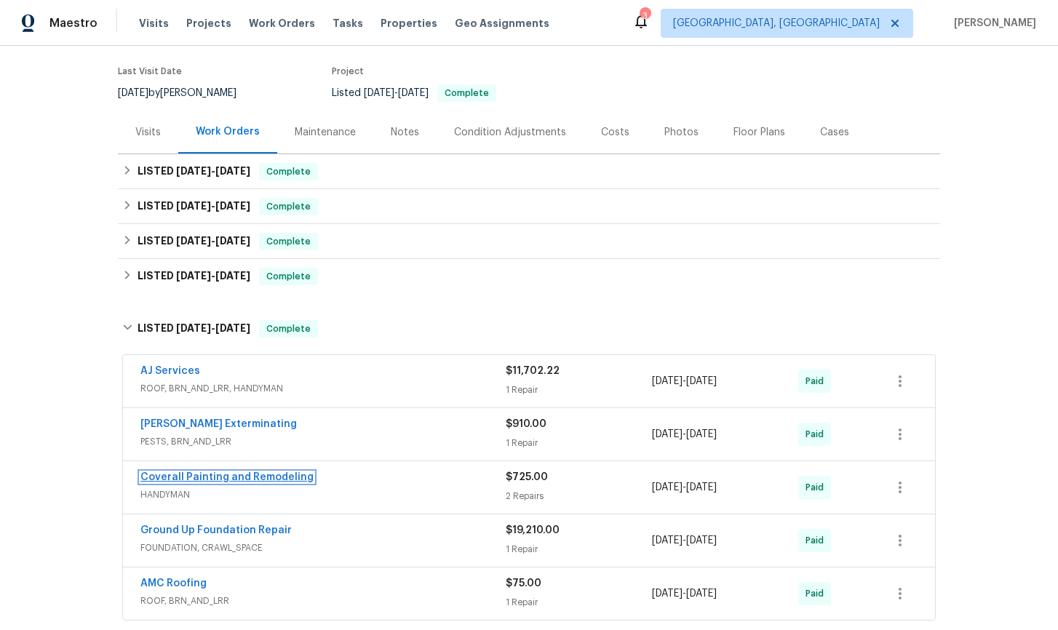
click at [274, 477] on link "Coverall Painting and Remodeling" at bounding box center [226, 477] width 173 height 10
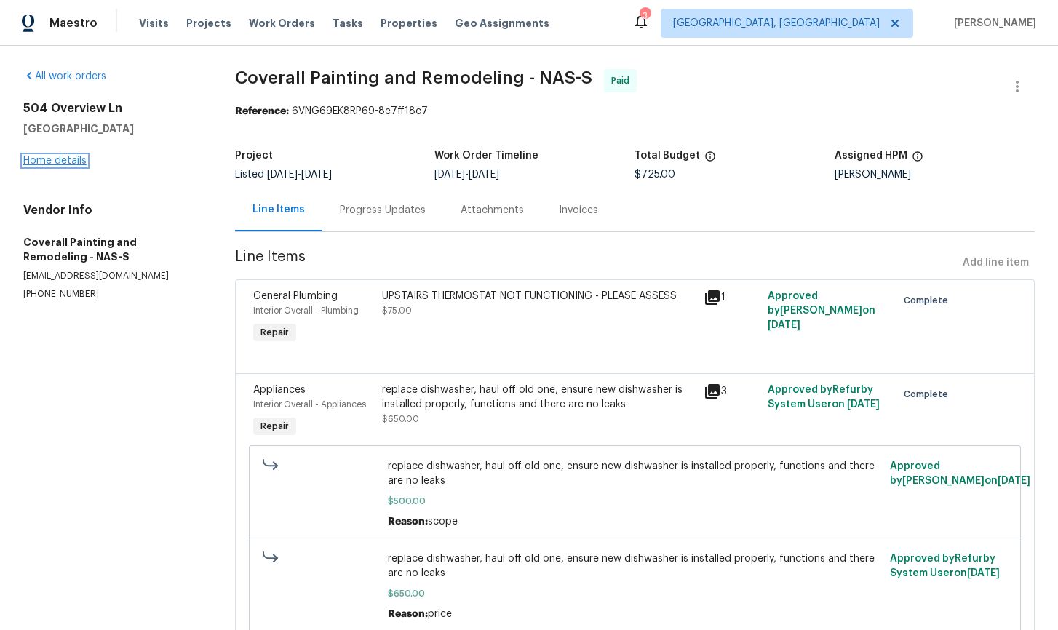
click at [59, 162] on link "Home details" at bounding box center [54, 161] width 63 height 10
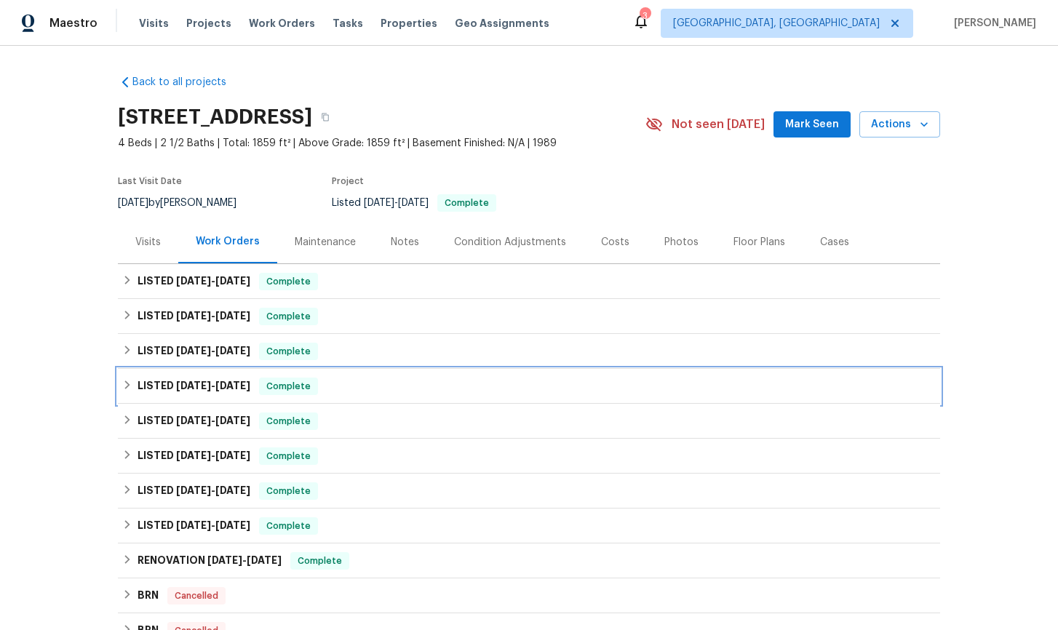
click at [129, 386] on icon at bounding box center [127, 385] width 10 height 10
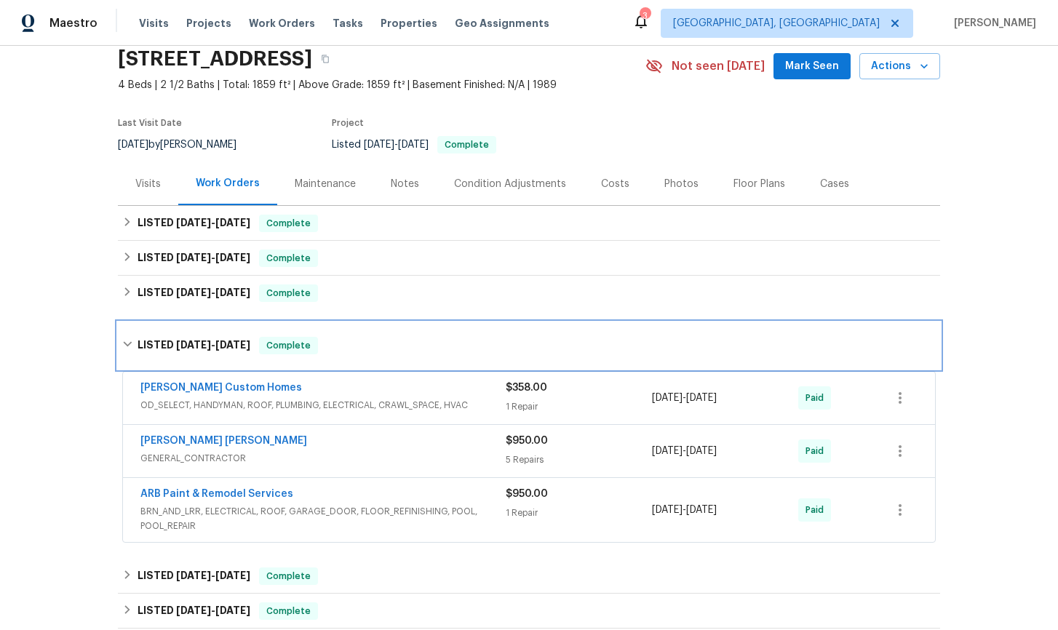
scroll to position [70, 0]
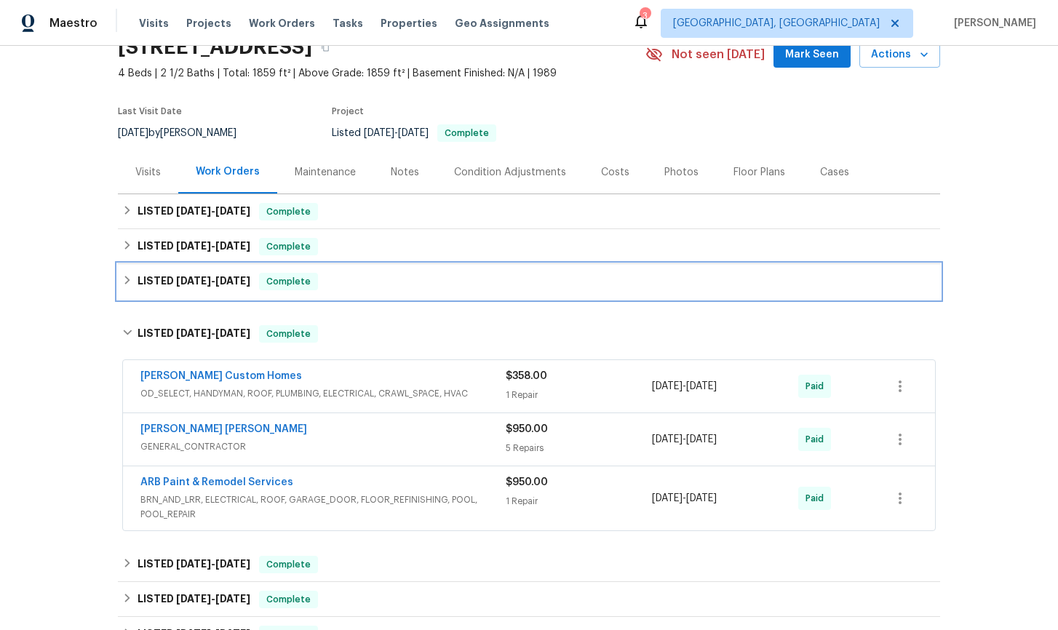
click at [129, 282] on icon at bounding box center [127, 280] width 10 height 10
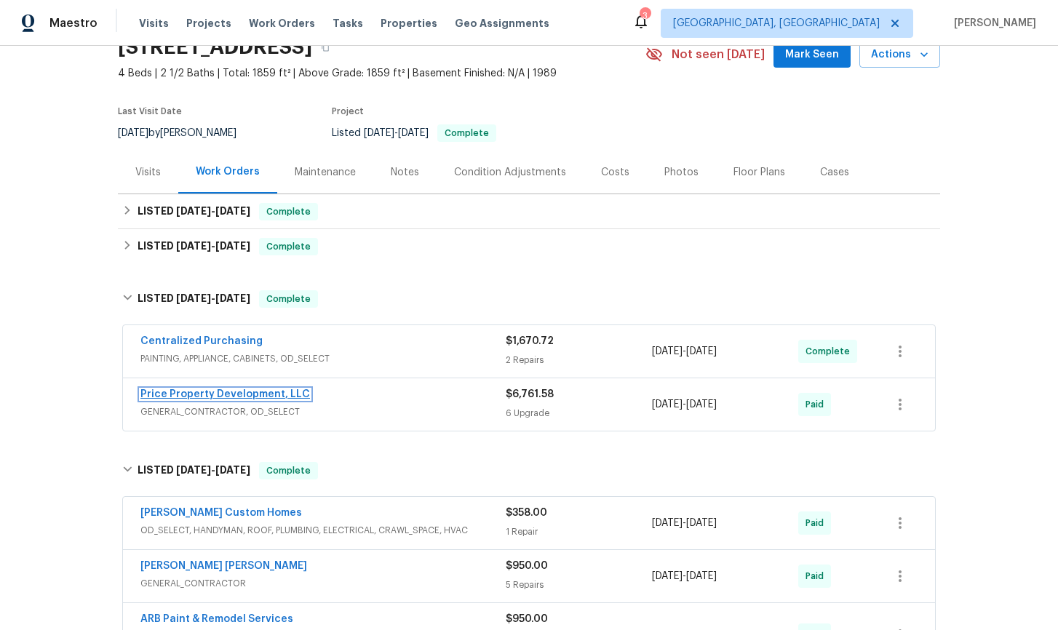
click at [230, 394] on link "Price Property Development, LLC" at bounding box center [225, 394] width 170 height 10
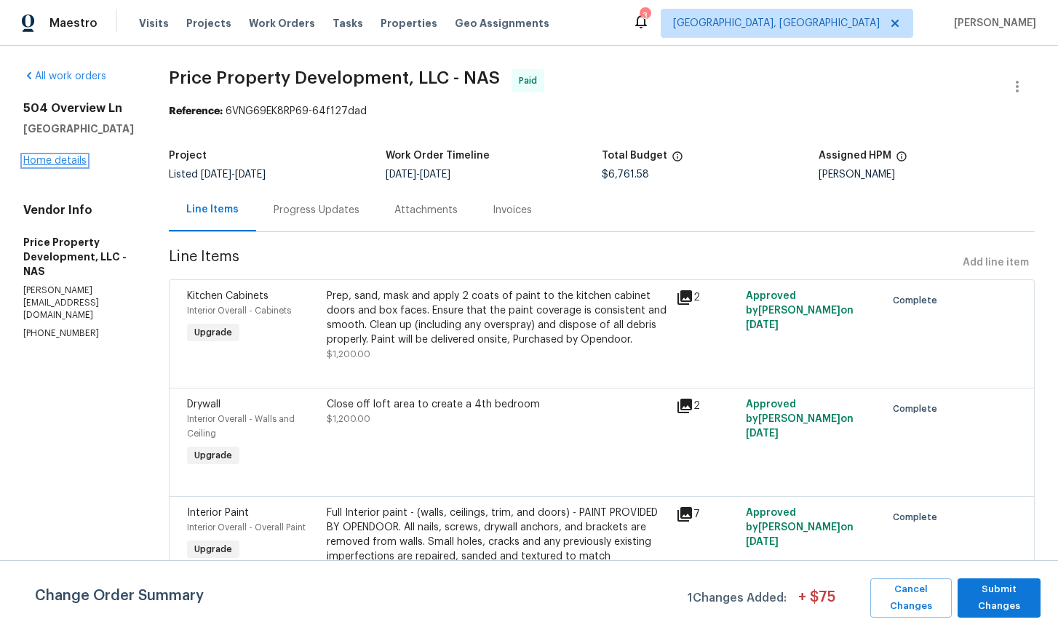
click at [68, 163] on link "Home details" at bounding box center [54, 161] width 63 height 10
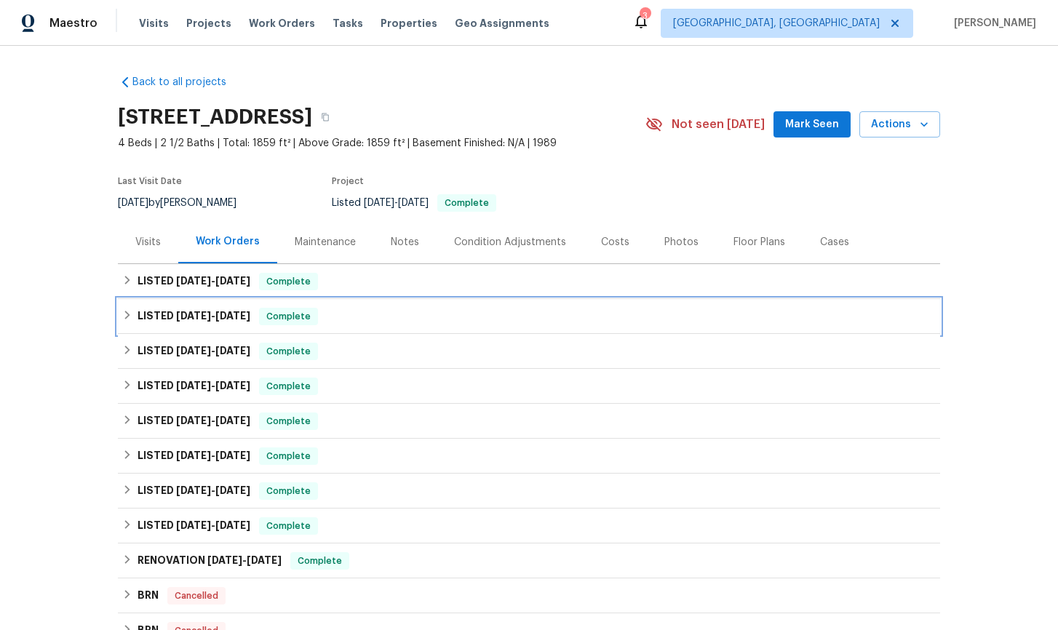
click at [126, 316] on icon at bounding box center [127, 315] width 10 height 10
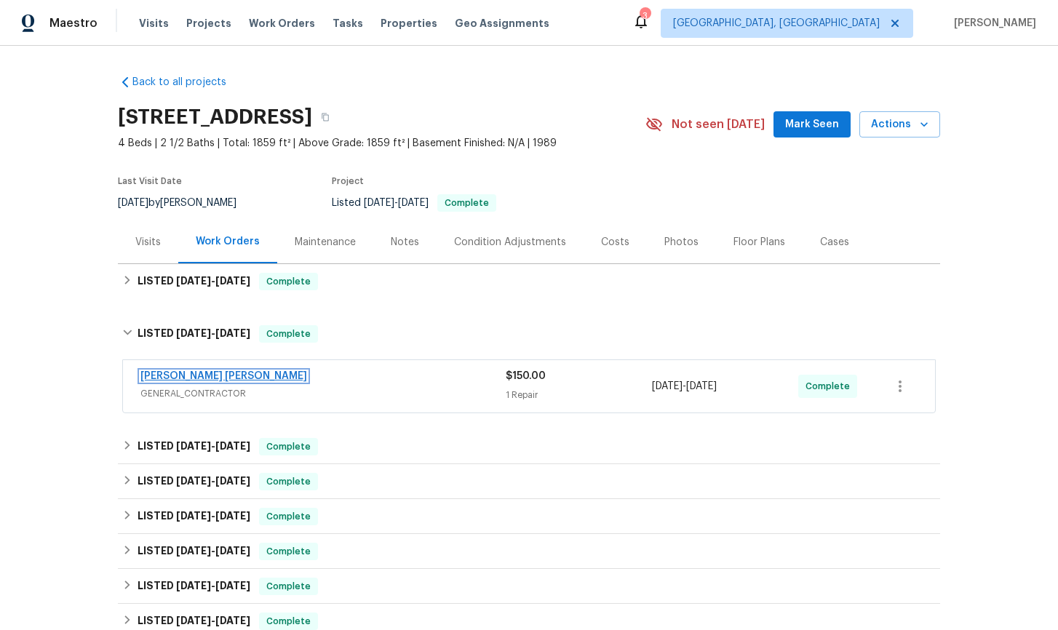
click at [257, 378] on link "[PERSON_NAME] [PERSON_NAME]" at bounding box center [223, 376] width 167 height 10
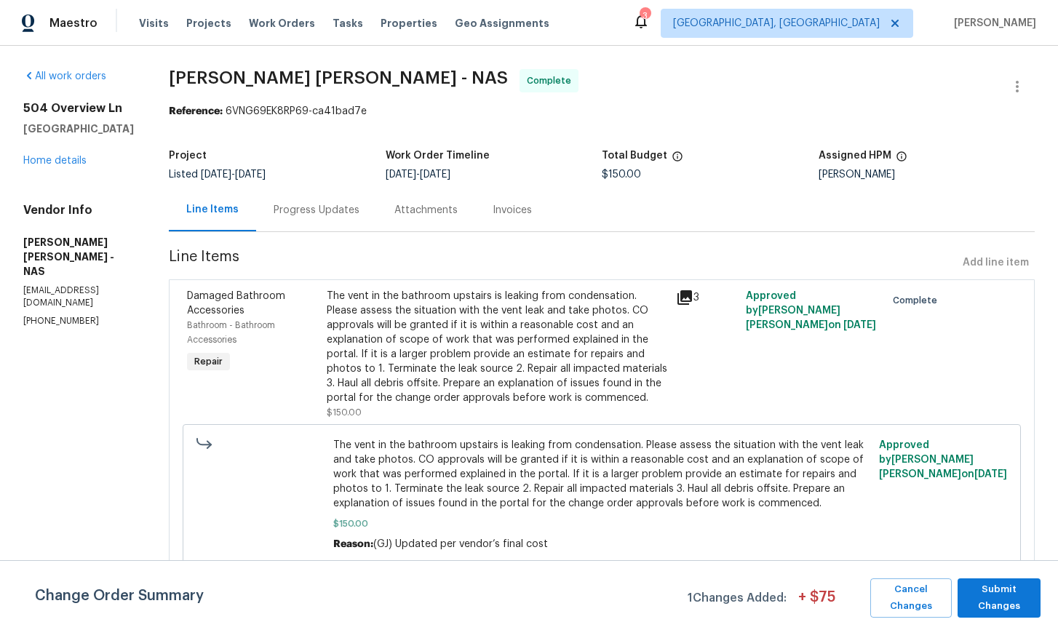
click at [334, 207] on div "Progress Updates" at bounding box center [317, 210] width 86 height 15
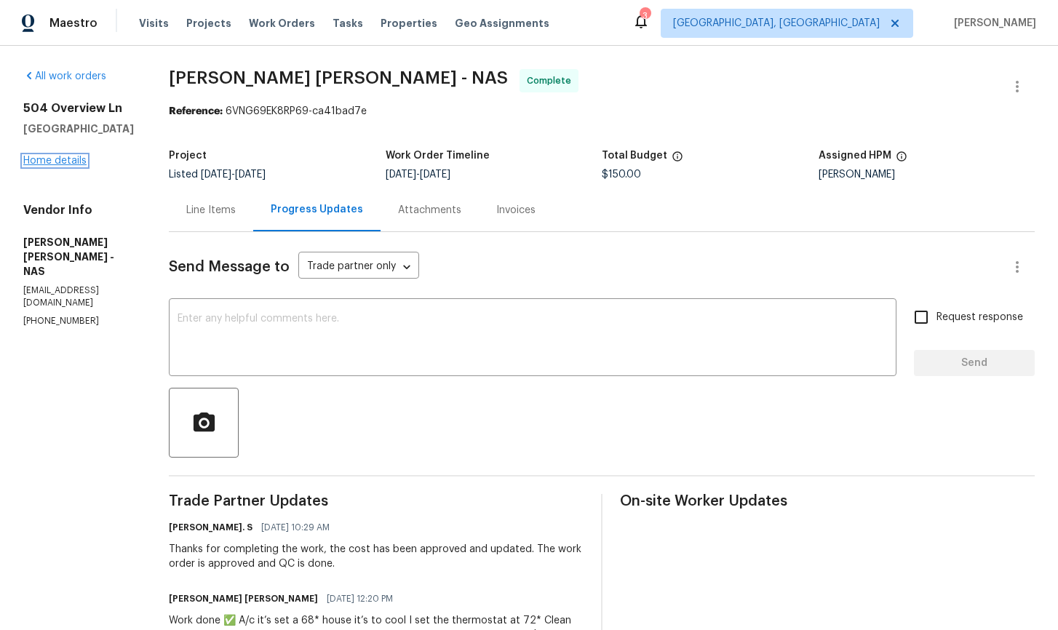
click at [75, 163] on link "Home details" at bounding box center [54, 161] width 63 height 10
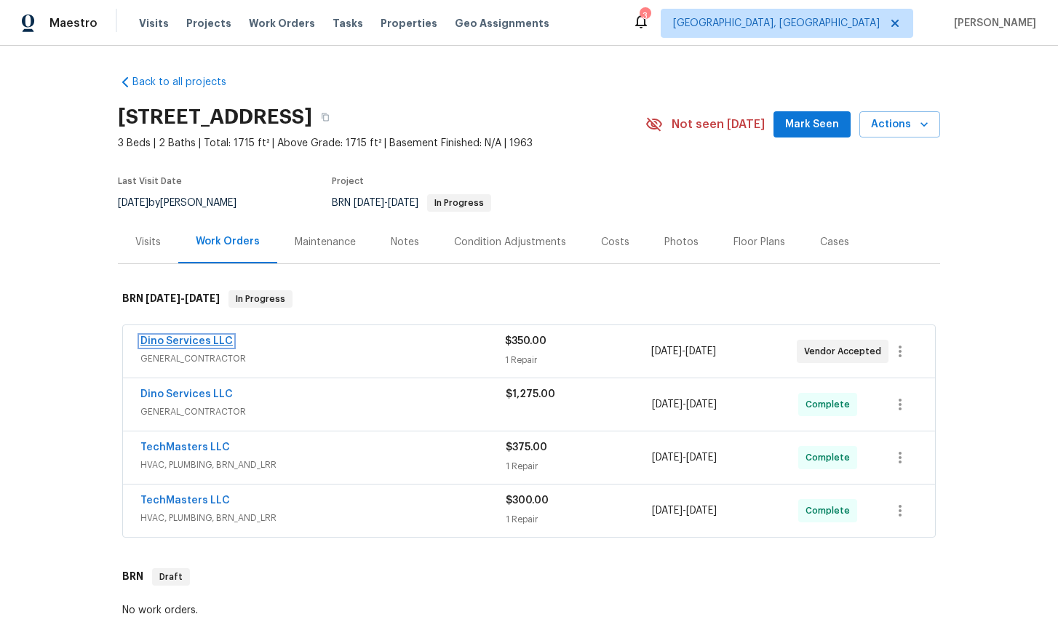
click at [184, 340] on link "Dino Services LLC" at bounding box center [186, 341] width 92 height 10
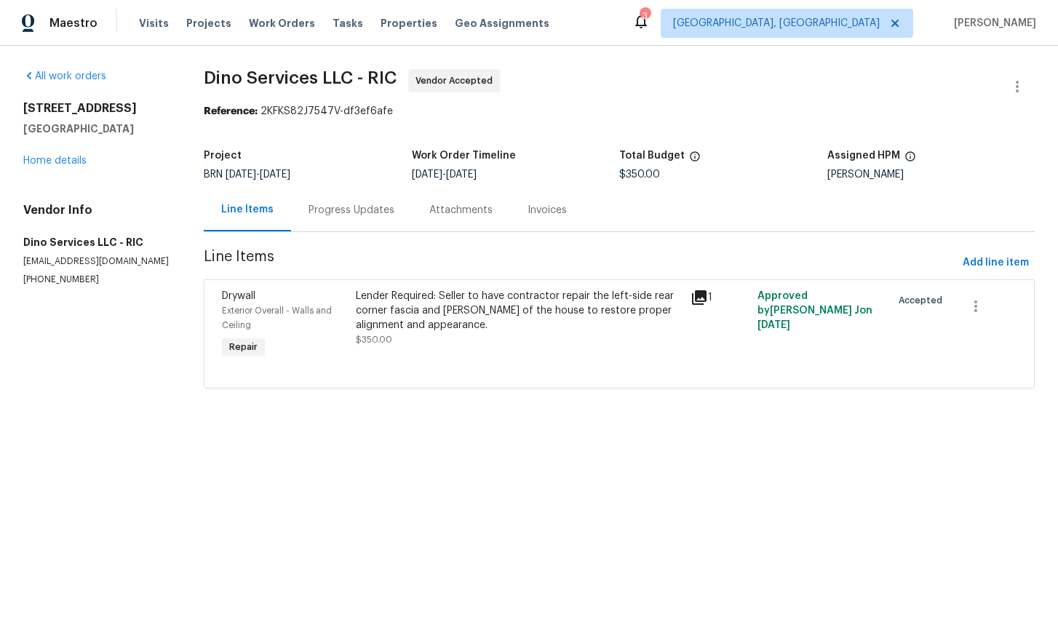
click at [335, 215] on div "Progress Updates" at bounding box center [352, 210] width 86 height 15
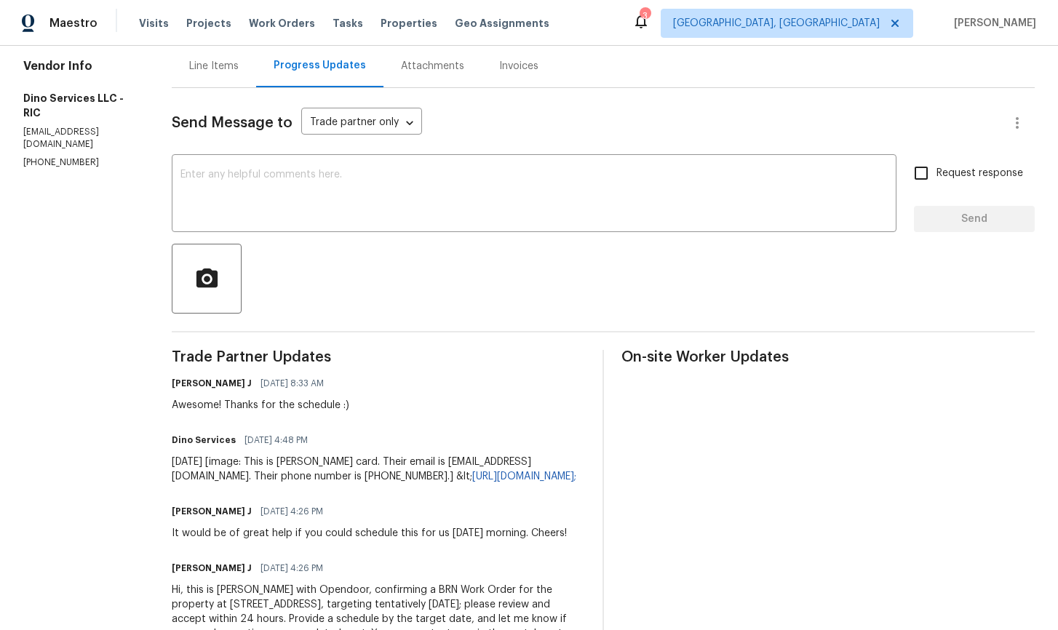
scroll to position [159, 0]
